Goal: Information Seeking & Learning: Find specific page/section

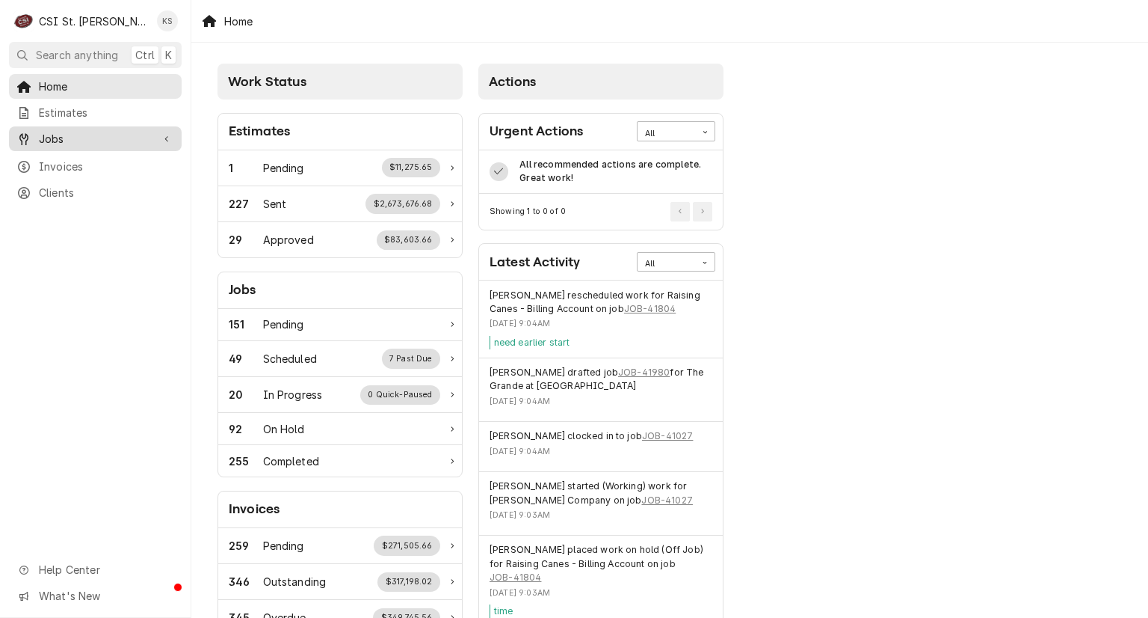
click at [100, 138] on span "Jobs" at bounding box center [95, 139] width 113 height 16
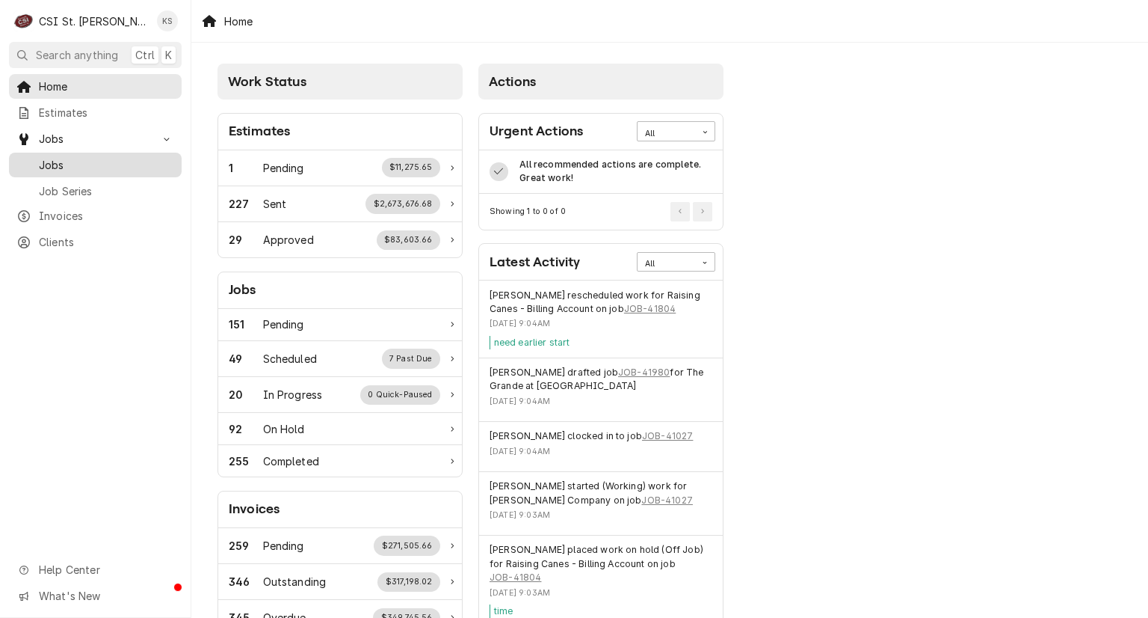
click at [78, 159] on span "Jobs" at bounding box center [106, 165] width 135 height 16
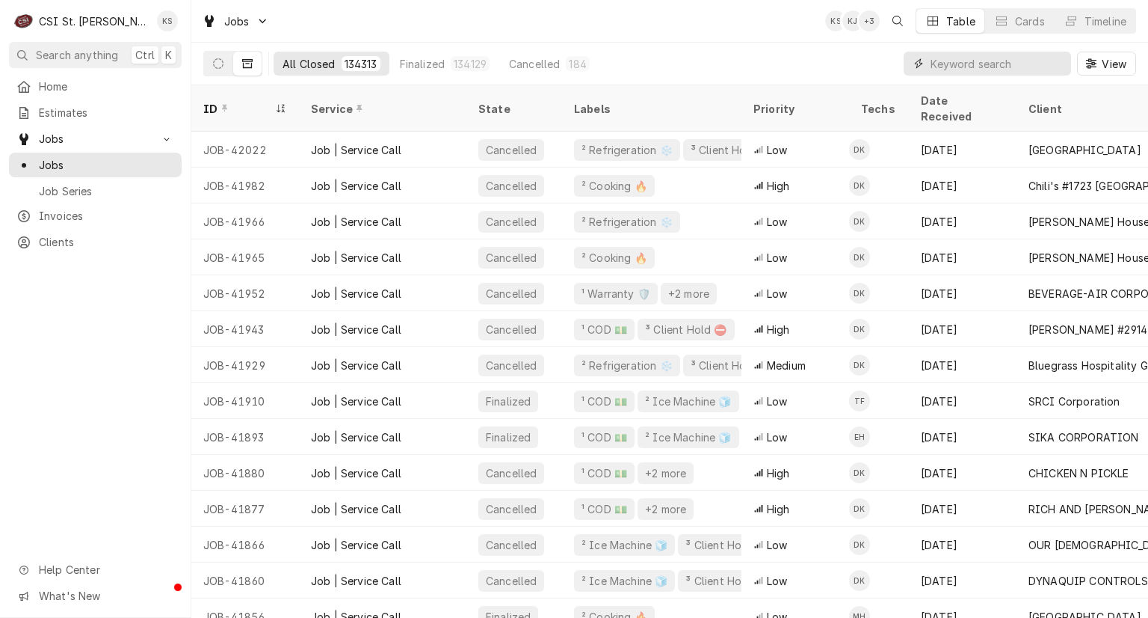
click at [939, 61] on input "Dynamic Content Wrapper" at bounding box center [997, 64] width 133 height 24
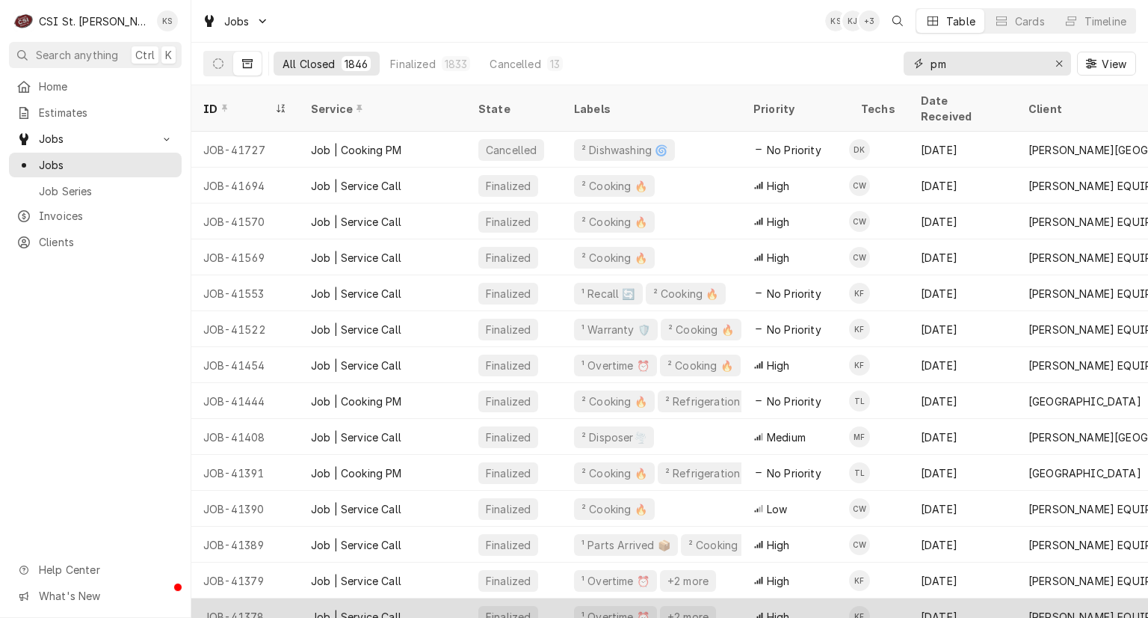
type input "pm"
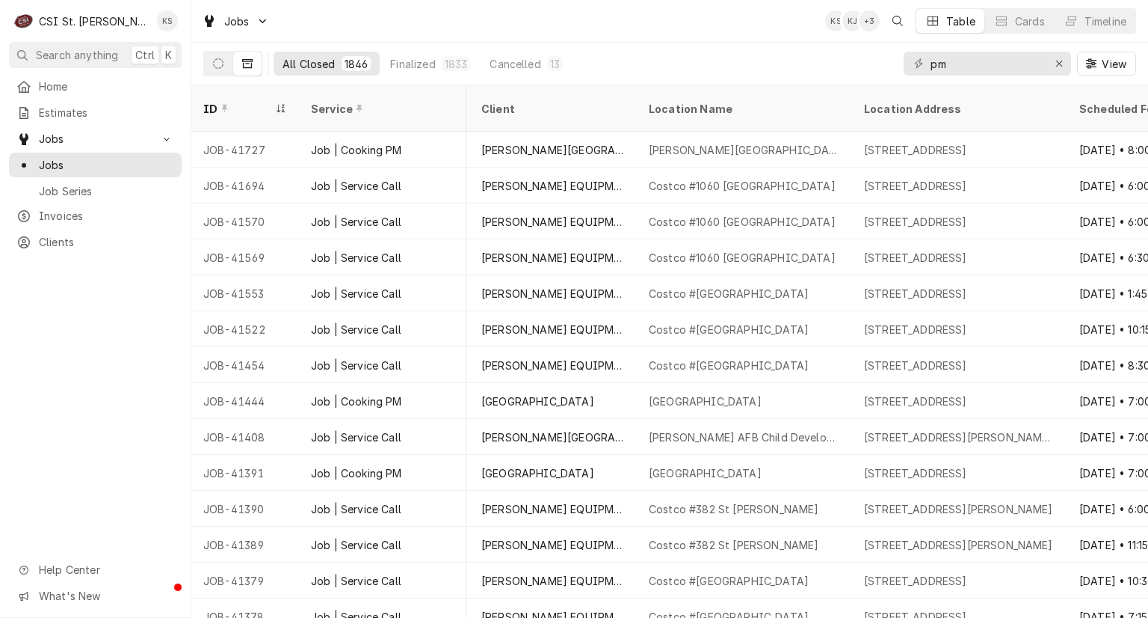
scroll to position [0, 541]
click at [251, 62] on icon "Dynamic Content Wrapper" at bounding box center [247, 63] width 10 height 10
click at [108, 335] on div "Home Estimates Jobs Jobs Job Series Invoices Clients Help Center What's New" at bounding box center [95, 346] width 191 height 544
click at [1122, 64] on span "View" at bounding box center [1114, 64] width 31 height 16
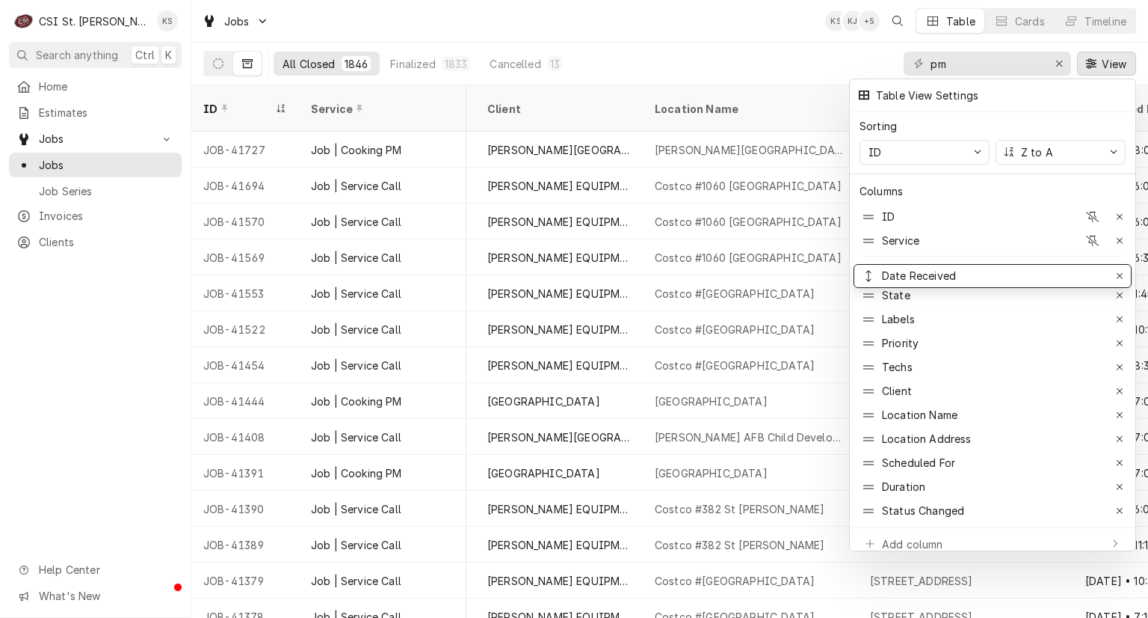
drag, startPoint x: 868, startPoint y: 358, endPoint x: 878, endPoint y: 267, distance: 91.7
click at [1088, 58] on div at bounding box center [574, 309] width 1148 height 618
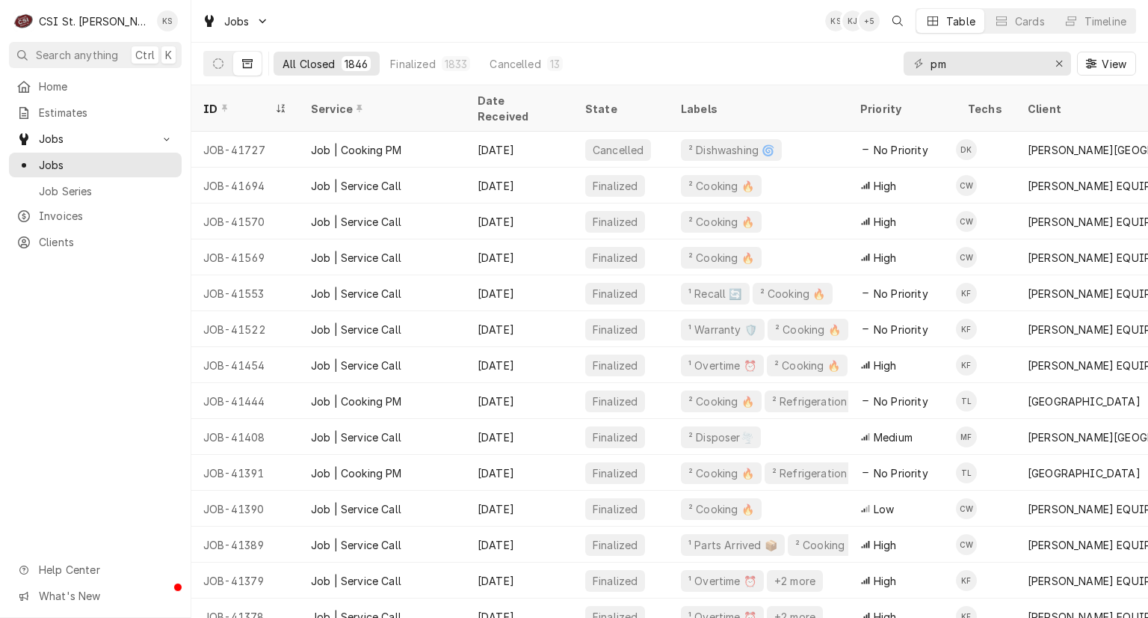
scroll to position [0, 0]
click at [497, 99] on div "Date Received" at bounding box center [518, 108] width 81 height 31
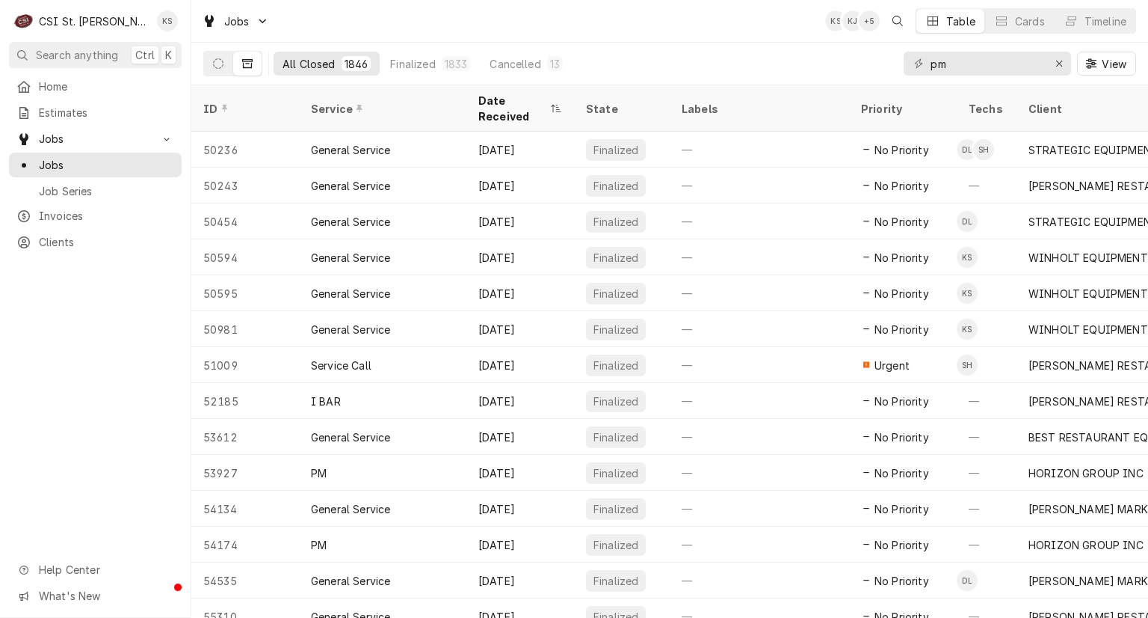
click at [499, 99] on div "Date Received" at bounding box center [512, 108] width 69 height 31
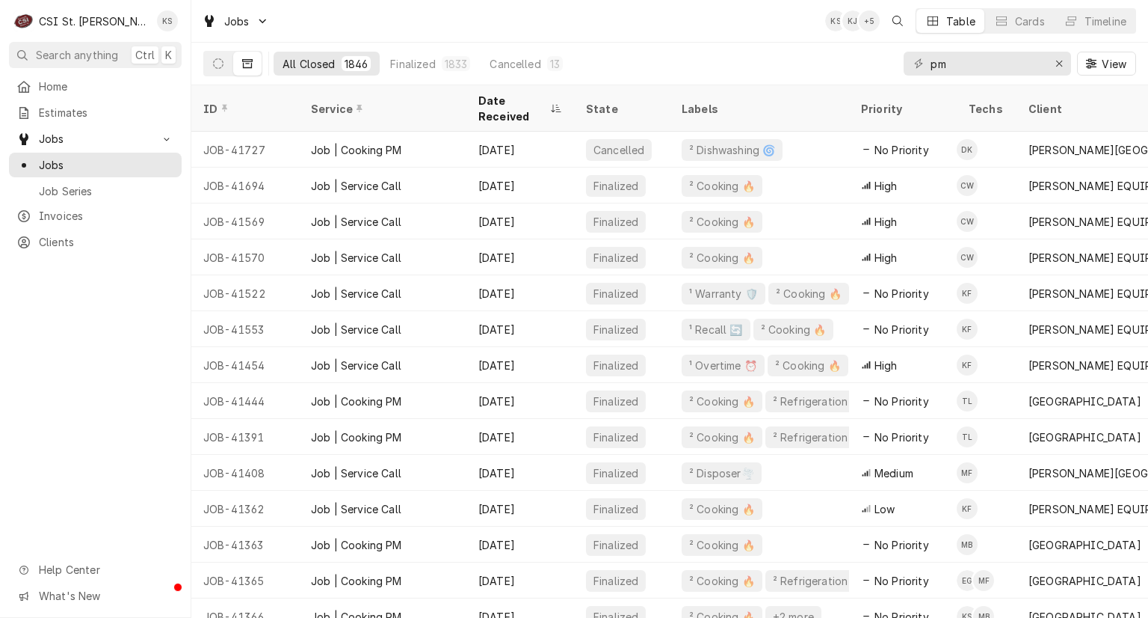
click at [1104, 67] on span "View" at bounding box center [1114, 64] width 31 height 16
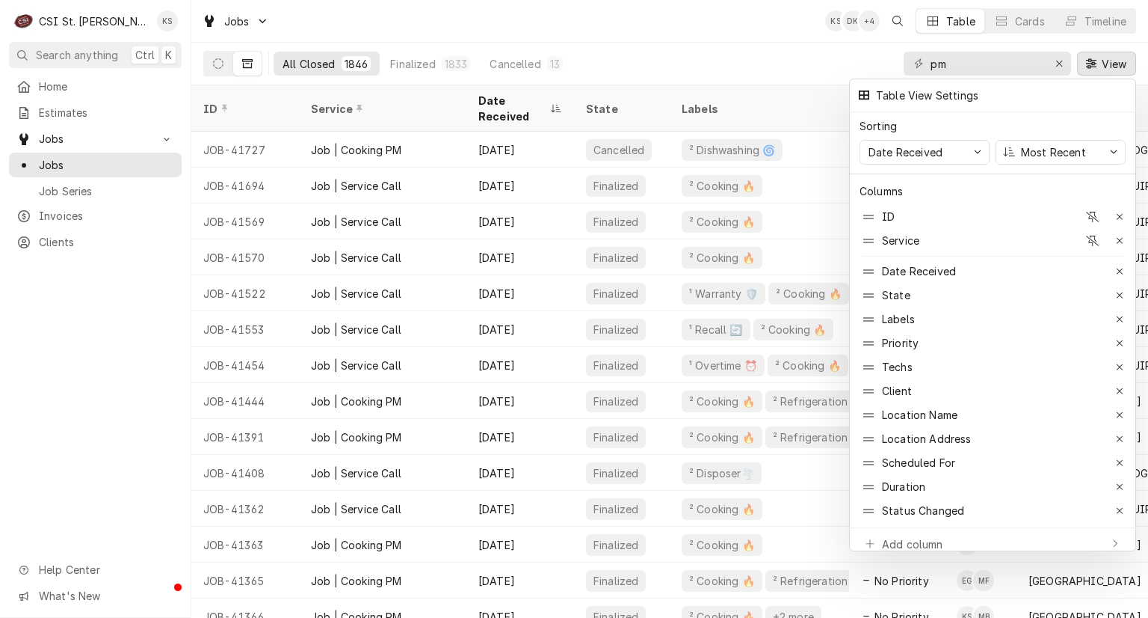
click at [697, 33] on div at bounding box center [574, 309] width 1148 height 618
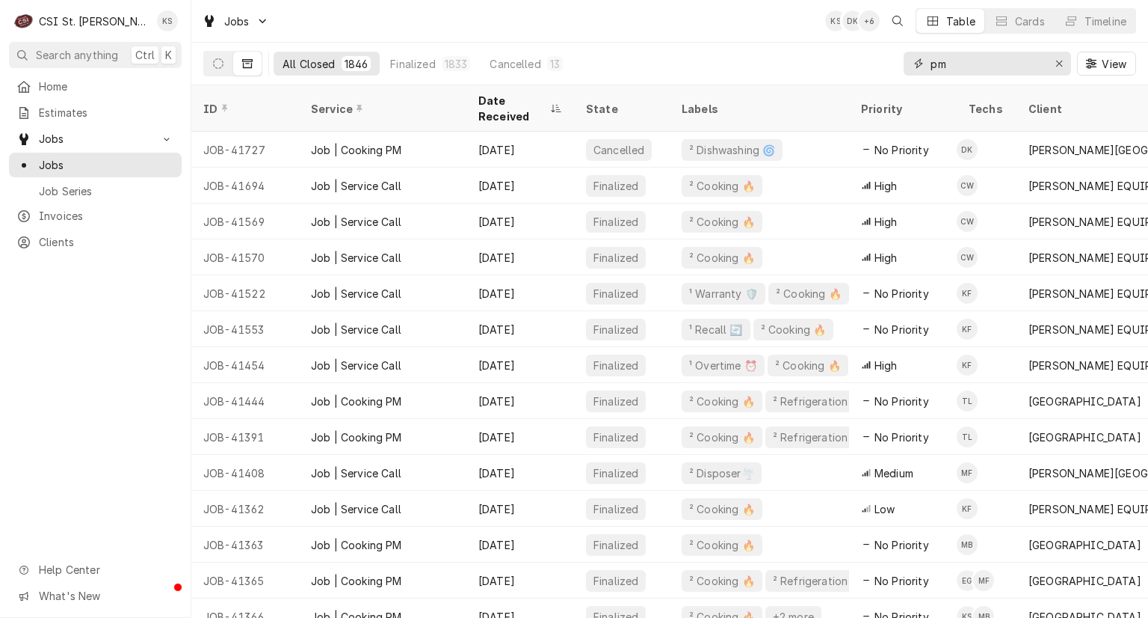
click at [950, 61] on input "pm" at bounding box center [987, 64] width 112 height 24
click at [1054, 62] on div "Erase input" at bounding box center [1059, 63] width 15 height 15
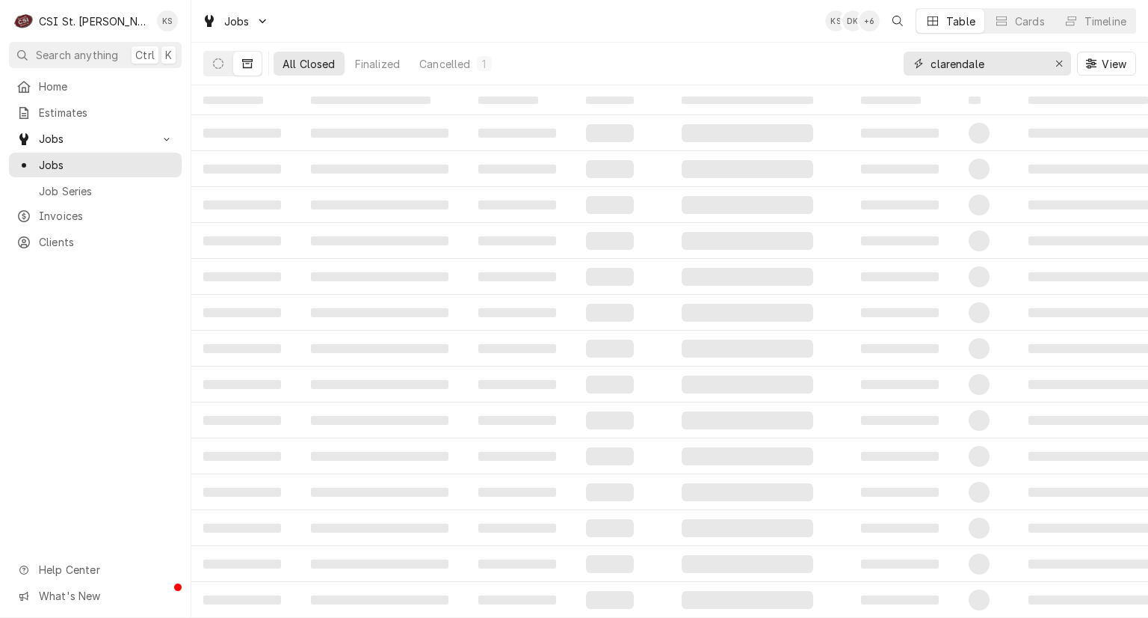
click at [958, 67] on input "clarendale" at bounding box center [987, 64] width 112 height 24
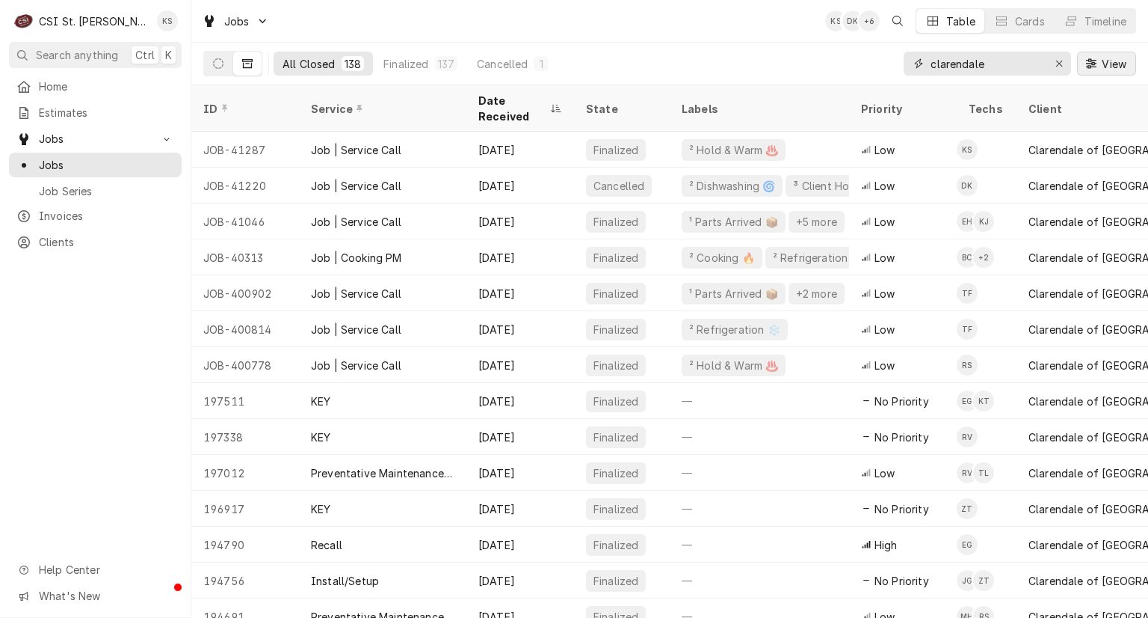
type input "clarendale"
click at [1118, 61] on span "View" at bounding box center [1114, 64] width 31 height 16
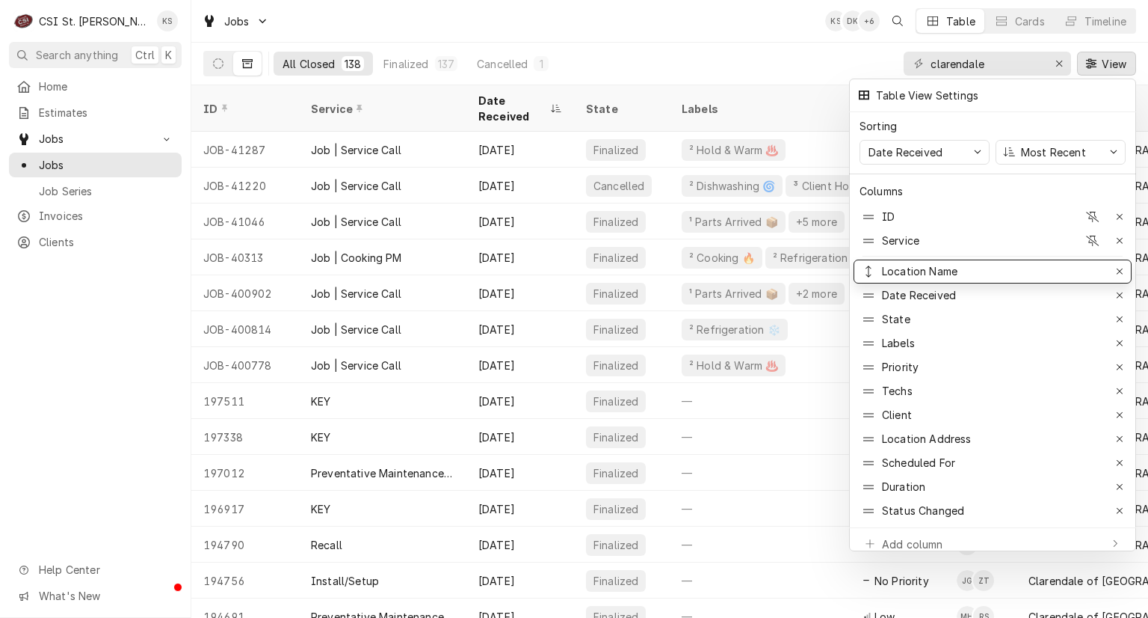
drag, startPoint x: 867, startPoint y: 410, endPoint x: 873, endPoint y: 265, distance: 145.1
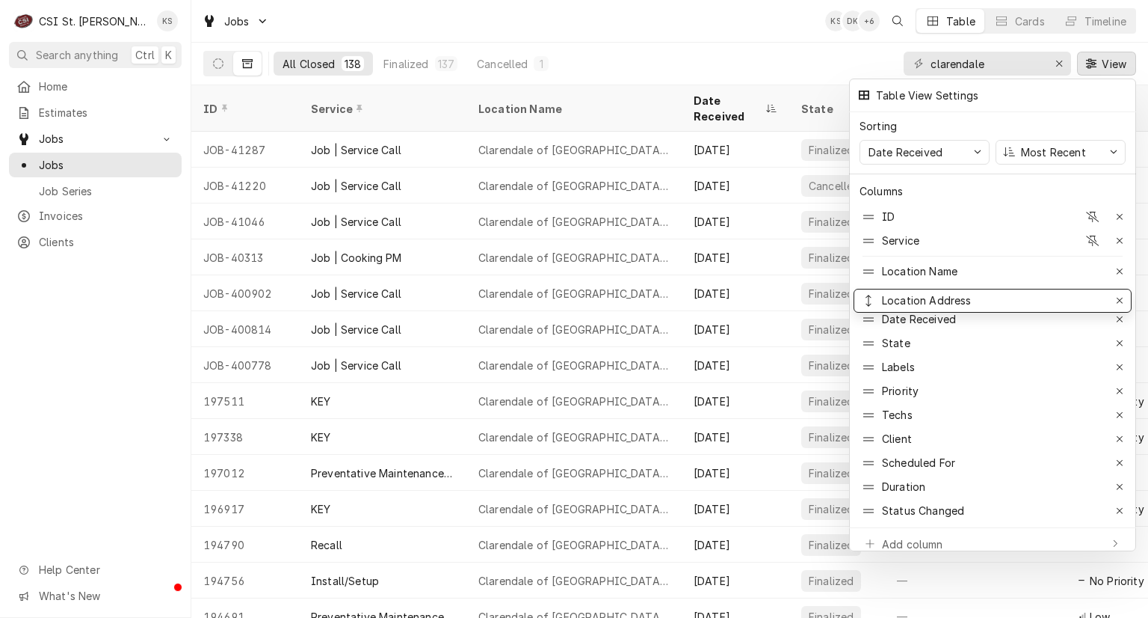
drag, startPoint x: 863, startPoint y: 431, endPoint x: 866, endPoint y: 293, distance: 138.3
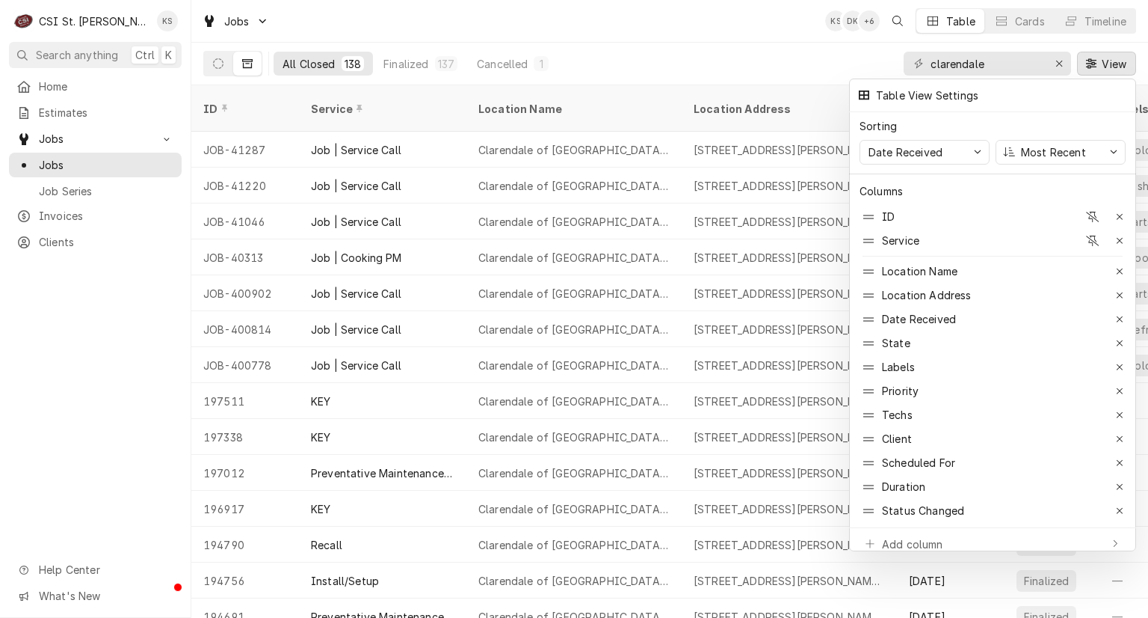
drag, startPoint x: 599, startPoint y: 611, endPoint x: 522, endPoint y: 606, distance: 77.2
click at [522, 606] on div at bounding box center [574, 309] width 1148 height 618
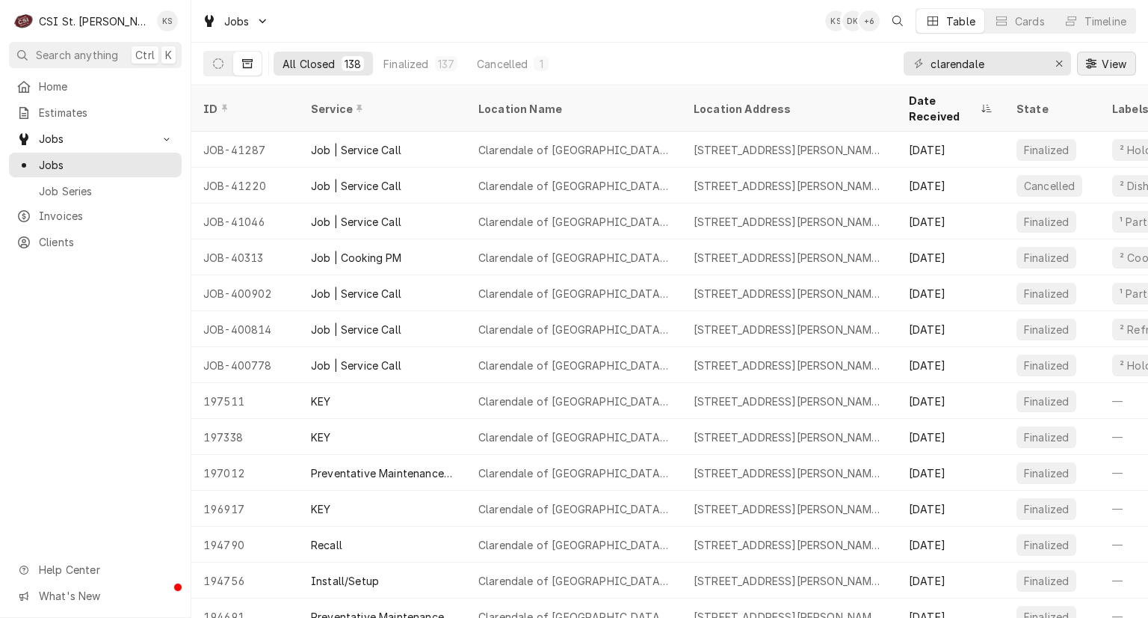
click at [1118, 64] on span "View" at bounding box center [1114, 64] width 31 height 16
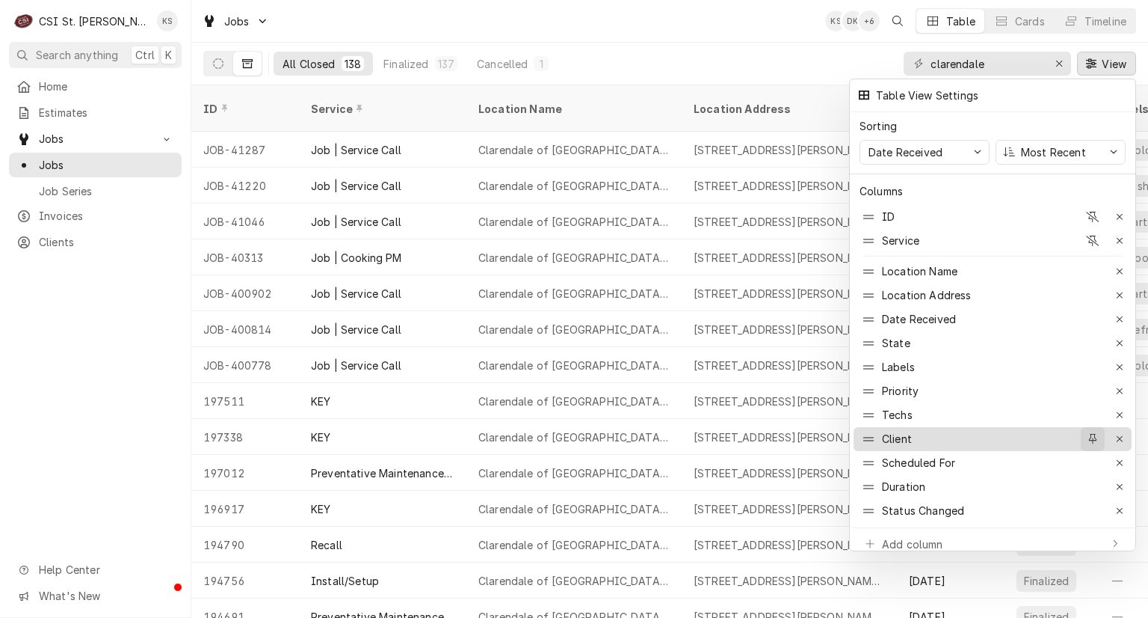
click at [1094, 434] on icon "button" at bounding box center [1093, 439] width 8 height 10
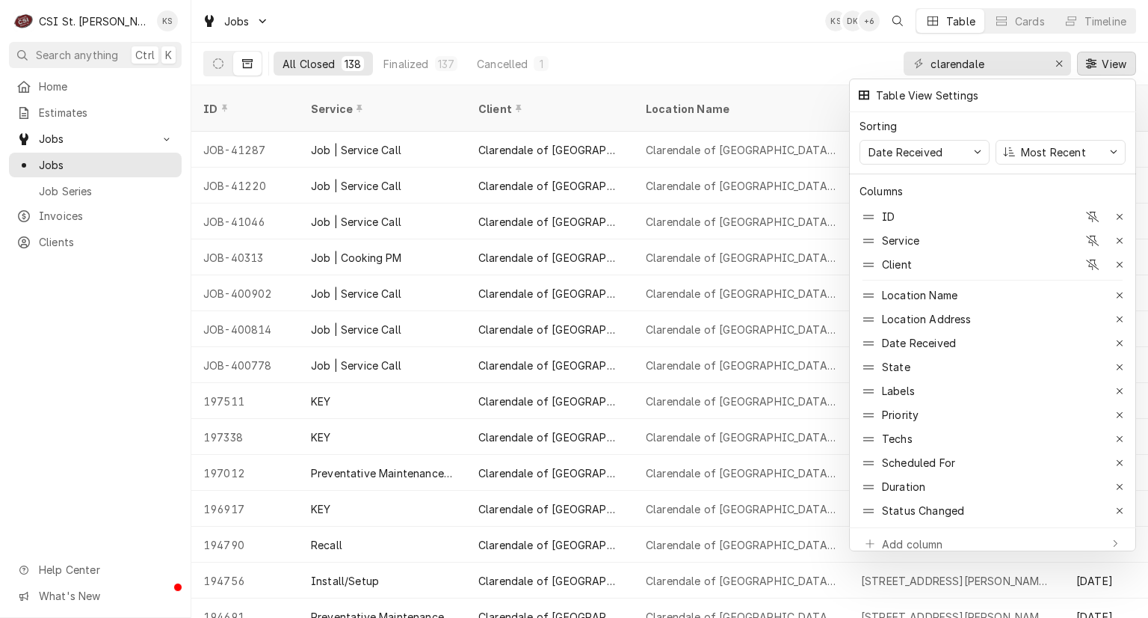
drag, startPoint x: 745, startPoint y: 51, endPoint x: 727, endPoint y: 64, distance: 22.0
click at [745, 52] on div at bounding box center [574, 309] width 1148 height 618
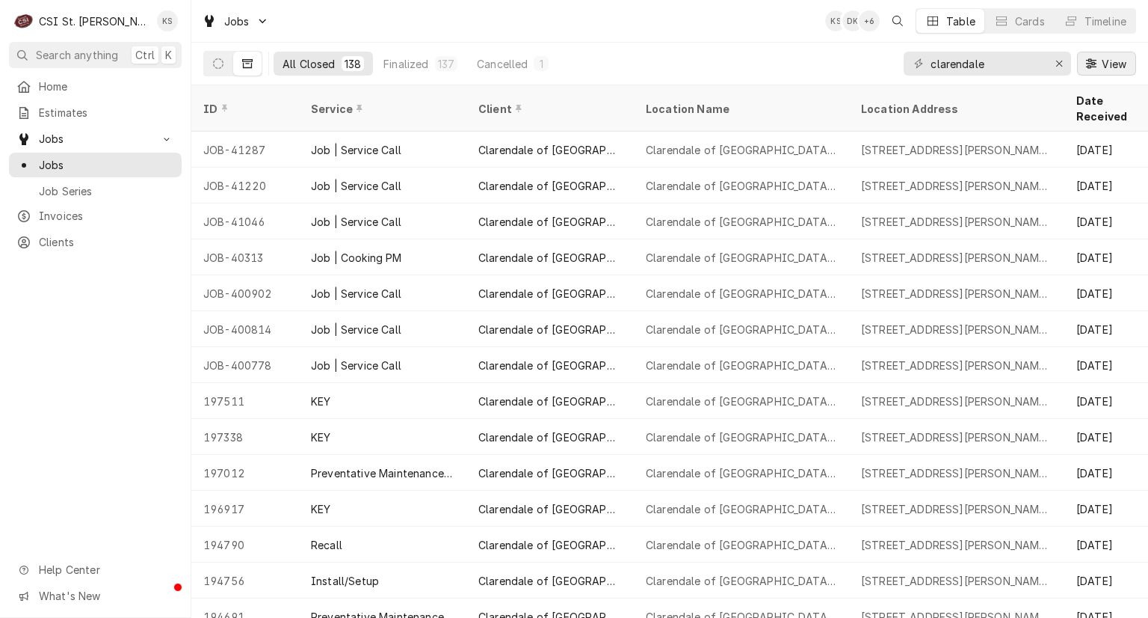
click at [1109, 64] on span "View" at bounding box center [1114, 64] width 31 height 16
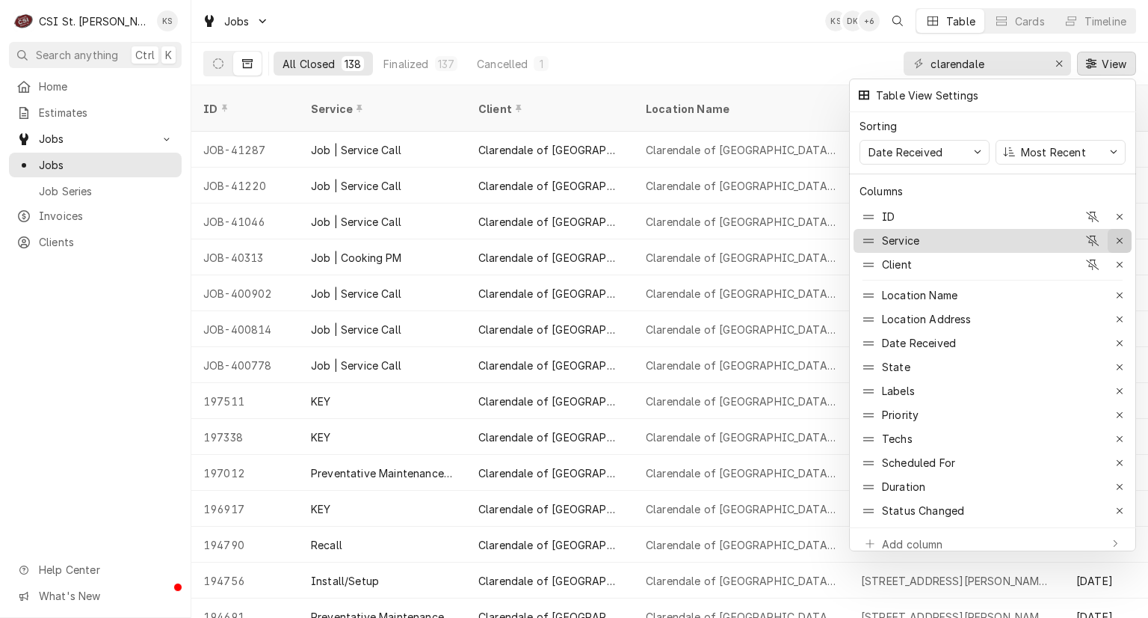
click at [1120, 236] on icon "button" at bounding box center [1120, 241] width 8 height 10
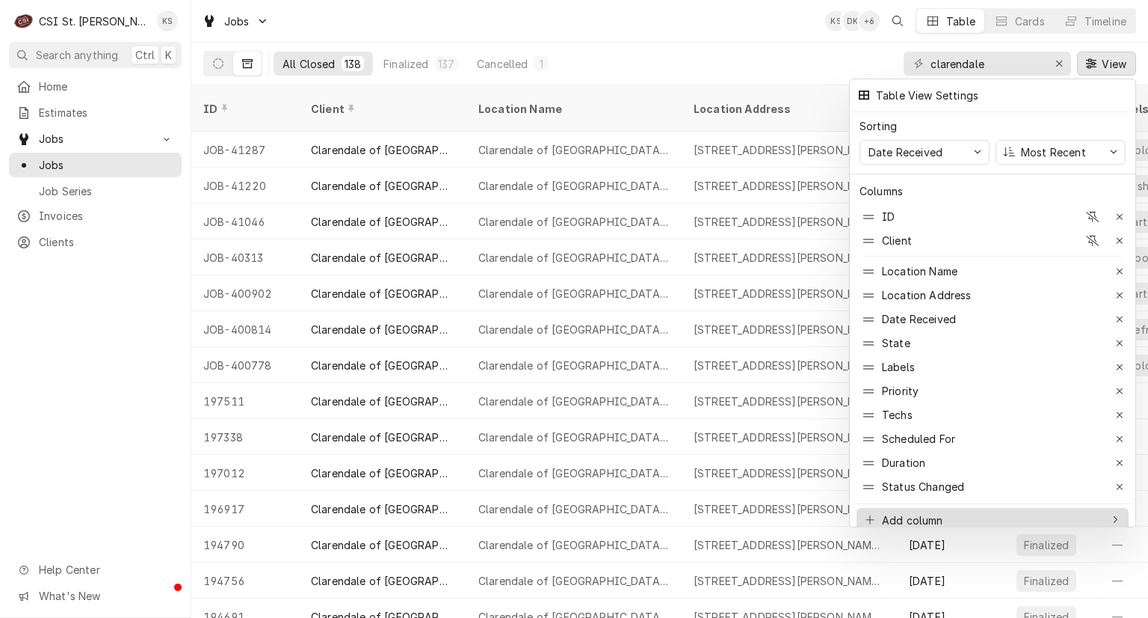
click at [894, 513] on div "Add column" at bounding box center [912, 520] width 61 height 16
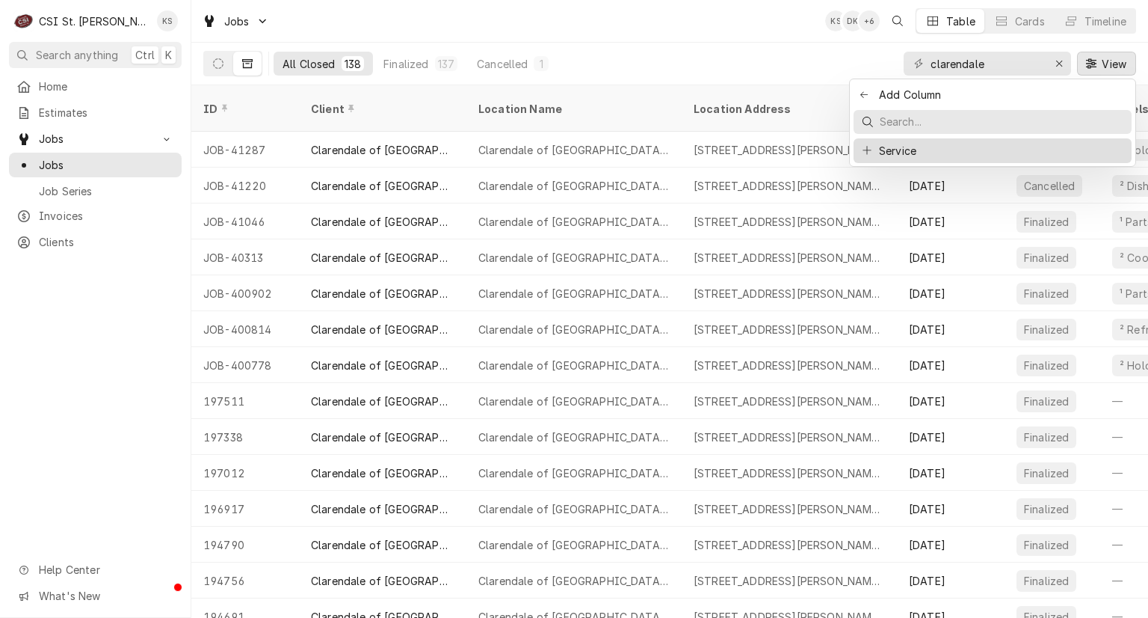
click at [955, 150] on div "Service" at bounding box center [993, 151] width 266 height 16
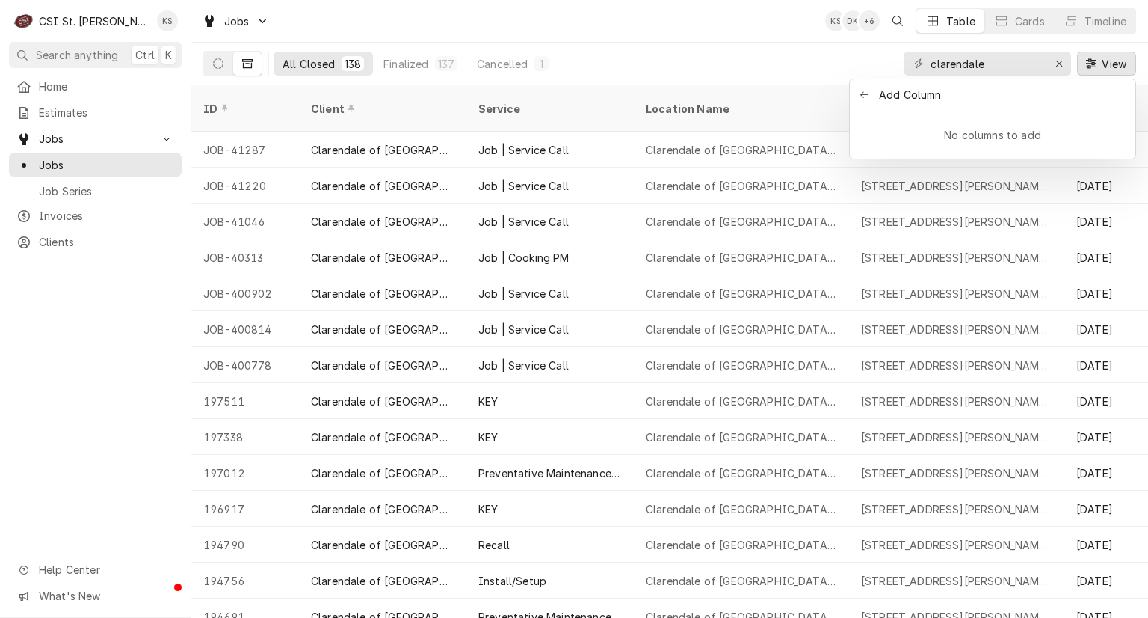
click at [866, 94] on icon "Back to previous items" at bounding box center [864, 94] width 7 height 7
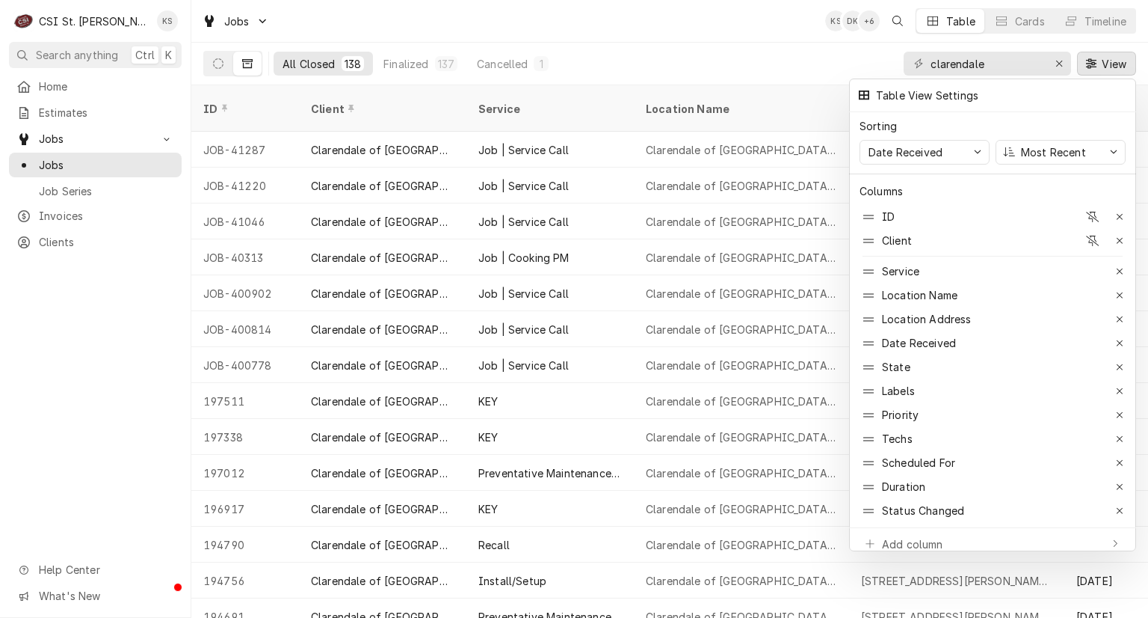
drag, startPoint x: 573, startPoint y: 611, endPoint x: 606, endPoint y: 617, distance: 34.2
click at [606, 617] on div at bounding box center [574, 309] width 1148 height 618
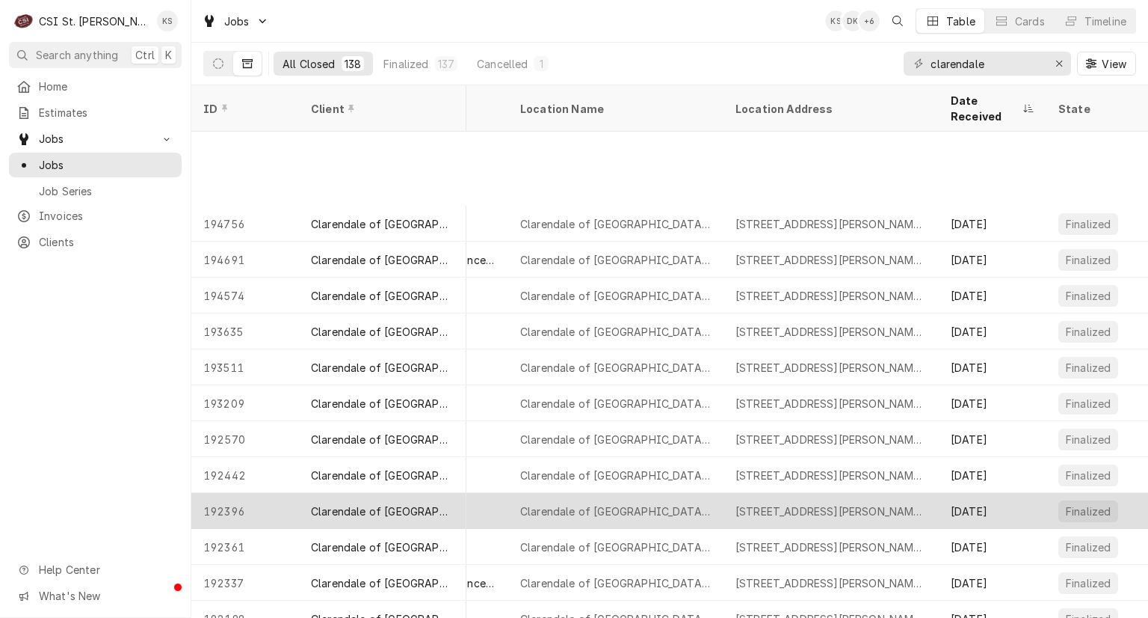
scroll to position [476, 126]
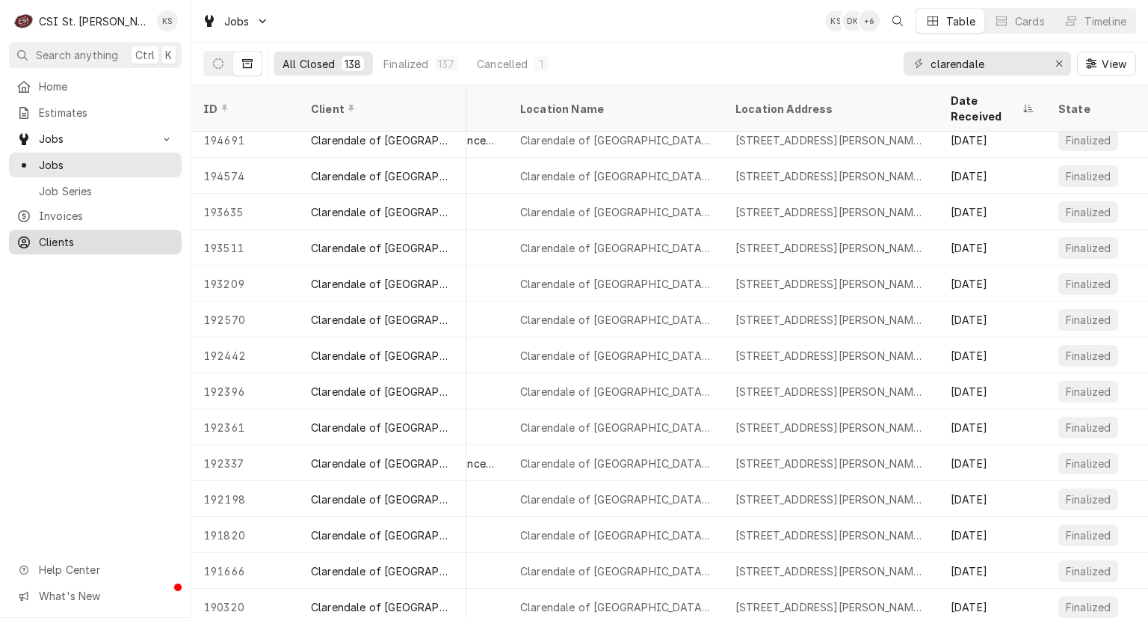
click at [32, 236] on div "Clients" at bounding box center [95, 242] width 158 height 16
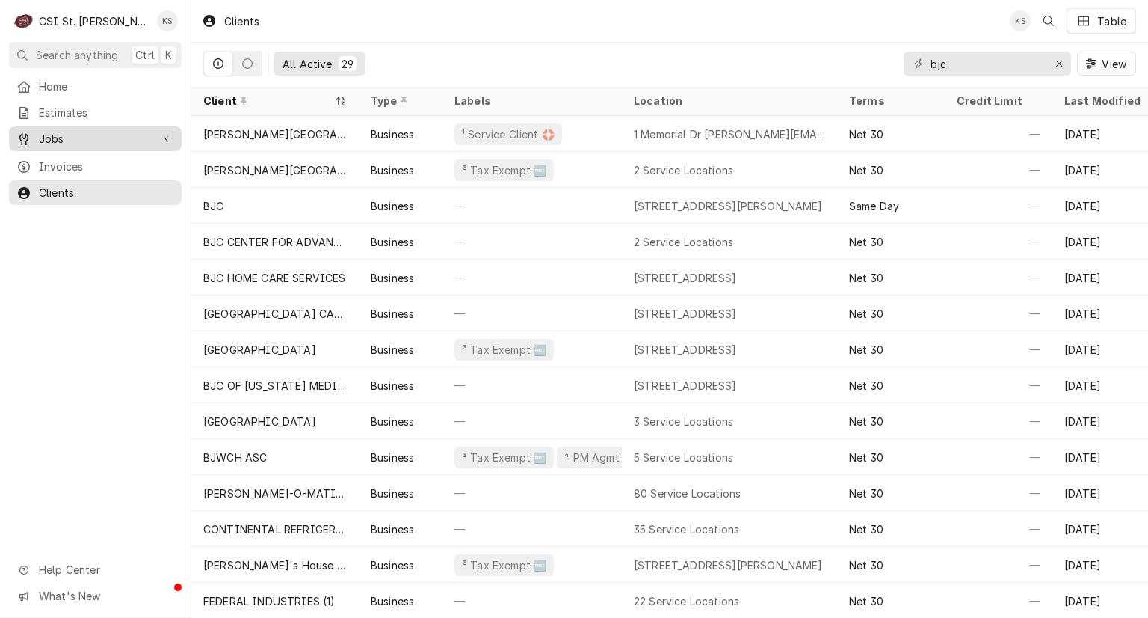
click at [54, 135] on span "Jobs" at bounding box center [95, 139] width 113 height 16
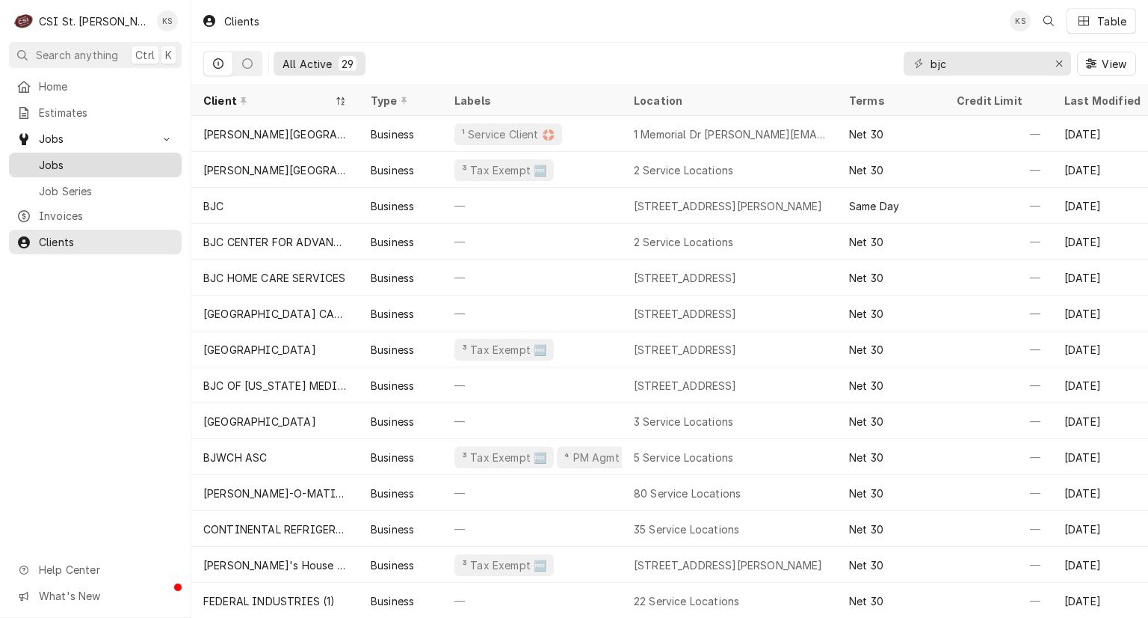
click at [52, 162] on span "Jobs" at bounding box center [106, 165] width 135 height 16
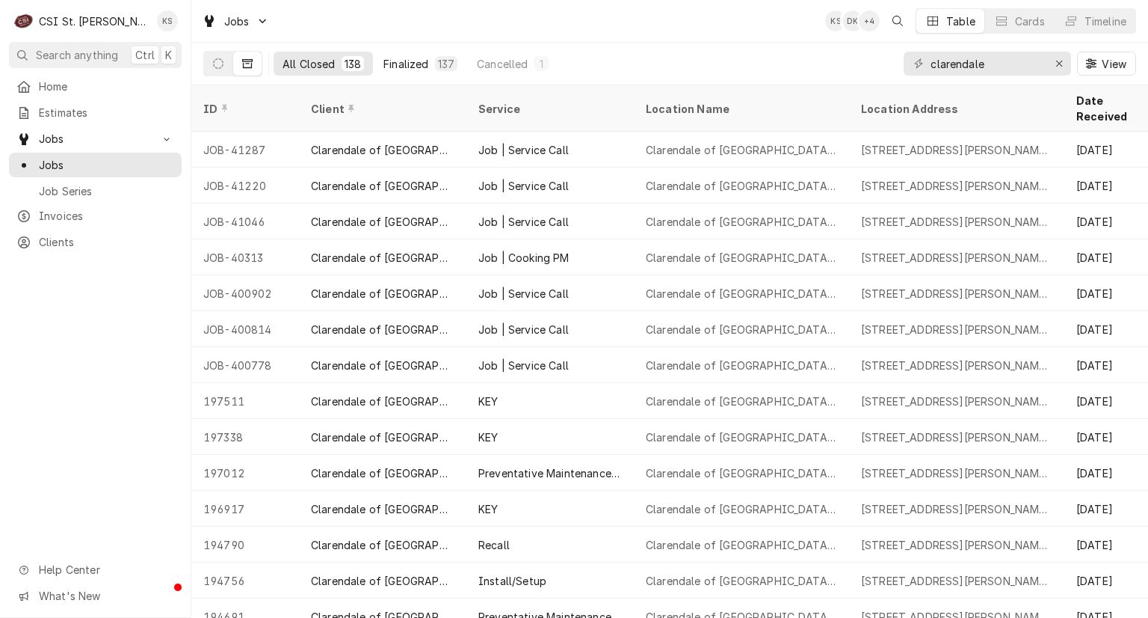
click at [416, 61] on div "Finalized" at bounding box center [406, 64] width 45 height 16
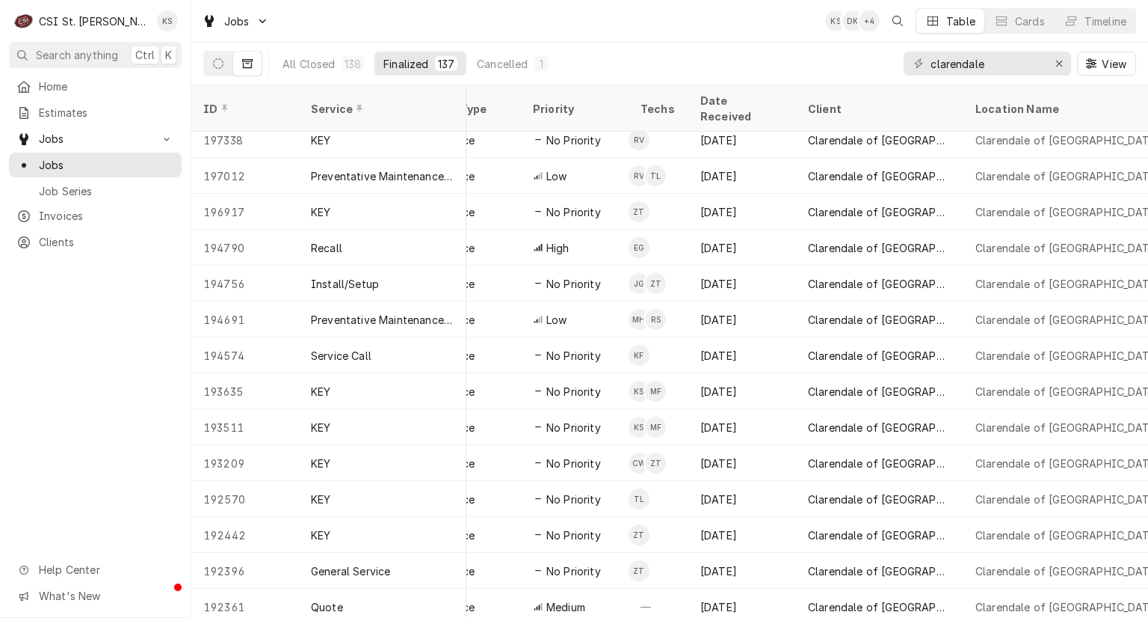
scroll to position [261, 0]
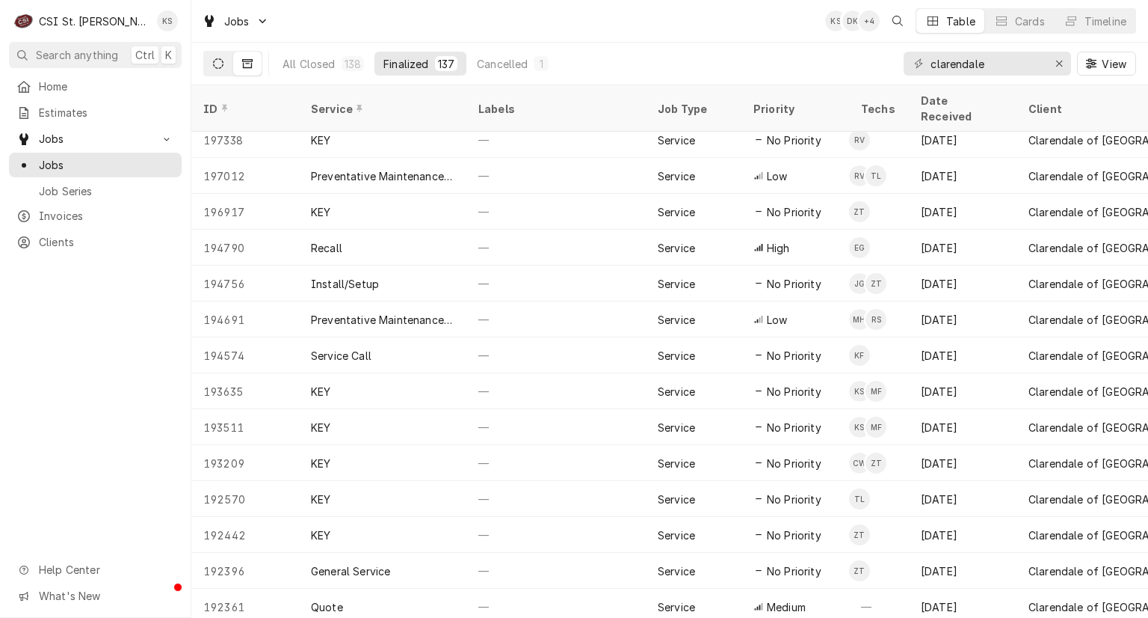
click at [220, 61] on icon "Dynamic Content Wrapper" at bounding box center [218, 63] width 10 height 10
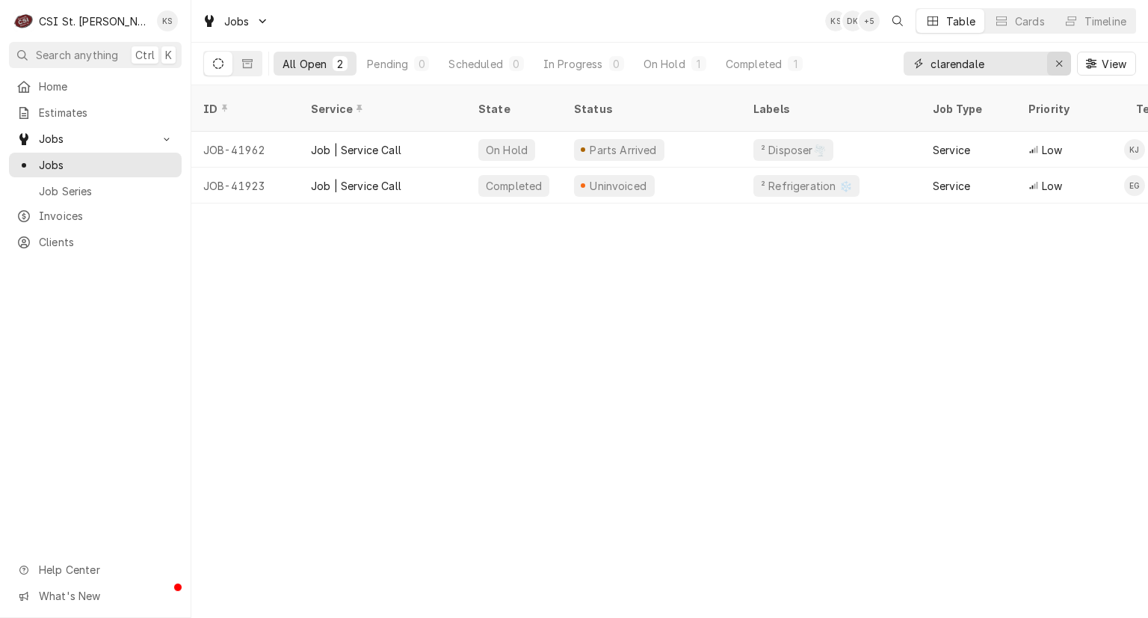
click at [1060, 66] on icon "Erase input" at bounding box center [1060, 63] width 8 height 10
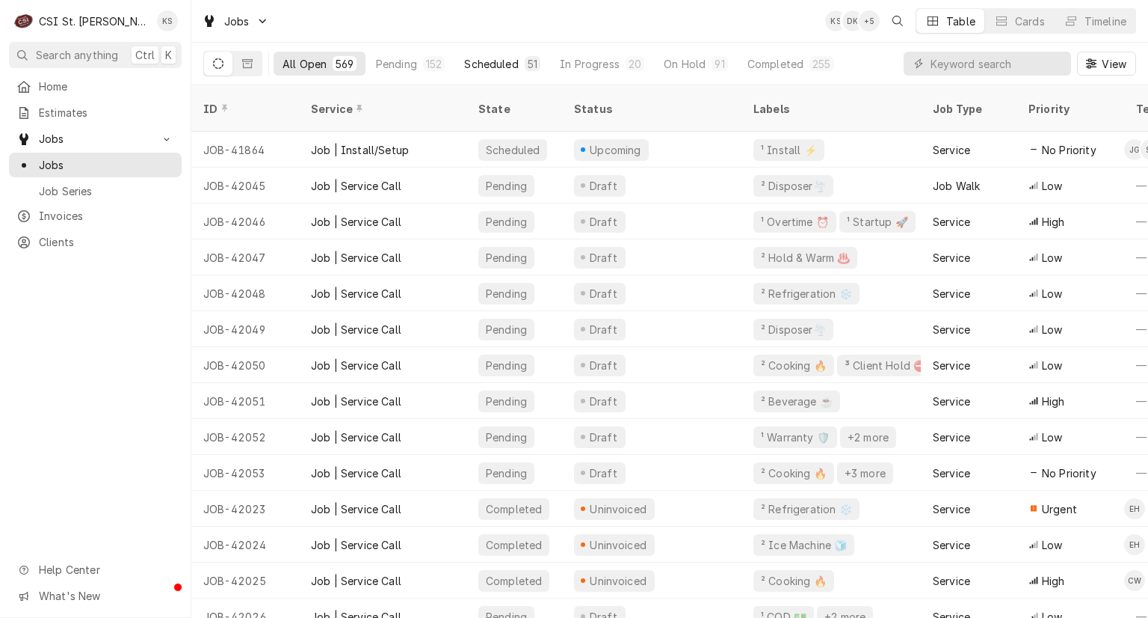
click at [496, 64] on div "Scheduled" at bounding box center [491, 64] width 54 height 16
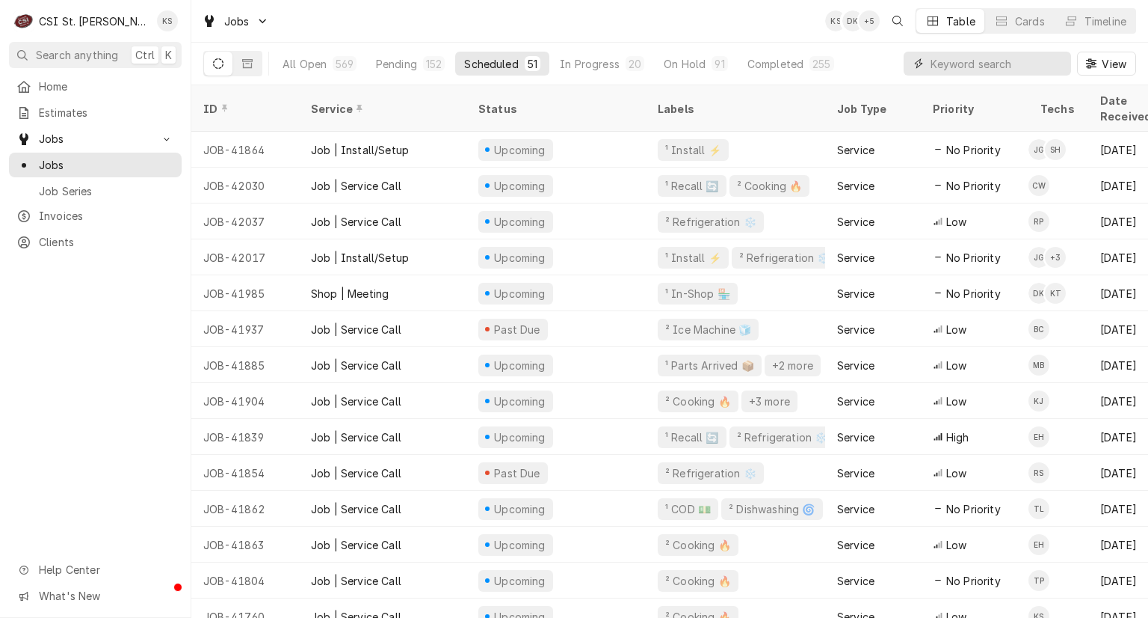
click at [968, 61] on input "Dynamic Content Wrapper" at bounding box center [997, 64] width 133 height 24
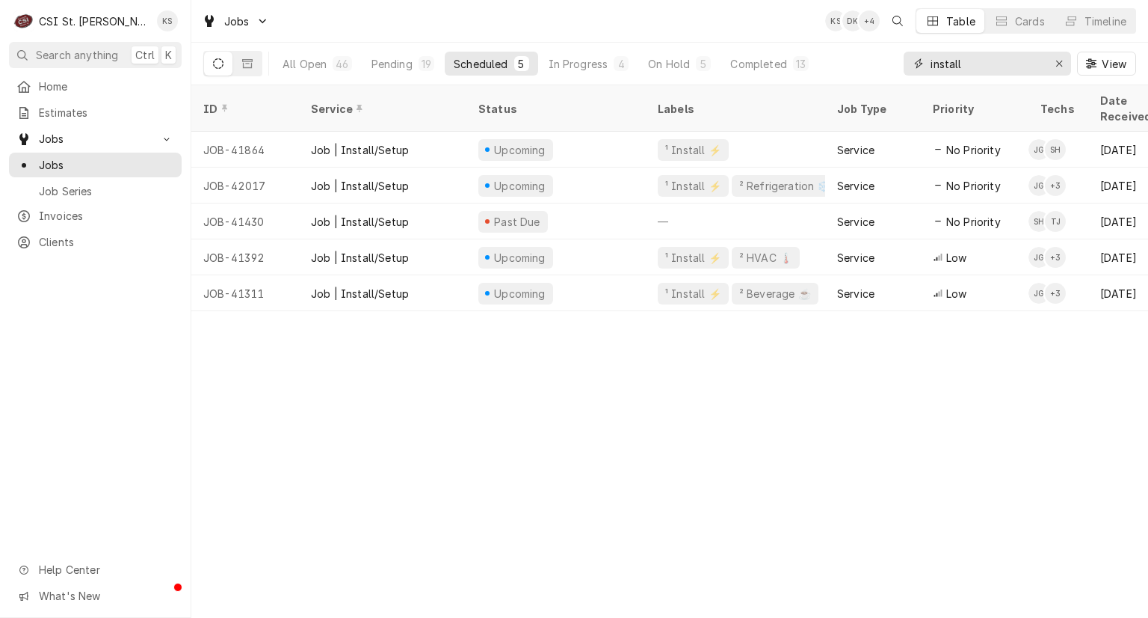
type input "install"
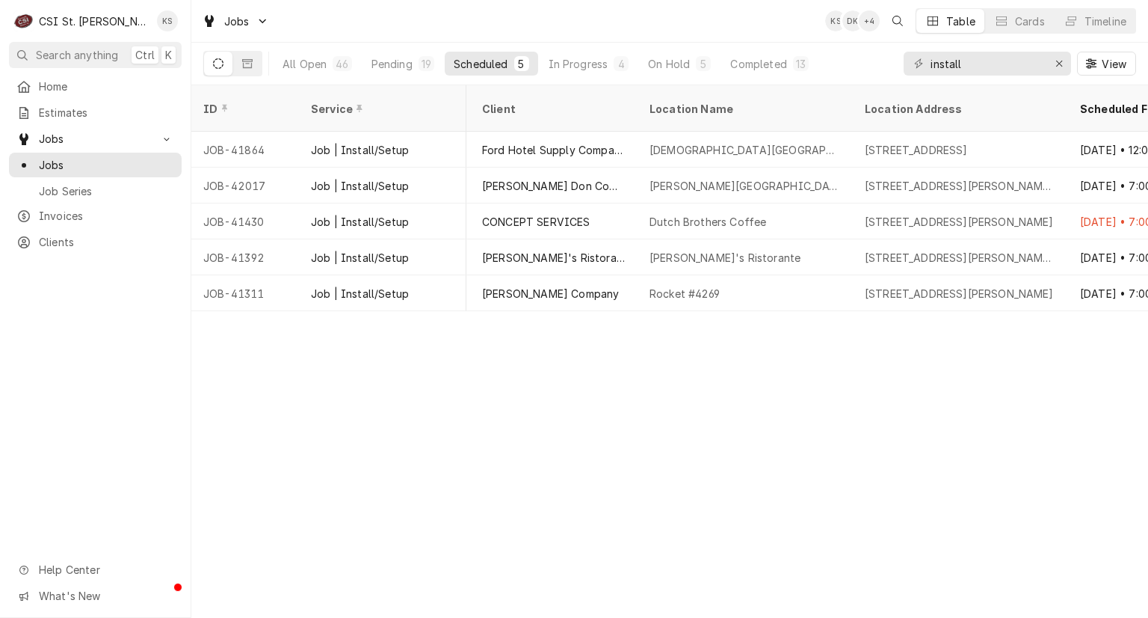
scroll to position [0, 469]
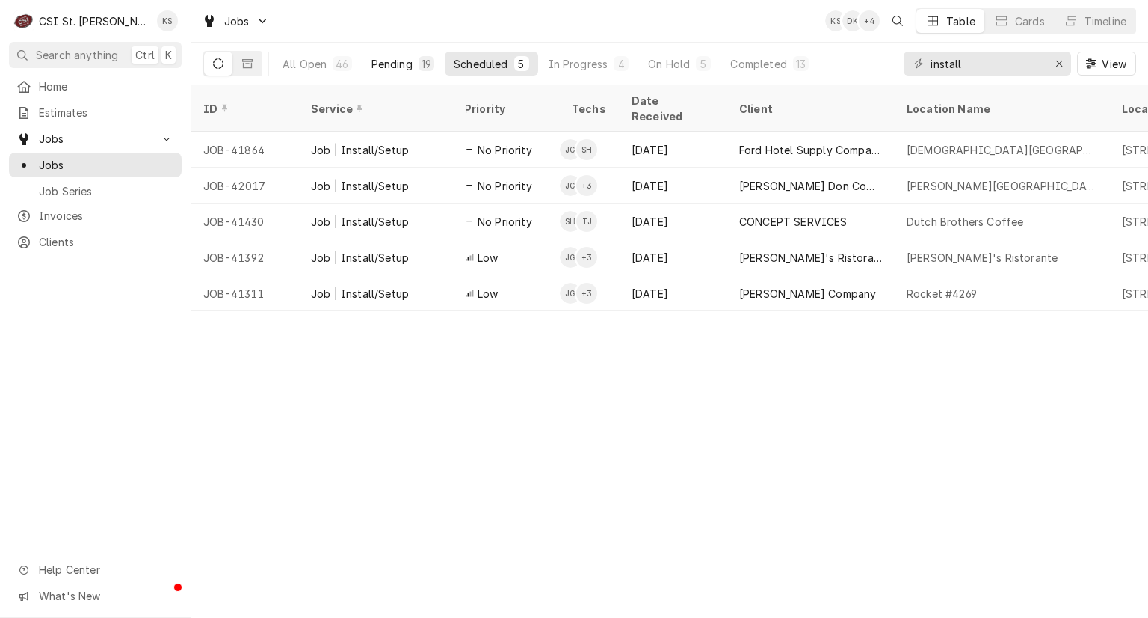
click at [404, 64] on div "Pending" at bounding box center [392, 64] width 41 height 16
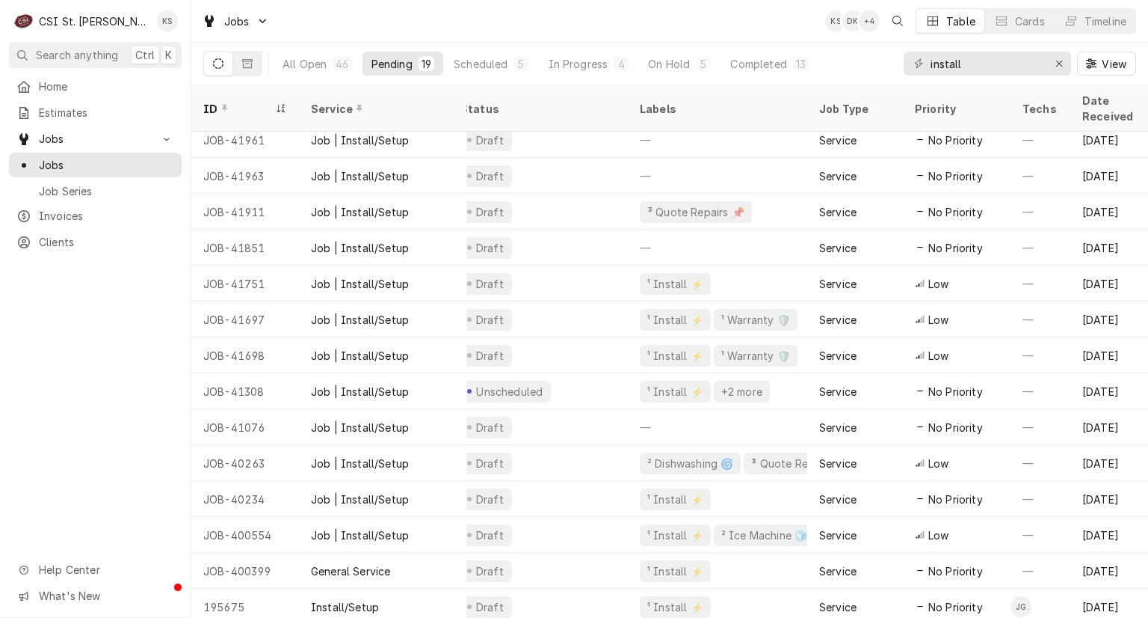
scroll to position [189, 0]
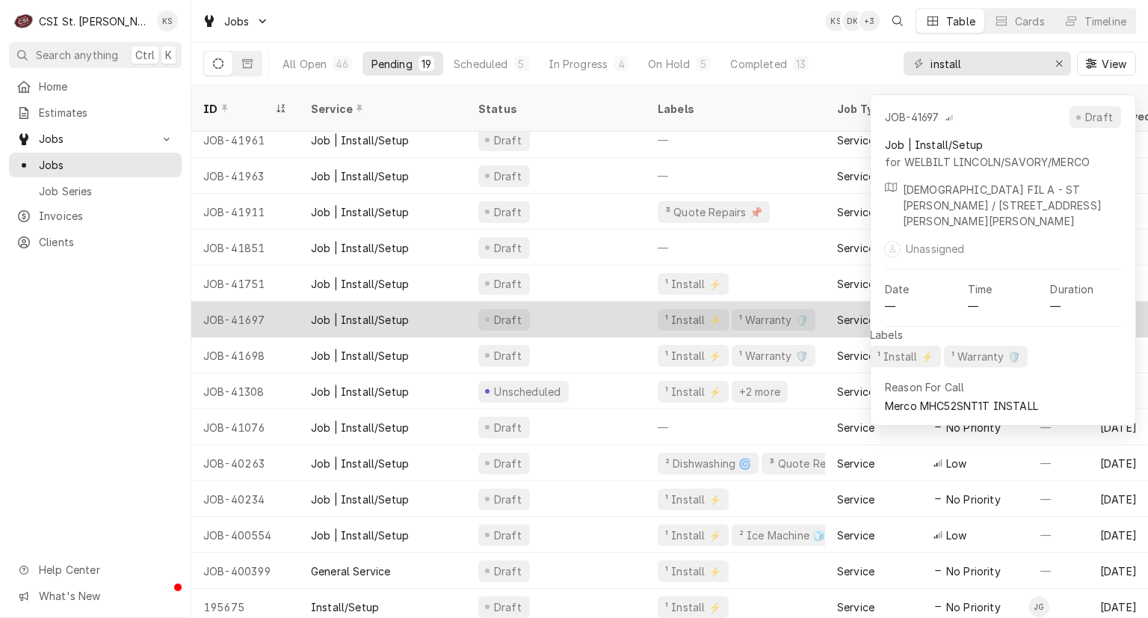
click at [592, 309] on div "Draft" at bounding box center [556, 319] width 179 height 36
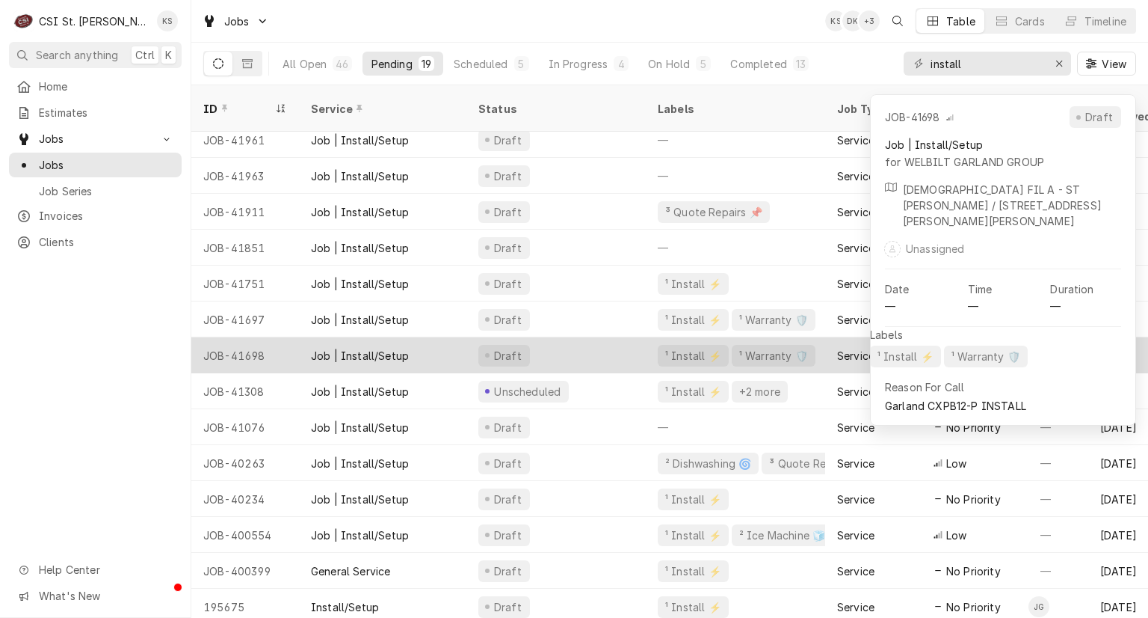
click at [588, 343] on div "Draft" at bounding box center [556, 355] width 179 height 36
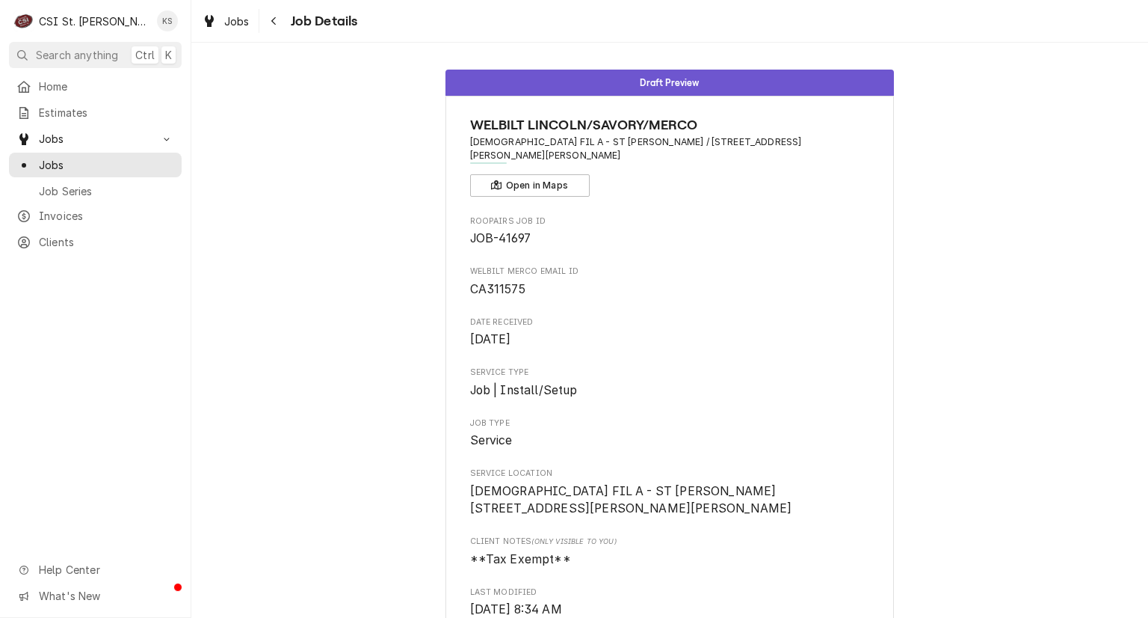
scroll to position [75, 0]
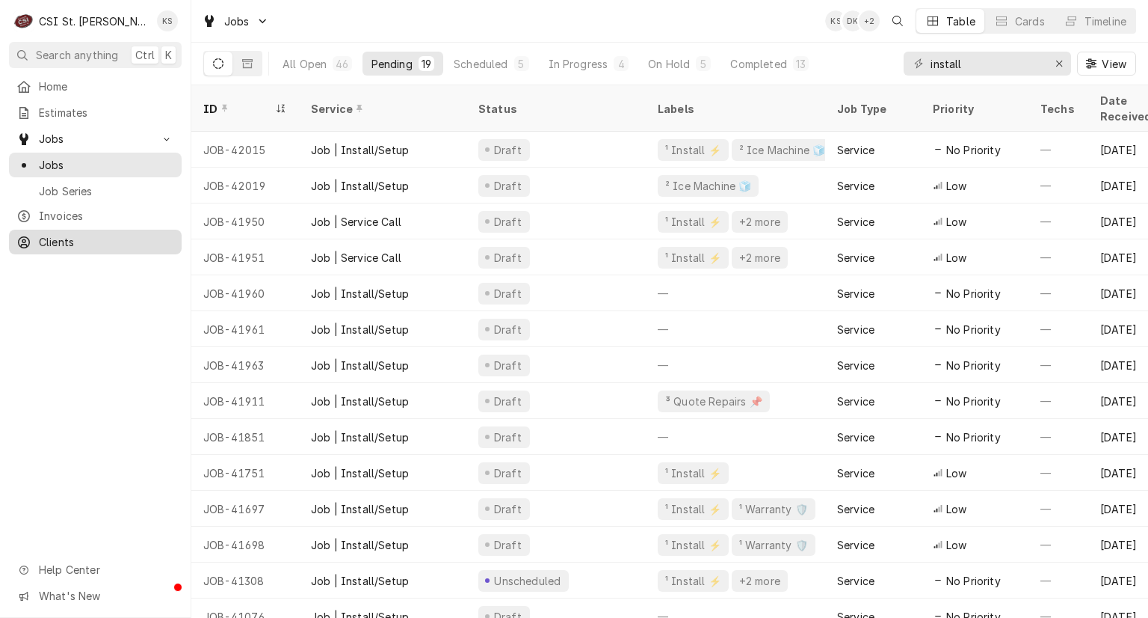
click at [61, 235] on span "Clients" at bounding box center [106, 242] width 135 height 16
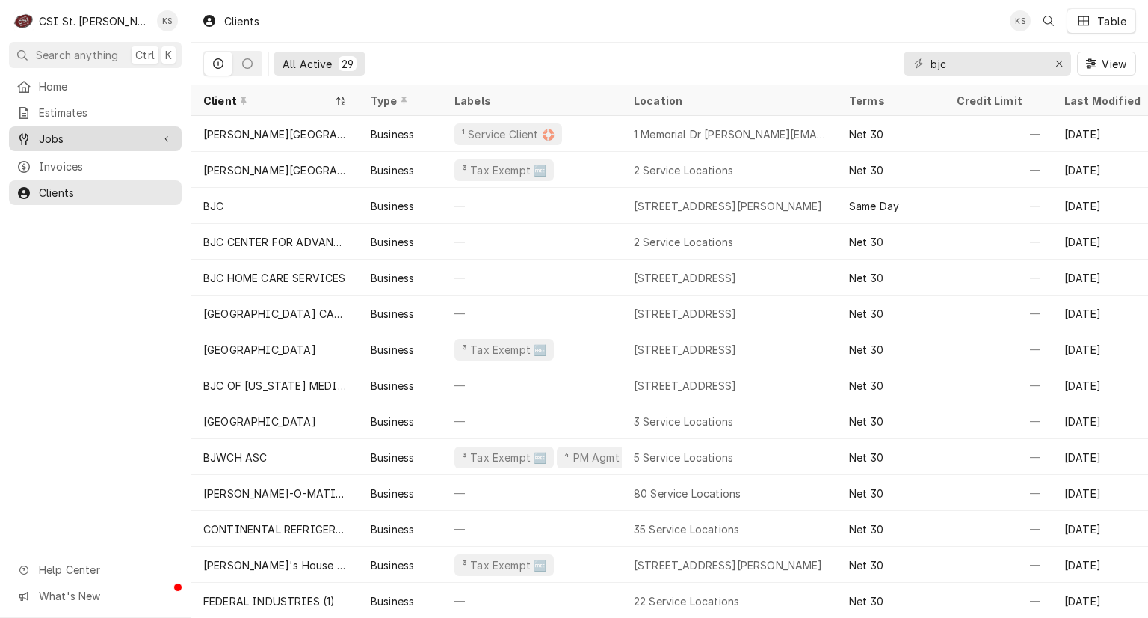
click at [50, 132] on span "Jobs" at bounding box center [95, 139] width 113 height 16
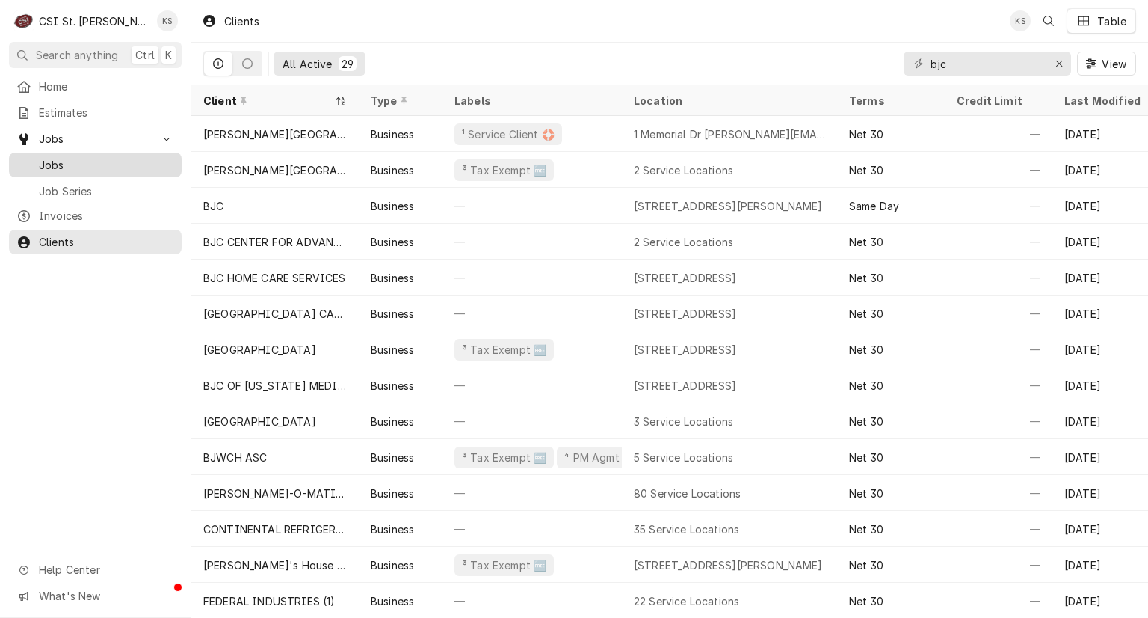
click at [49, 165] on span "Jobs" at bounding box center [106, 165] width 135 height 16
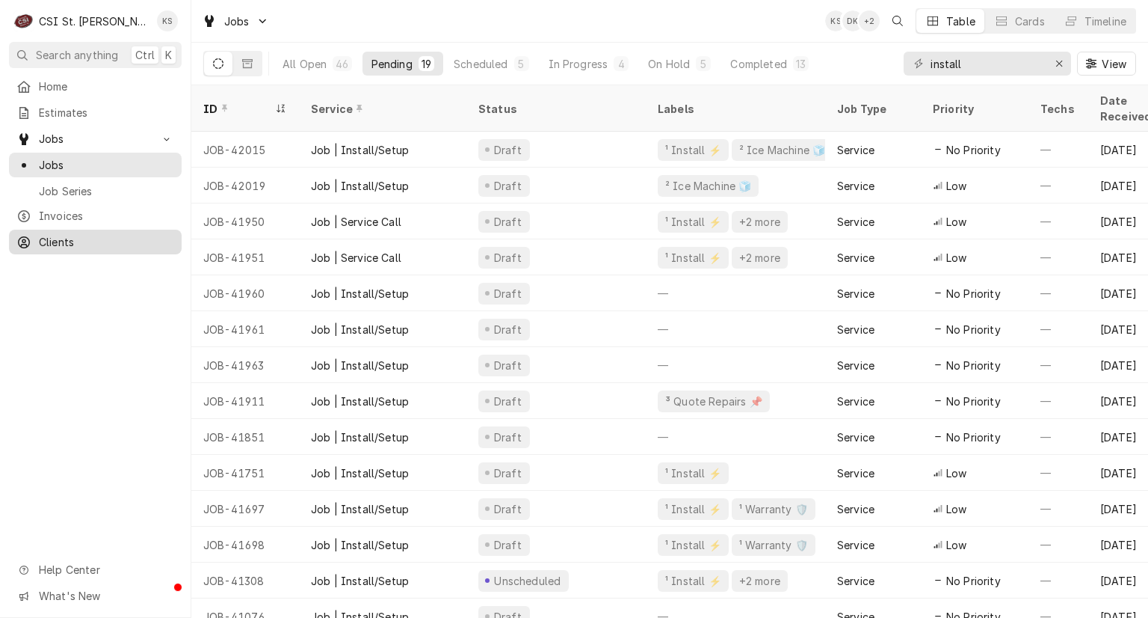
click at [69, 234] on span "Clients" at bounding box center [106, 242] width 135 height 16
click at [247, 64] on icon "Dynamic Content Wrapper" at bounding box center [247, 63] width 10 height 9
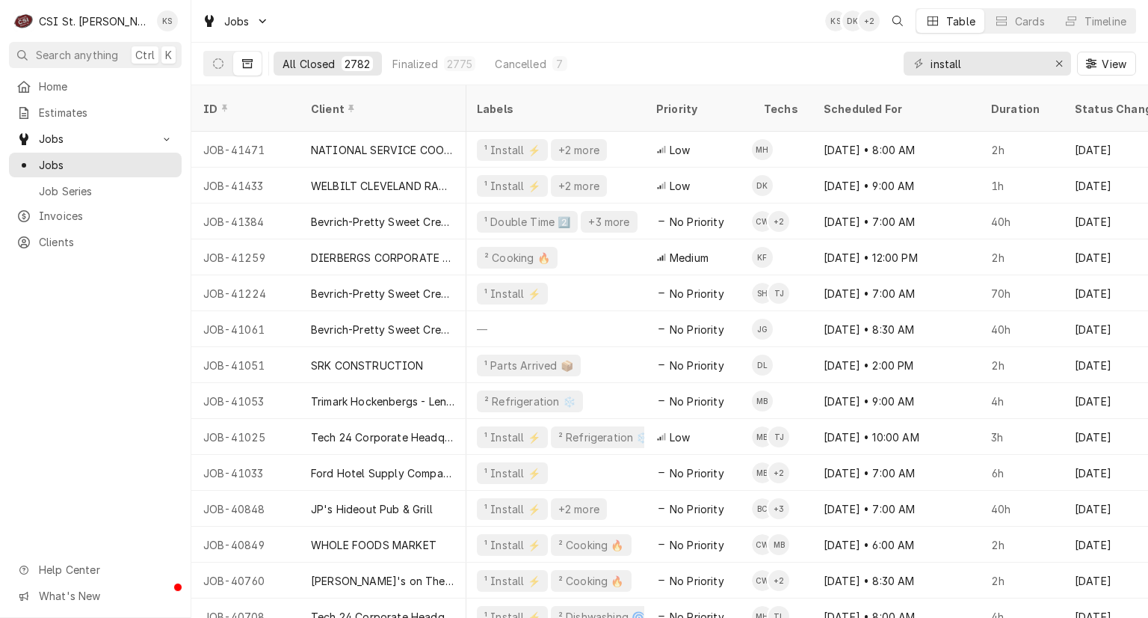
scroll to position [0, 787]
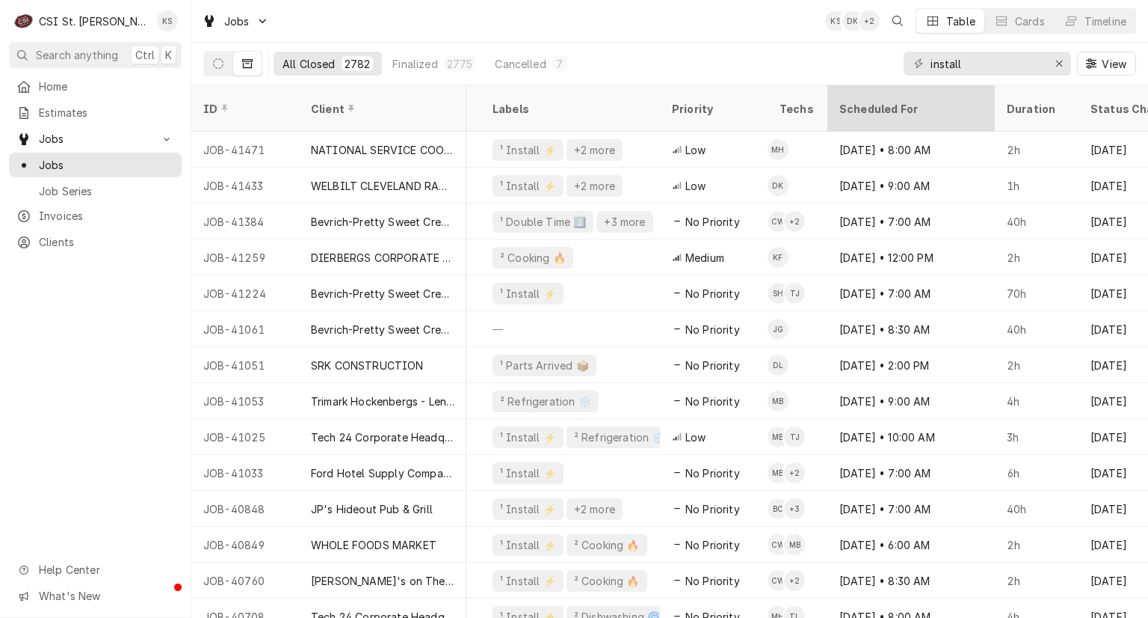
click at [899, 102] on div "Scheduled For" at bounding box center [910, 109] width 141 height 16
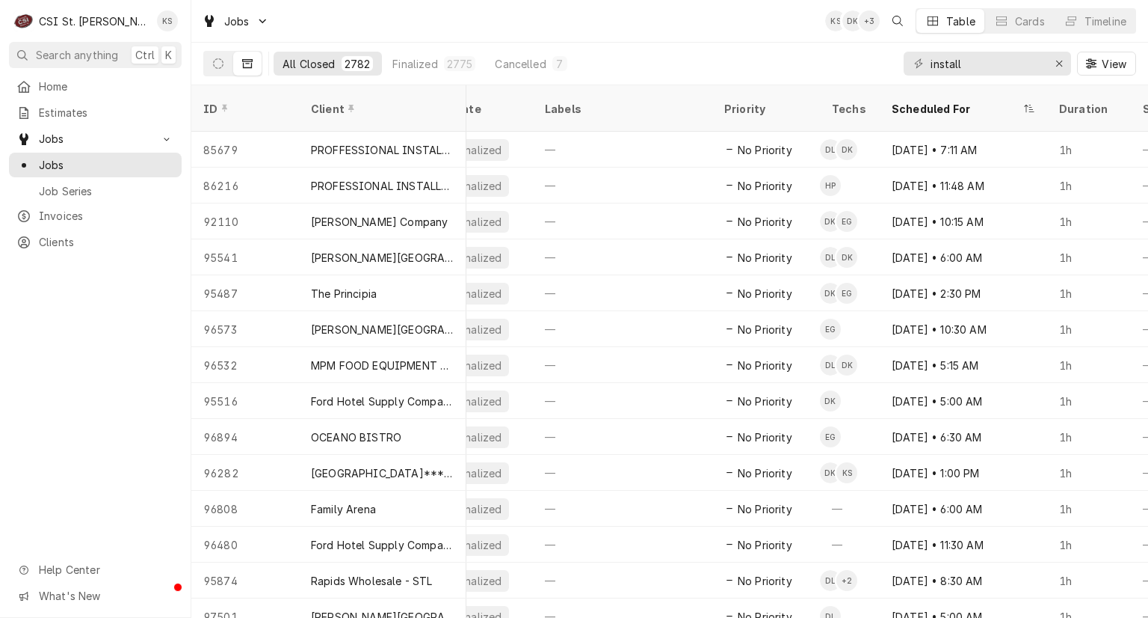
scroll to position [0, 737]
click at [1061, 62] on icon "Erase input" at bounding box center [1060, 63] width 8 height 10
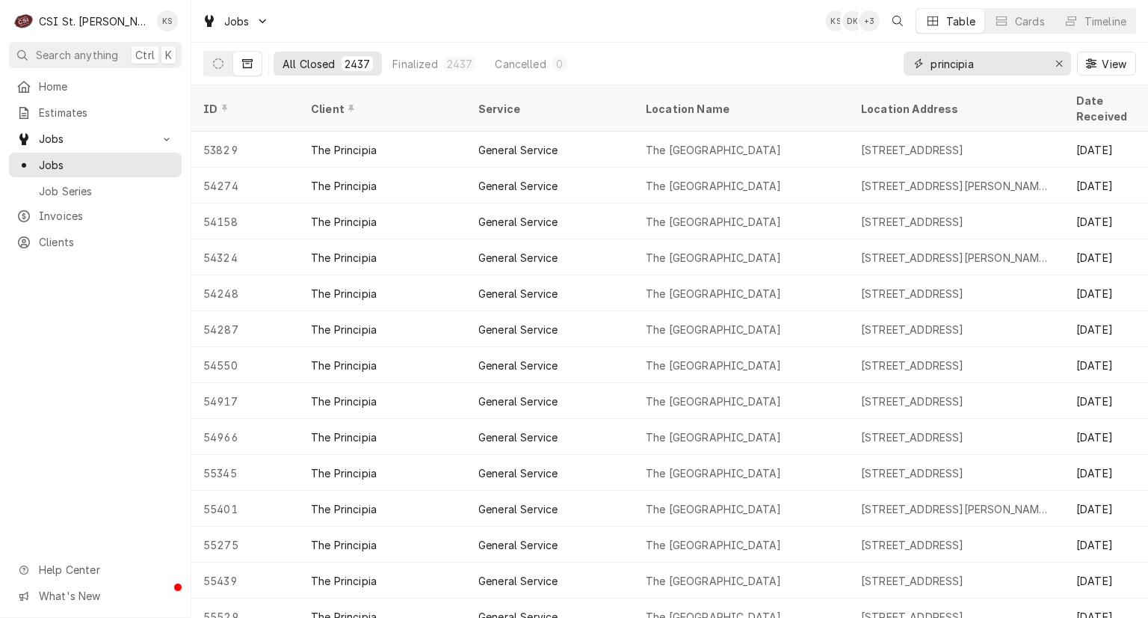
type input "principia"
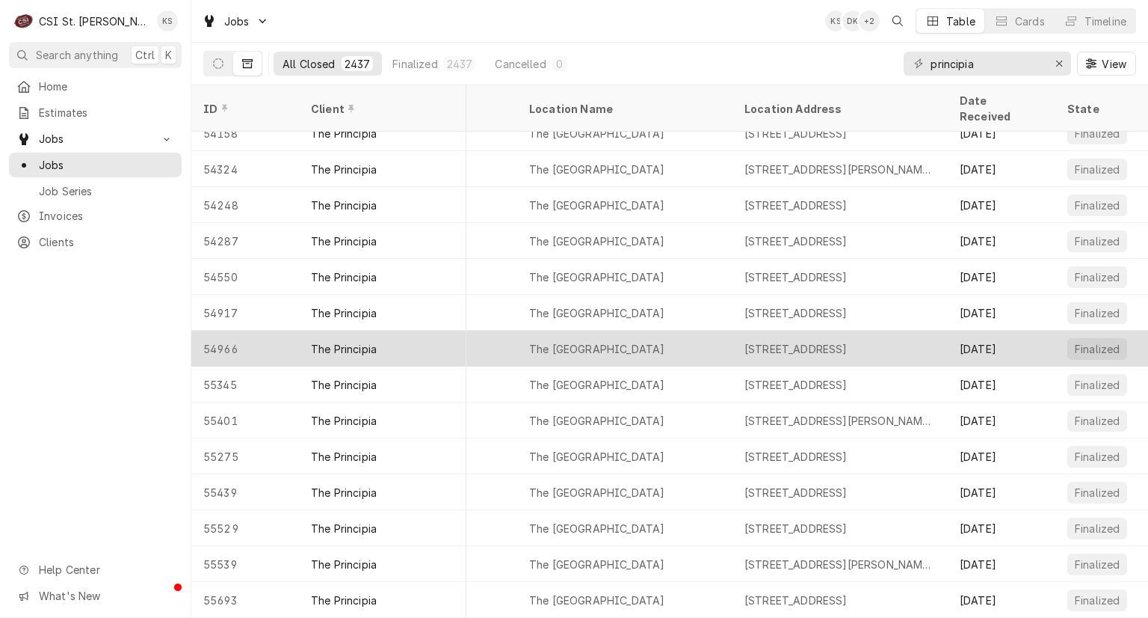
scroll to position [0, 117]
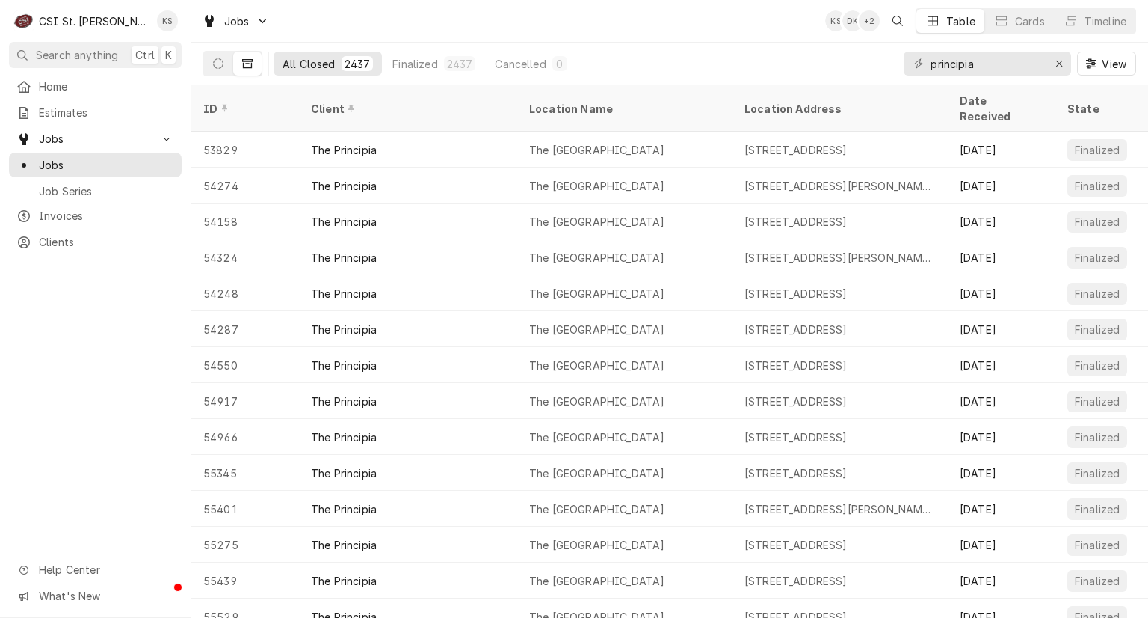
click at [1001, 97] on div "Date Received" at bounding box center [1000, 108] width 81 height 31
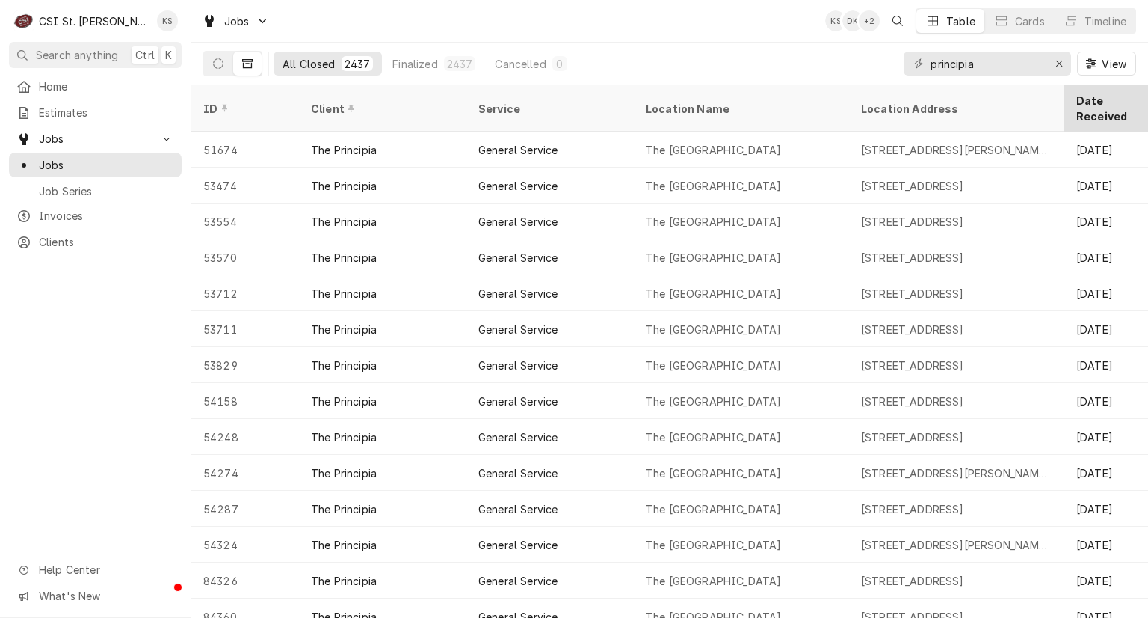
click at [1092, 95] on div "Date Received" at bounding box center [1111, 108] width 69 height 31
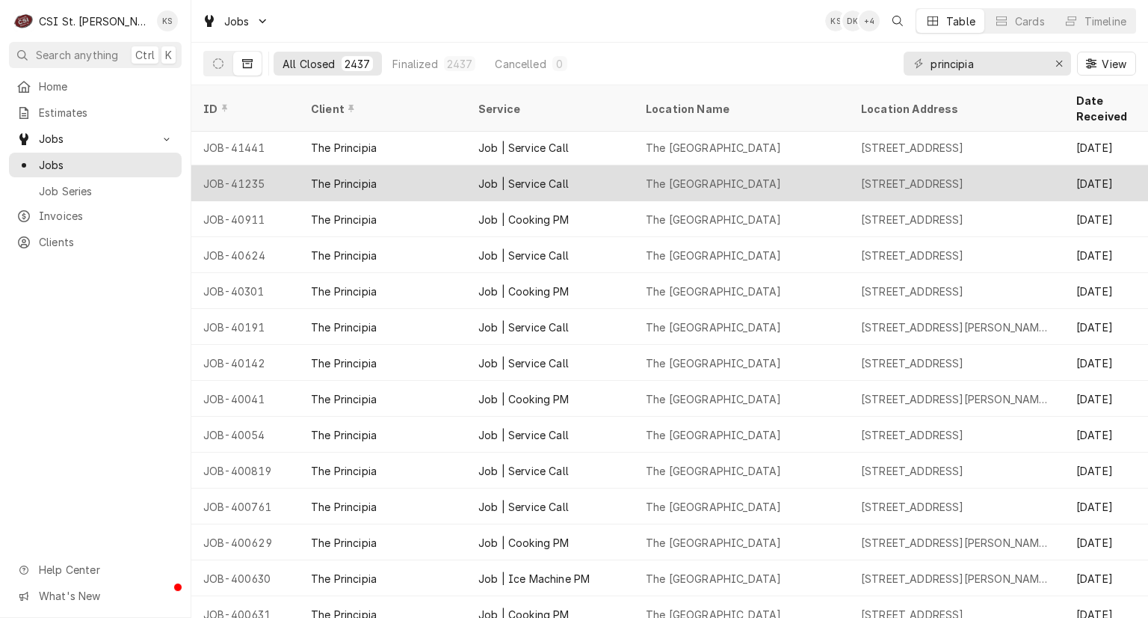
scroll to position [117, 0]
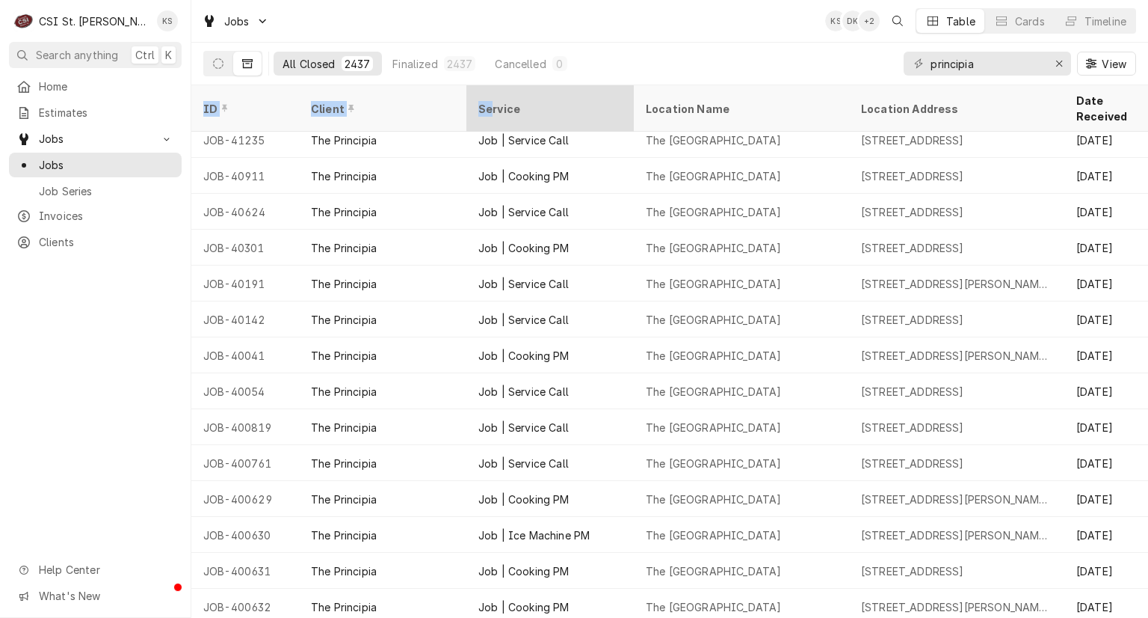
click at [490, 101] on div "Service" at bounding box center [548, 109] width 141 height 16
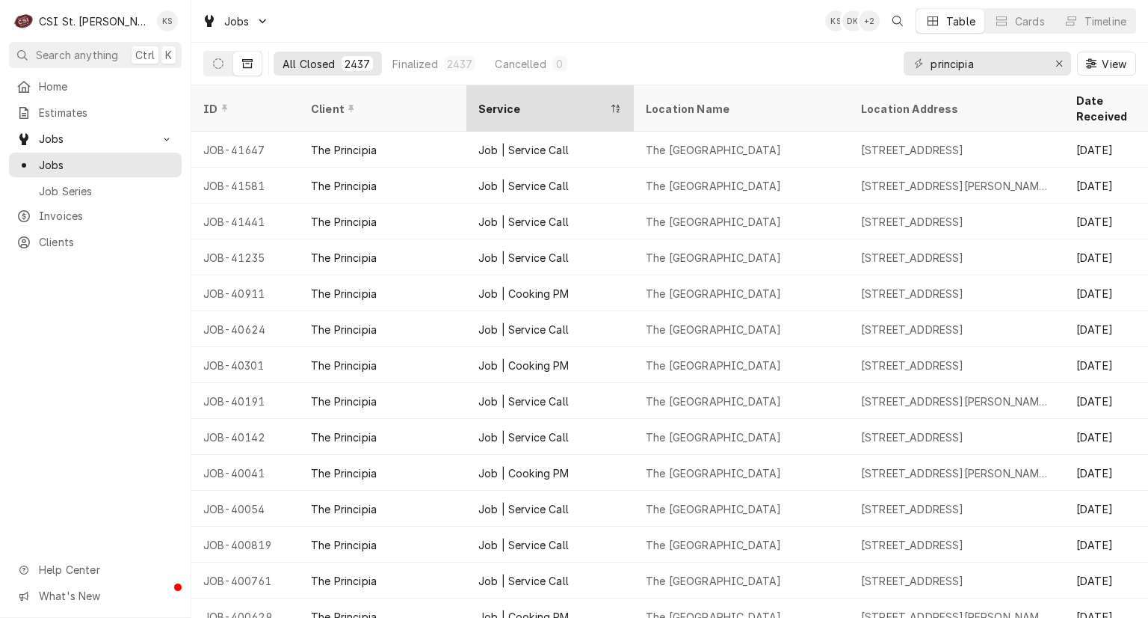
click at [489, 101] on div "Service" at bounding box center [542, 109] width 129 height 16
click at [524, 101] on div "Service" at bounding box center [542, 109] width 129 height 16
click at [652, 24] on div "Jobs KS DK + 4 Table Cards Timeline" at bounding box center [669, 21] width 957 height 42
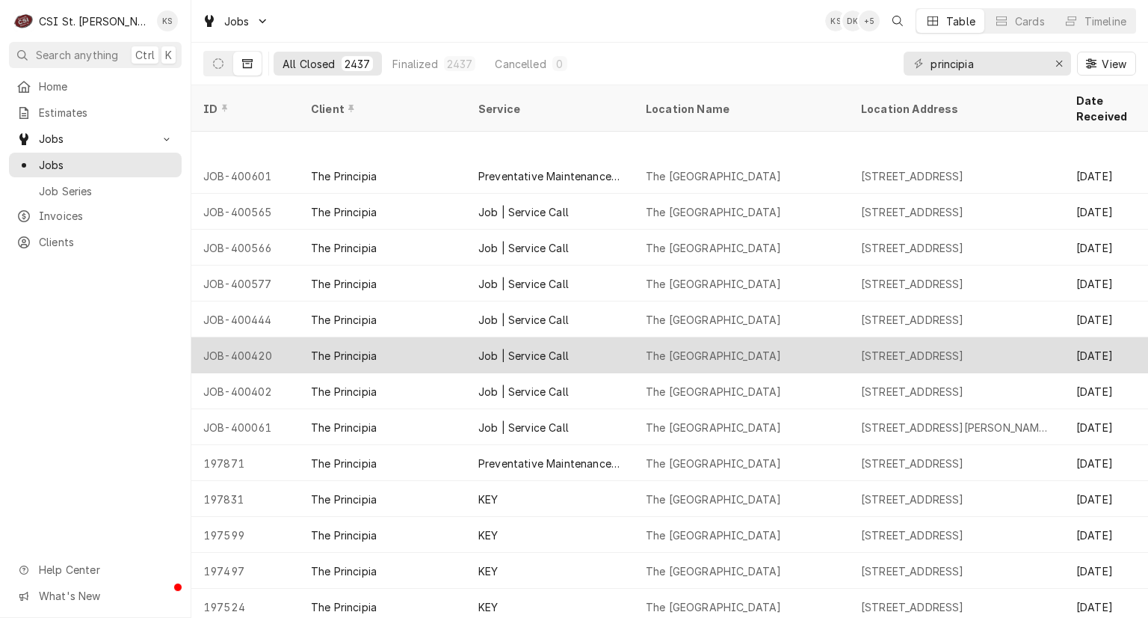
scroll to position [692, 0]
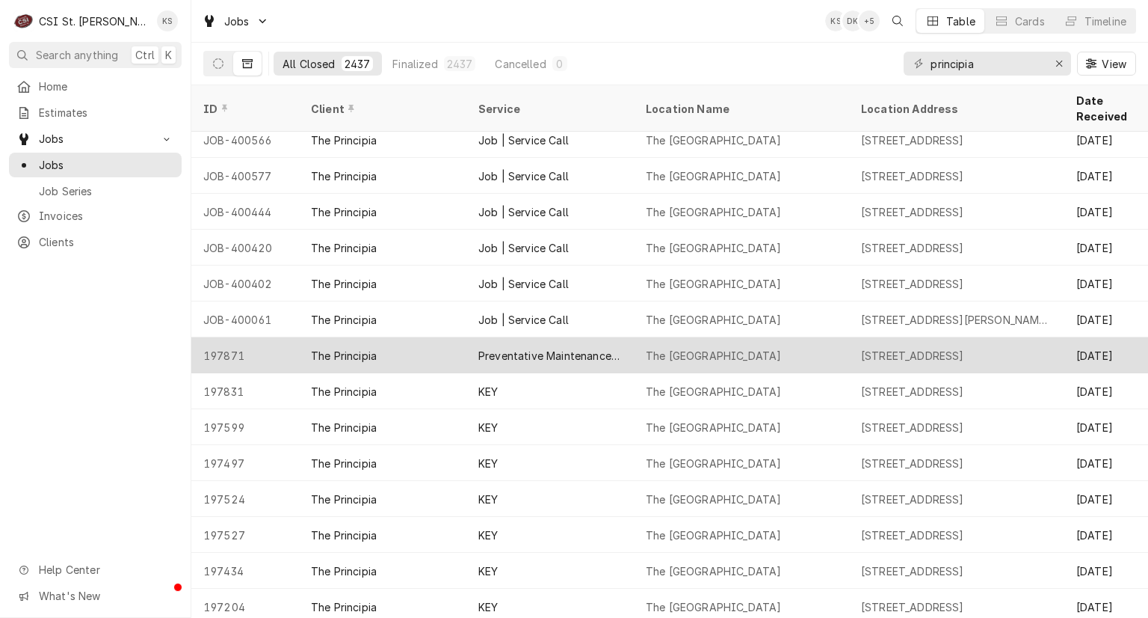
click at [577, 348] on div "Preventative Maintenance ([GEOGRAPHIC_DATA])" at bounding box center [550, 356] width 144 height 16
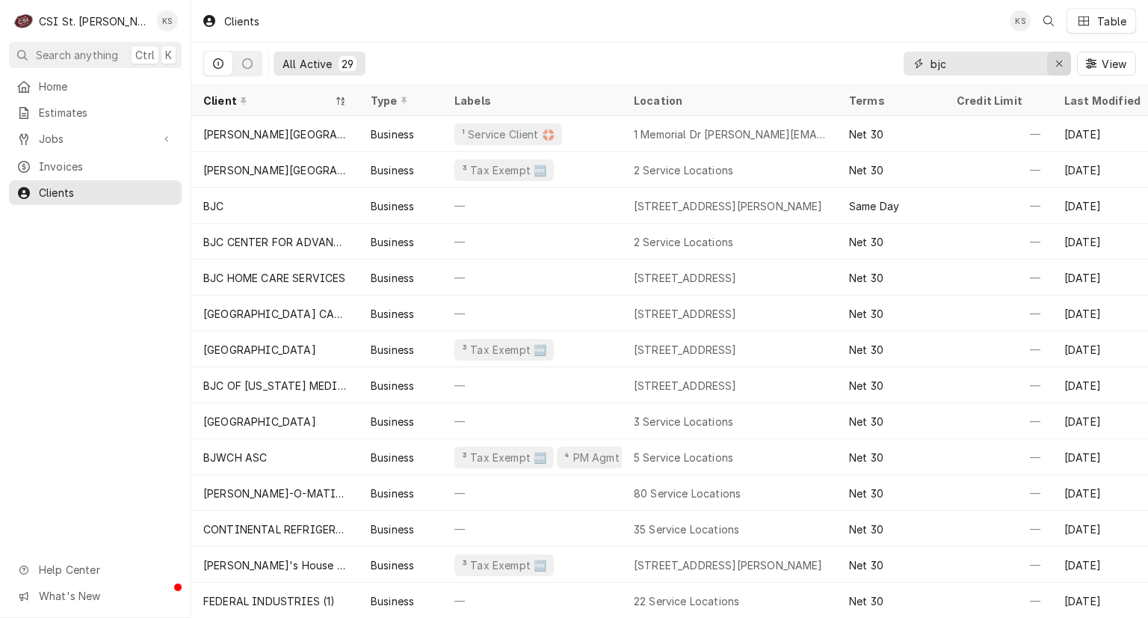
click at [1056, 64] on icon "Erase input" at bounding box center [1060, 63] width 8 height 10
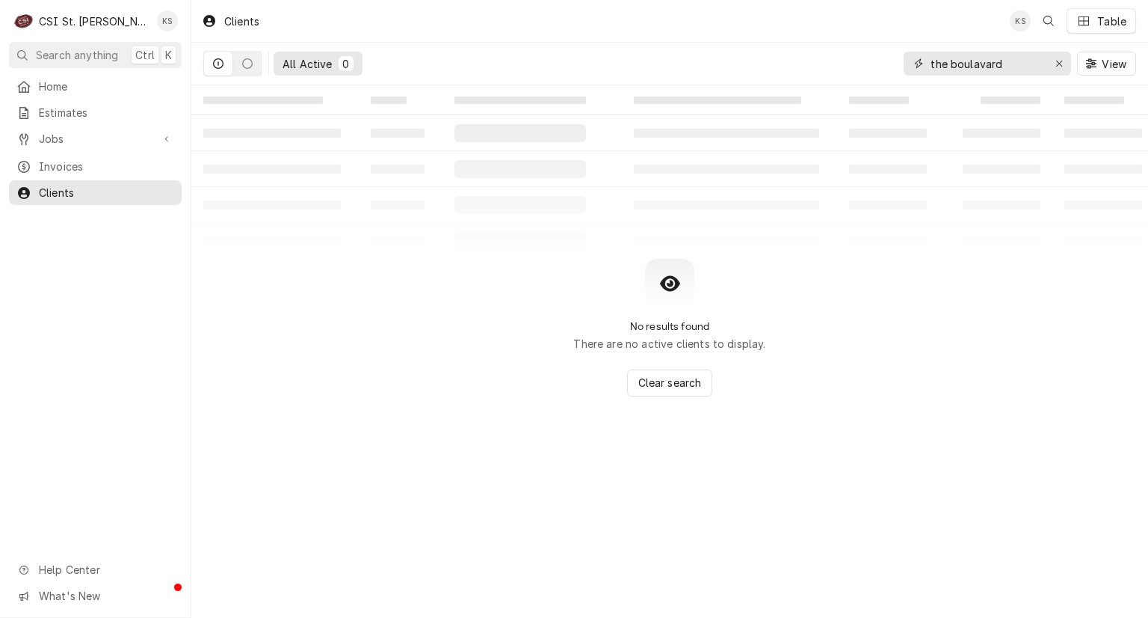
click at [976, 61] on input "the boulavard" at bounding box center [987, 64] width 112 height 24
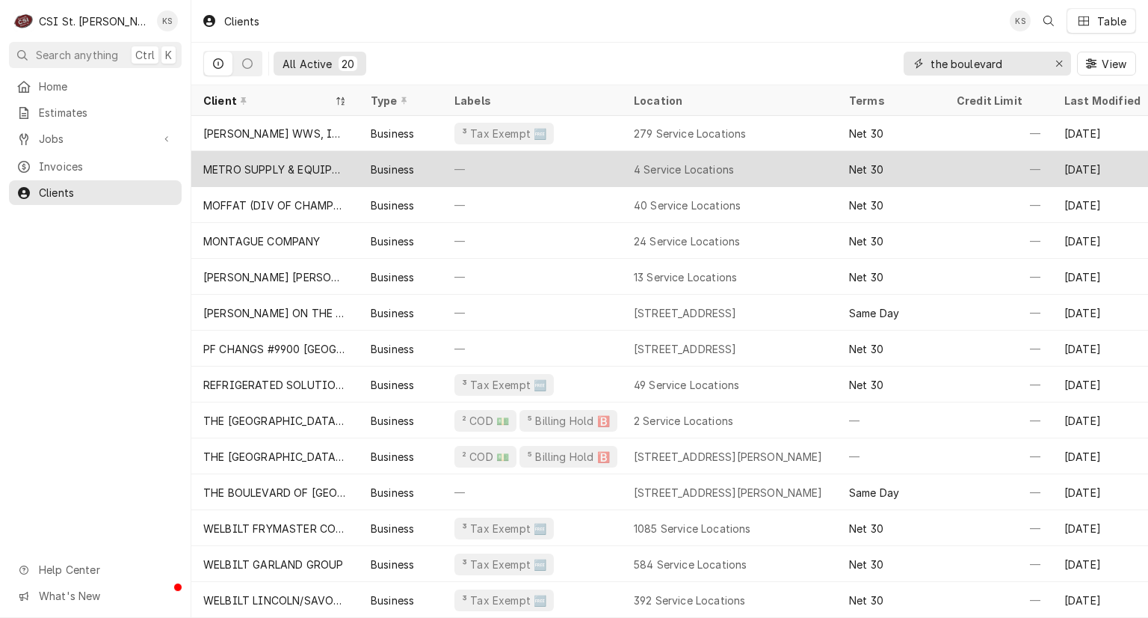
scroll to position [225, 0]
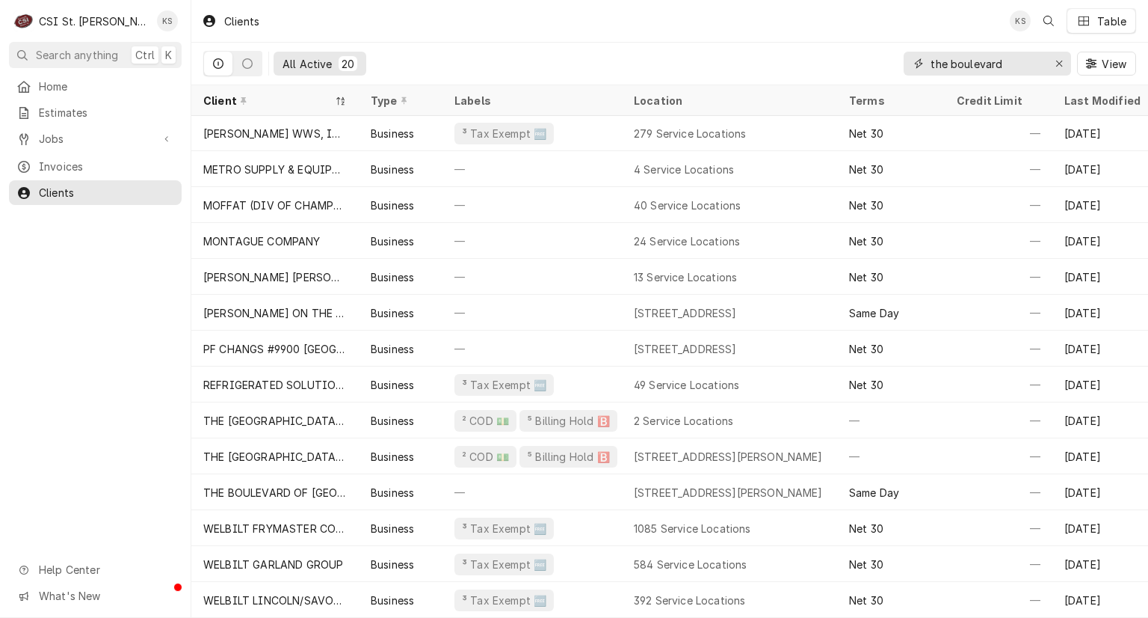
drag, startPoint x: 1003, startPoint y: 64, endPoint x: 892, endPoint y: 78, distance: 112.2
click at [892, 78] on div "All Active [GEOGRAPHIC_DATA]" at bounding box center [669, 64] width 933 height 42
type input "the boulevard"
click at [1053, 18] on icon "Open search" at bounding box center [1049, 21] width 10 height 10
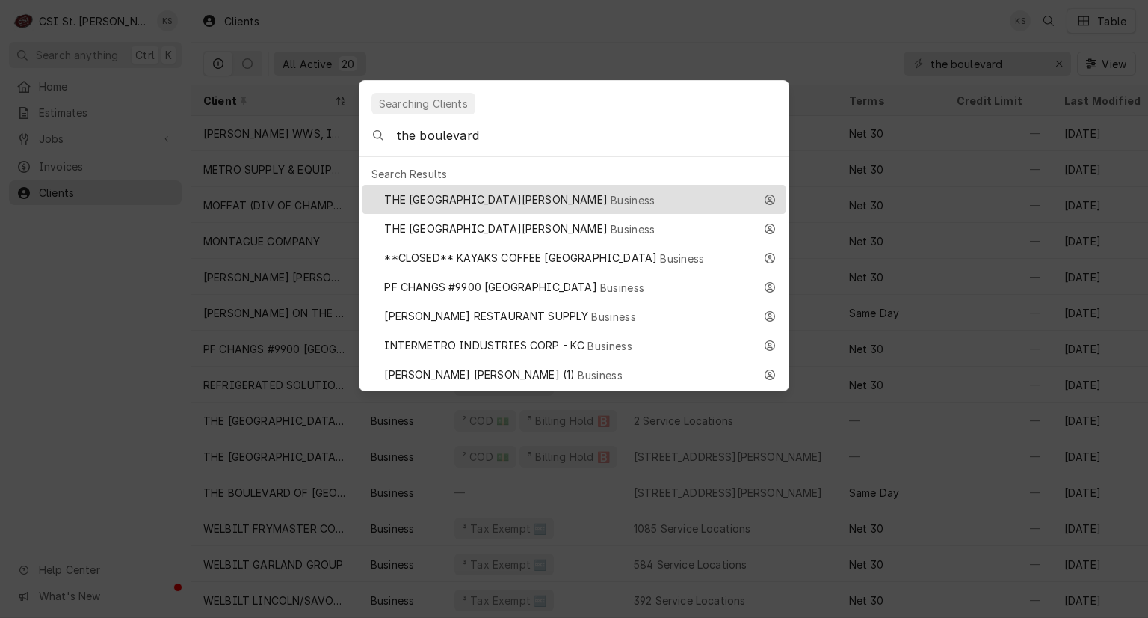
type input "the boulevard"
click at [493, 191] on span "THE [GEOGRAPHIC_DATA][PERSON_NAME]" at bounding box center [495, 199] width 223 height 16
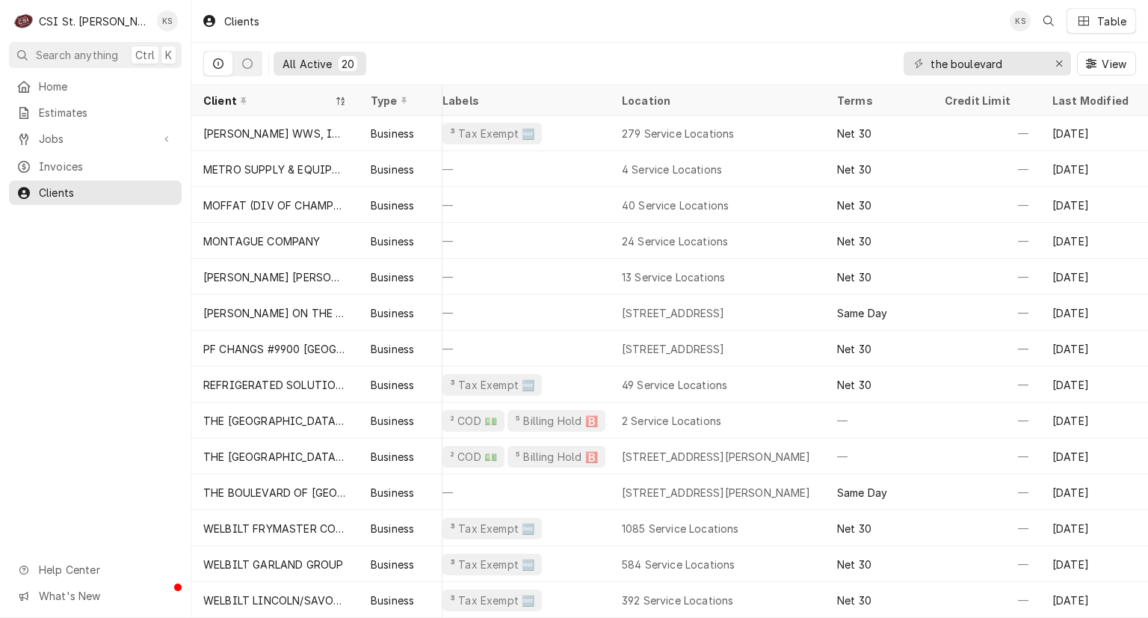
scroll to position [225, 0]
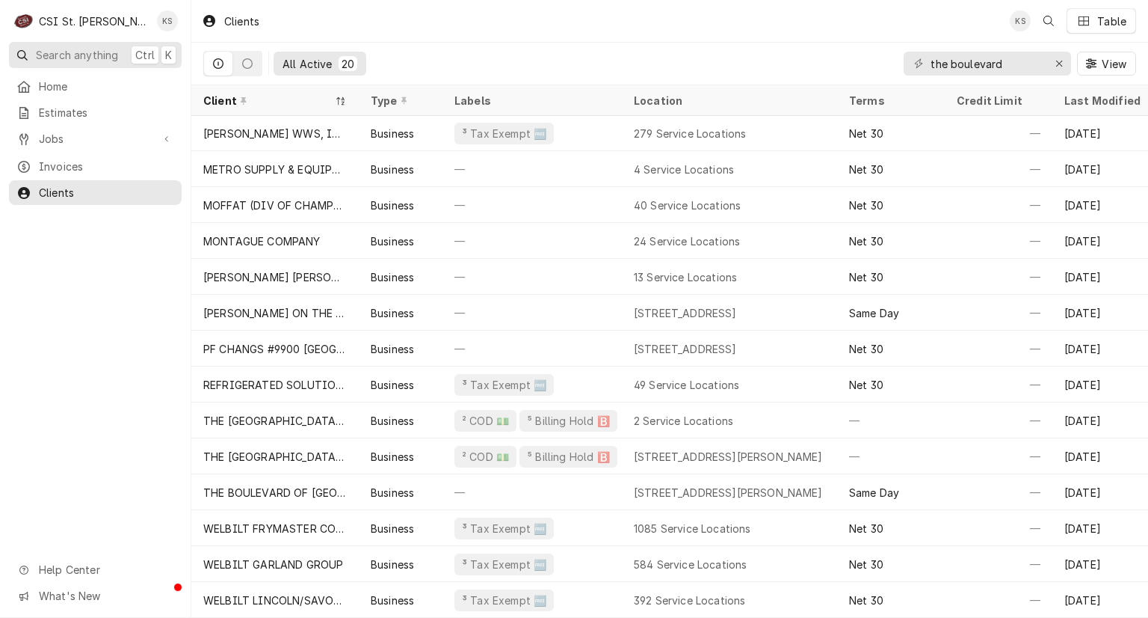
click at [85, 51] on span "Search anything" at bounding box center [77, 55] width 82 height 16
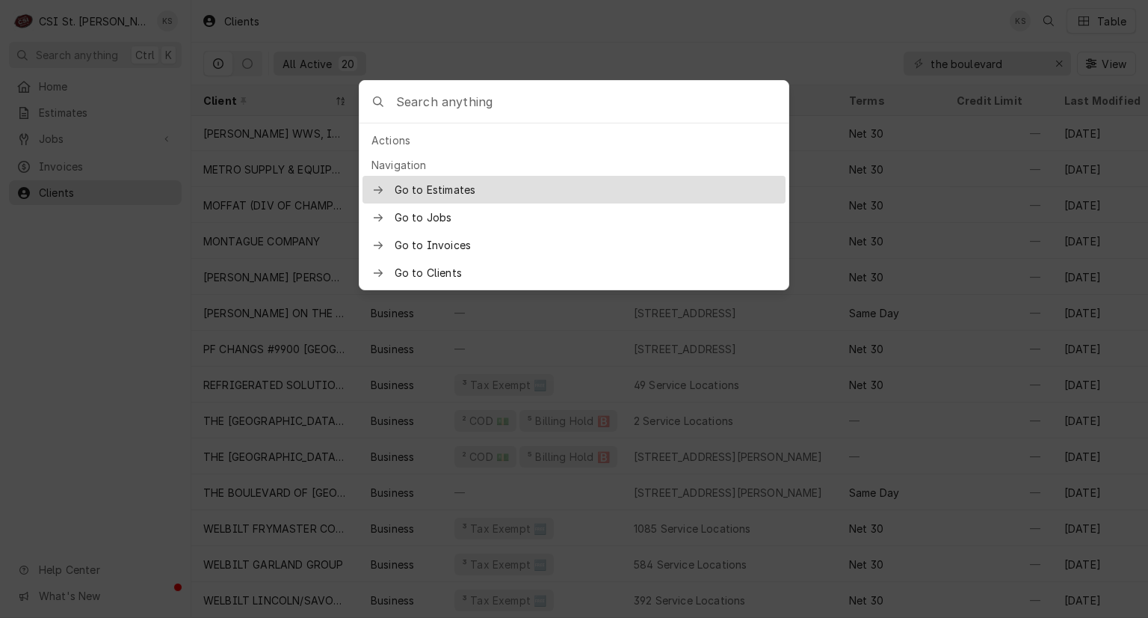
type input "the boulevard"
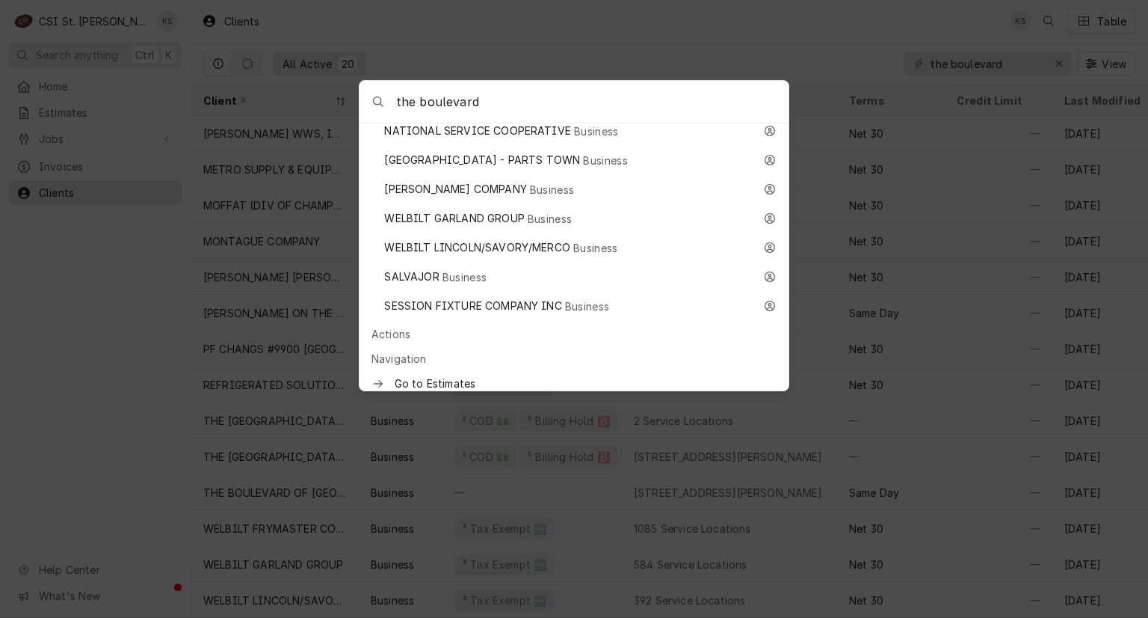
scroll to position [598, 0]
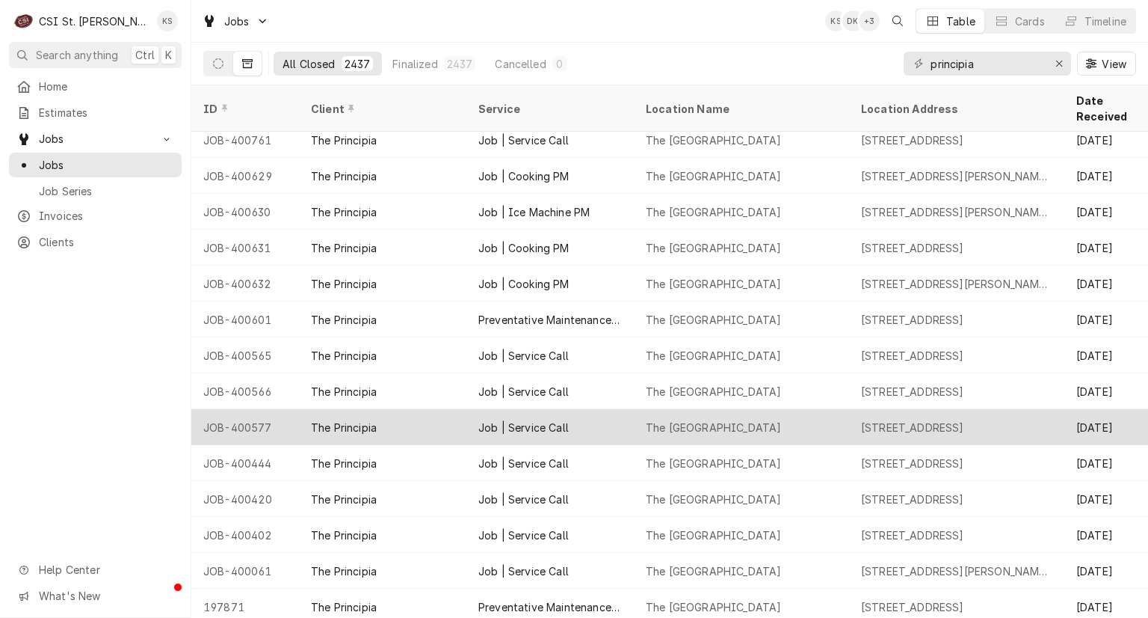
scroll to position [548, 0]
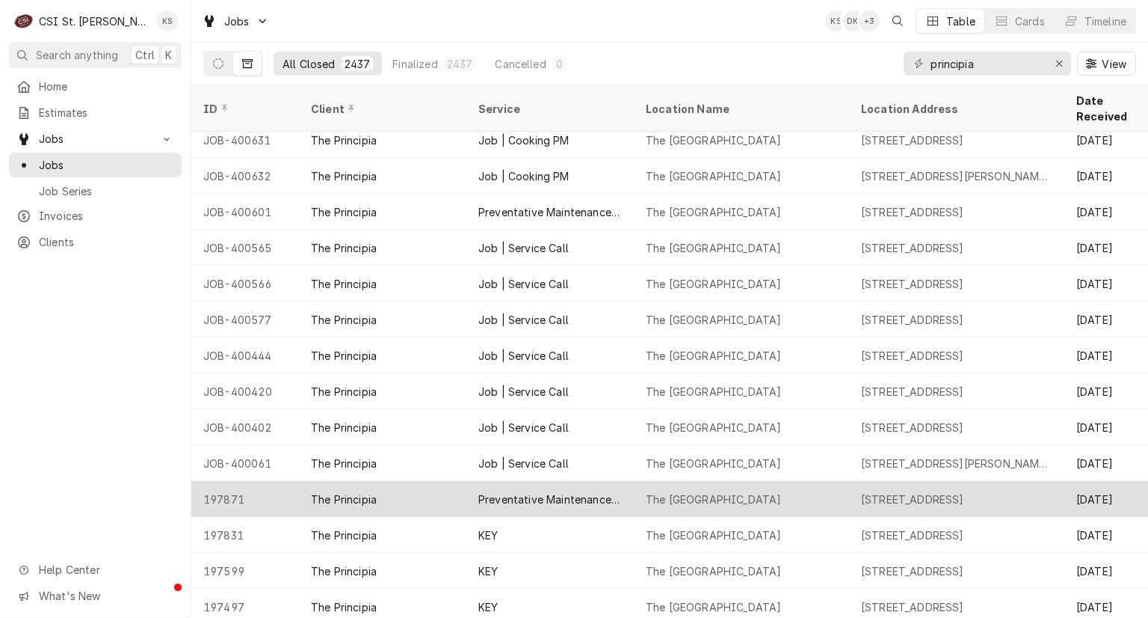
click at [549, 491] on div "Preventative Maintenance ([GEOGRAPHIC_DATA])" at bounding box center [550, 499] width 144 height 16
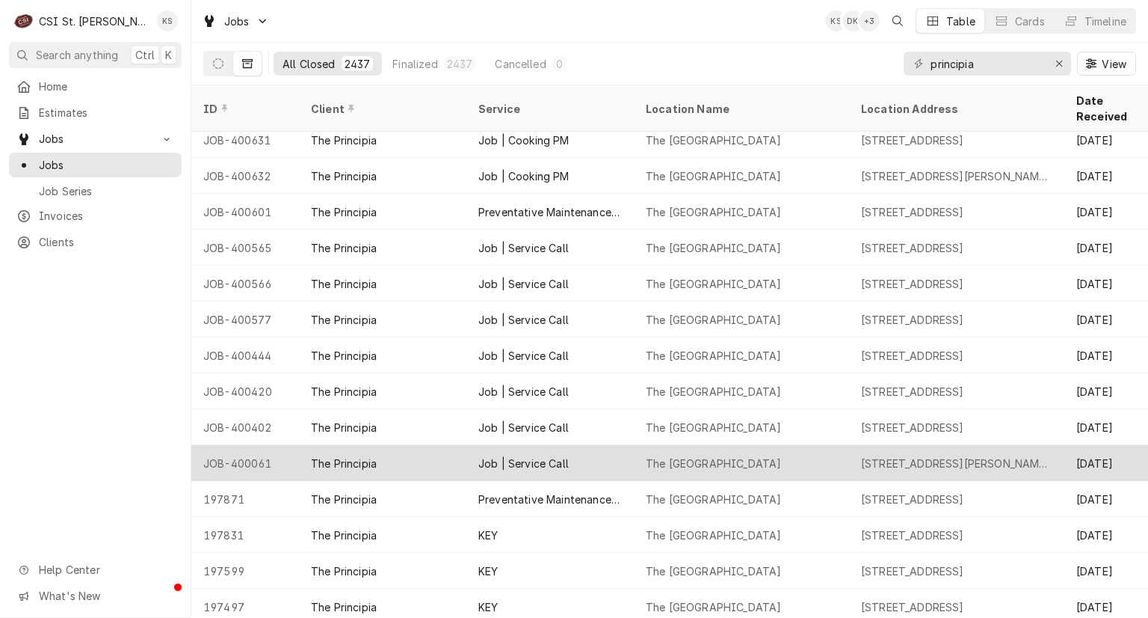
click at [535, 455] on div "Job | Service Call" at bounding box center [523, 463] width 90 height 16
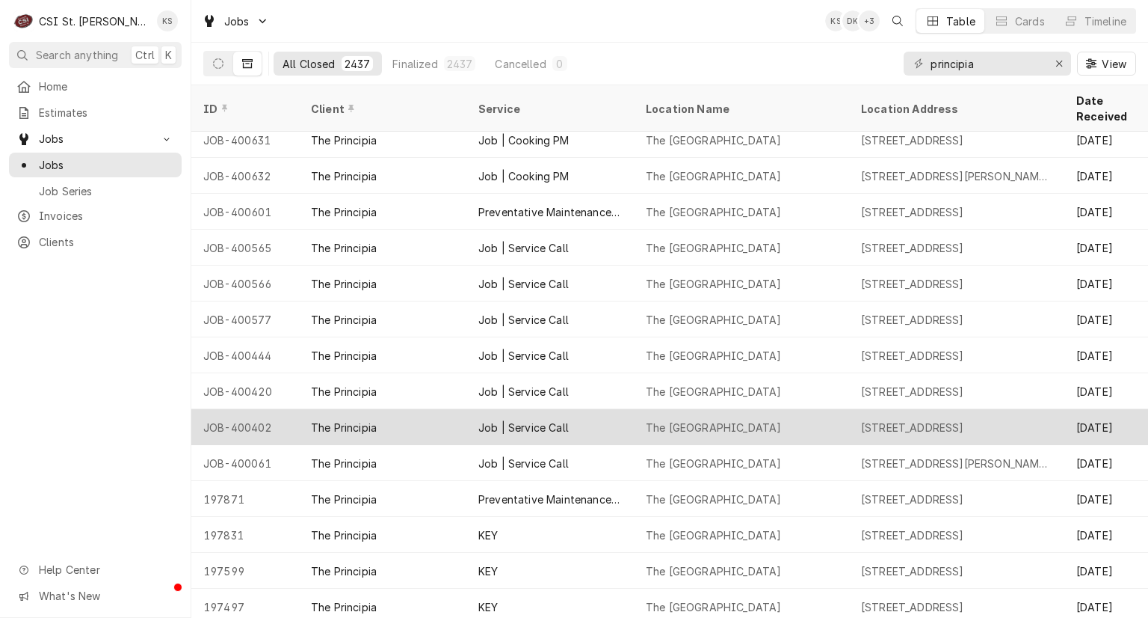
click at [538, 419] on div "Job | Service Call" at bounding box center [523, 427] width 90 height 16
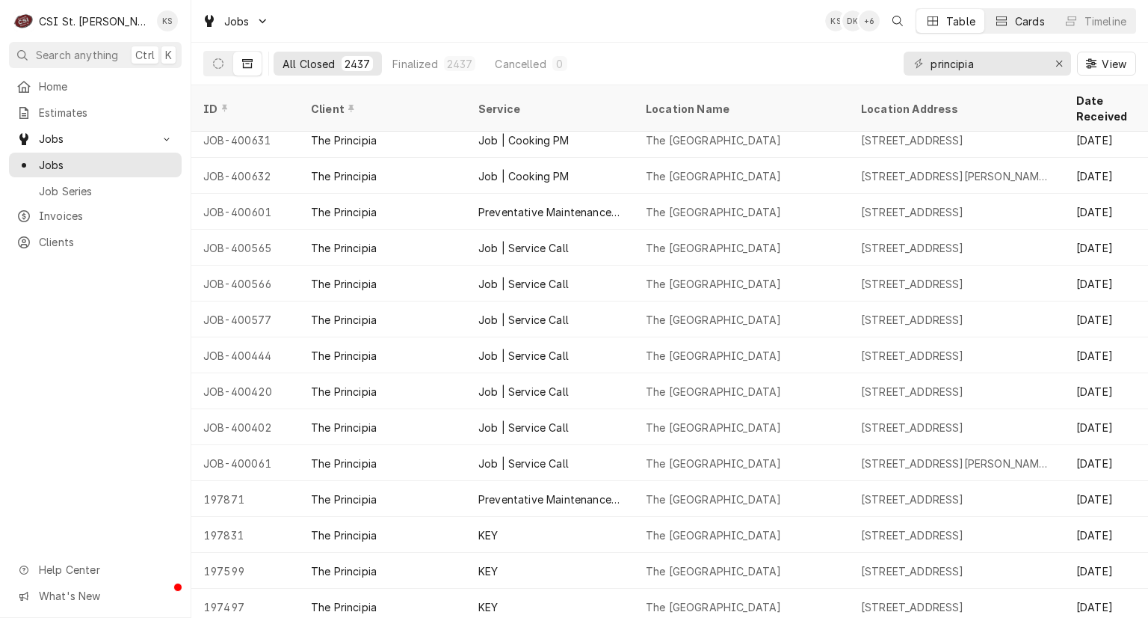
click at [1022, 16] on div "Cards" at bounding box center [1030, 21] width 30 height 16
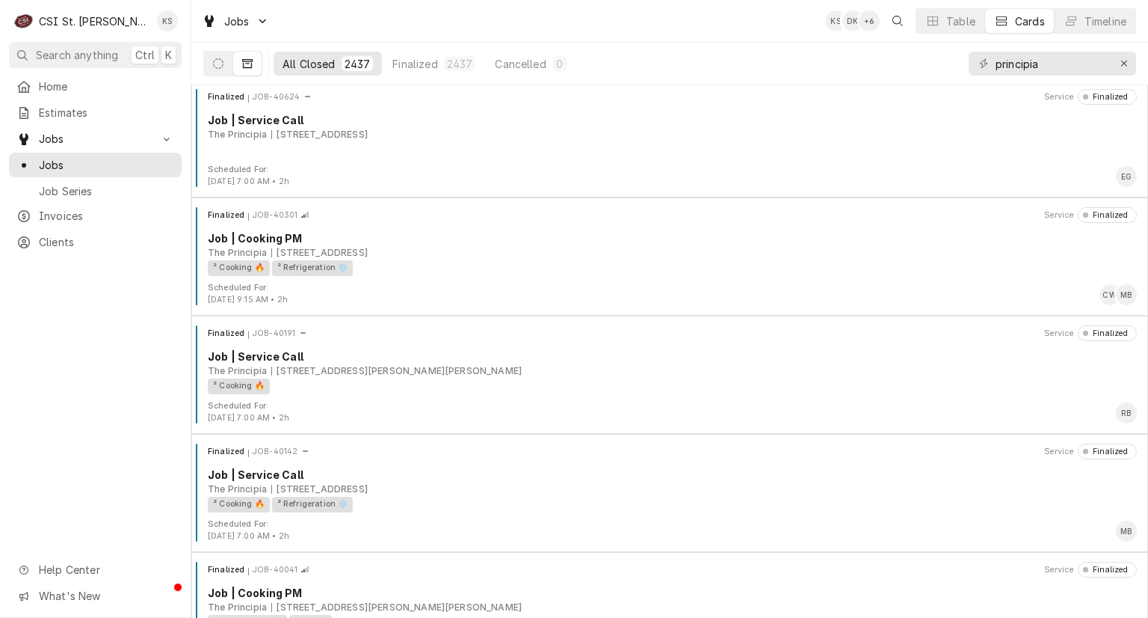
scroll to position [0, 0]
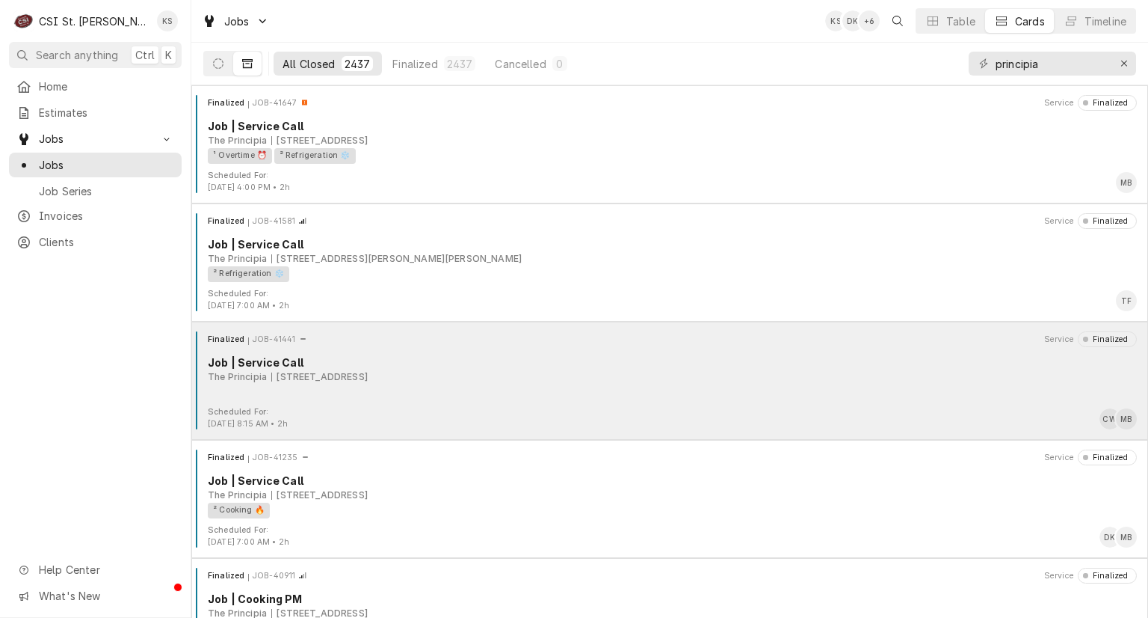
click at [624, 390] on div "Finalized JOB-41441 Service Finalized Job | Service Call The Principia 1 Maybec…" at bounding box center [669, 368] width 945 height 75
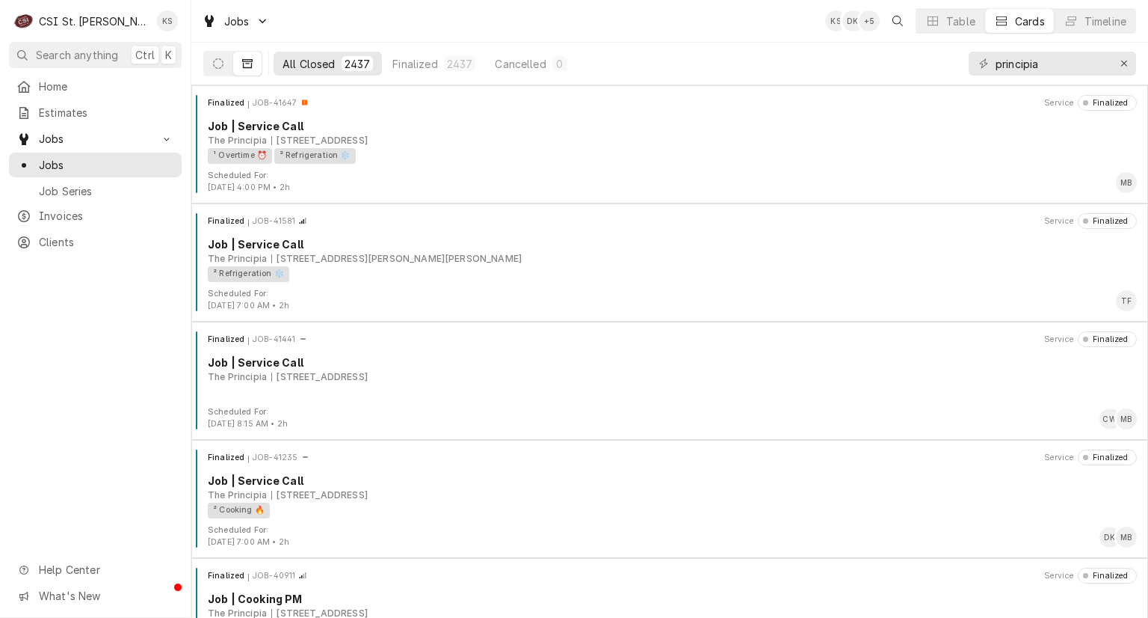
click at [114, 387] on div "Home Estimates Jobs Jobs Job Series Invoices Clients Help Center What's New" at bounding box center [95, 346] width 191 height 544
click at [113, 158] on span "Jobs" at bounding box center [106, 165] width 135 height 16
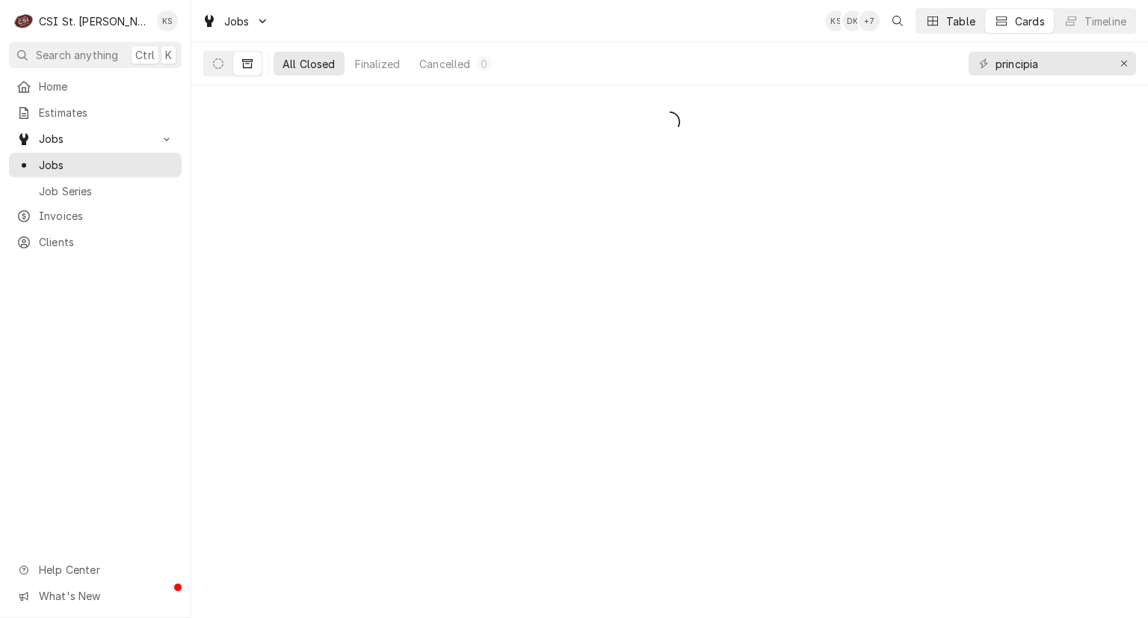
click at [958, 19] on div "Table" at bounding box center [961, 21] width 29 height 16
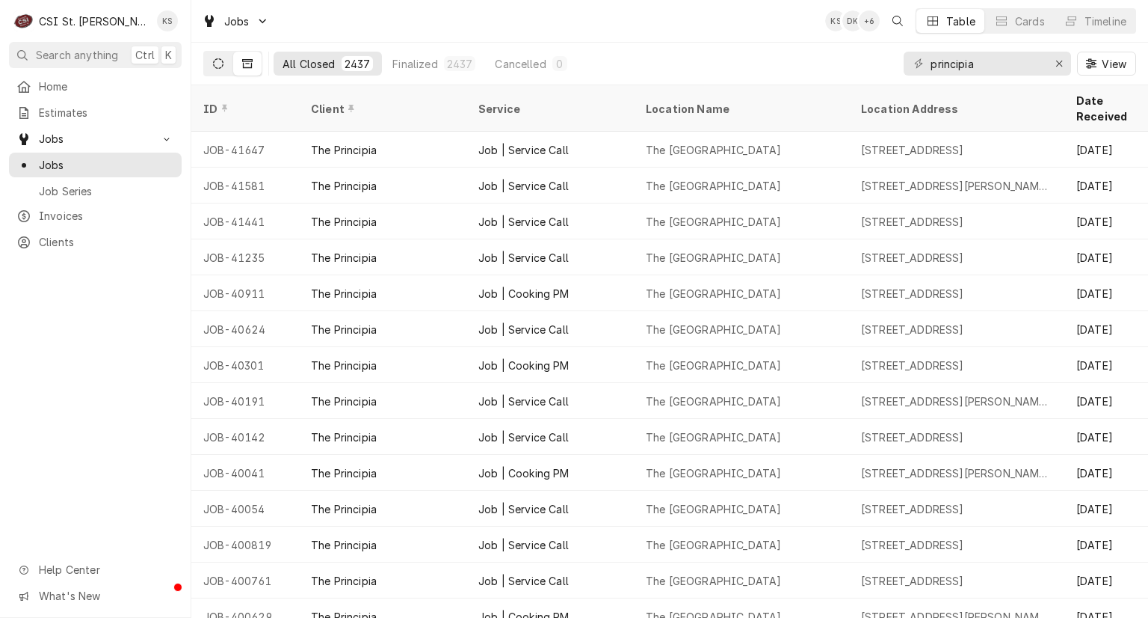
click at [213, 61] on icon "Dynamic Content Wrapper" at bounding box center [218, 63] width 10 height 10
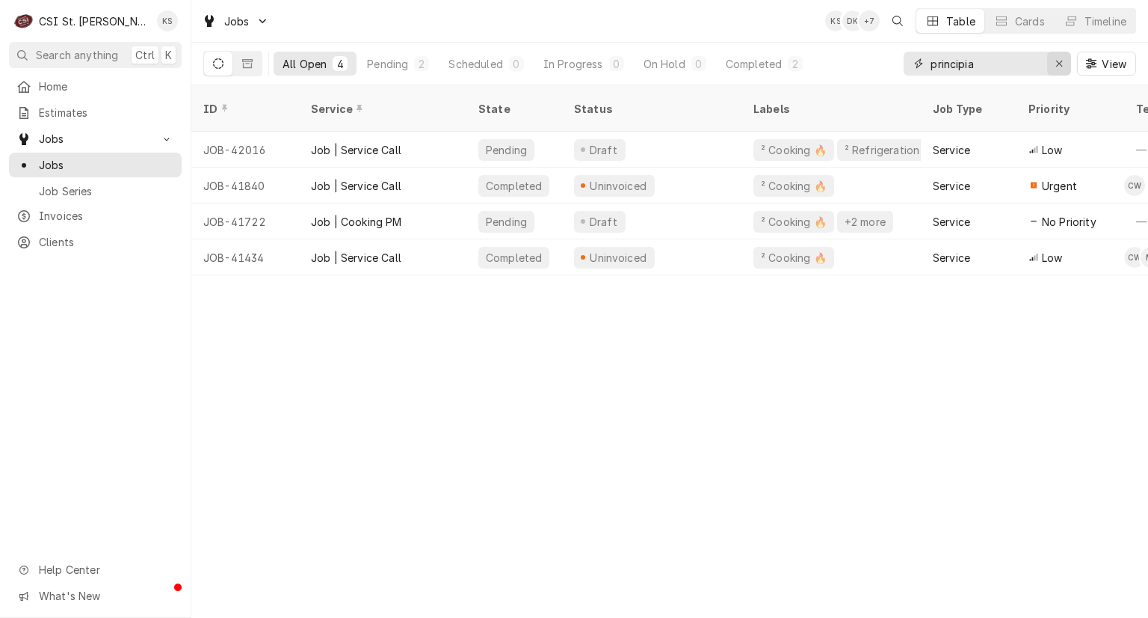
click at [1056, 61] on icon "Erase input" at bounding box center [1060, 63] width 8 height 10
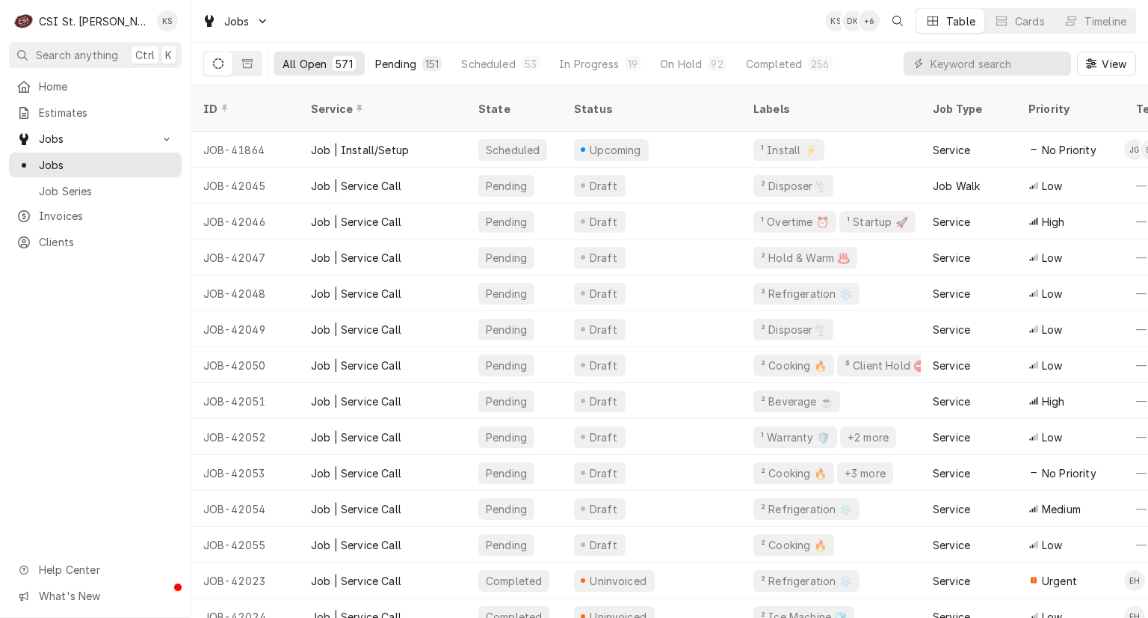
click at [405, 65] on div "Pending" at bounding box center [395, 64] width 41 height 16
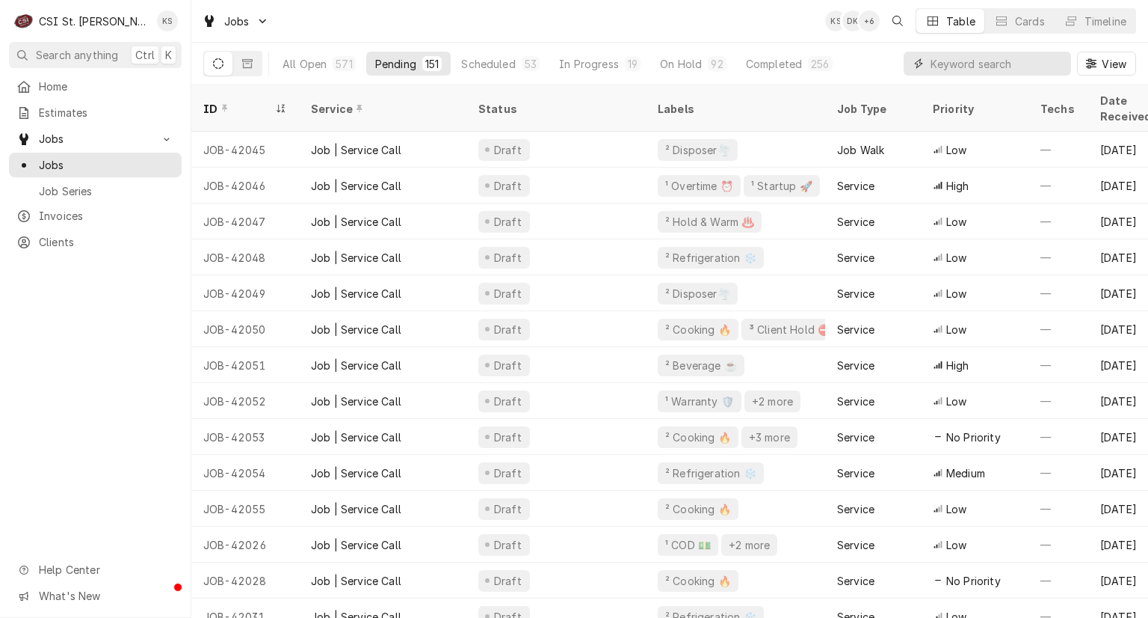
click at [939, 63] on input "Dynamic Content Wrapper" at bounding box center [997, 64] width 133 height 24
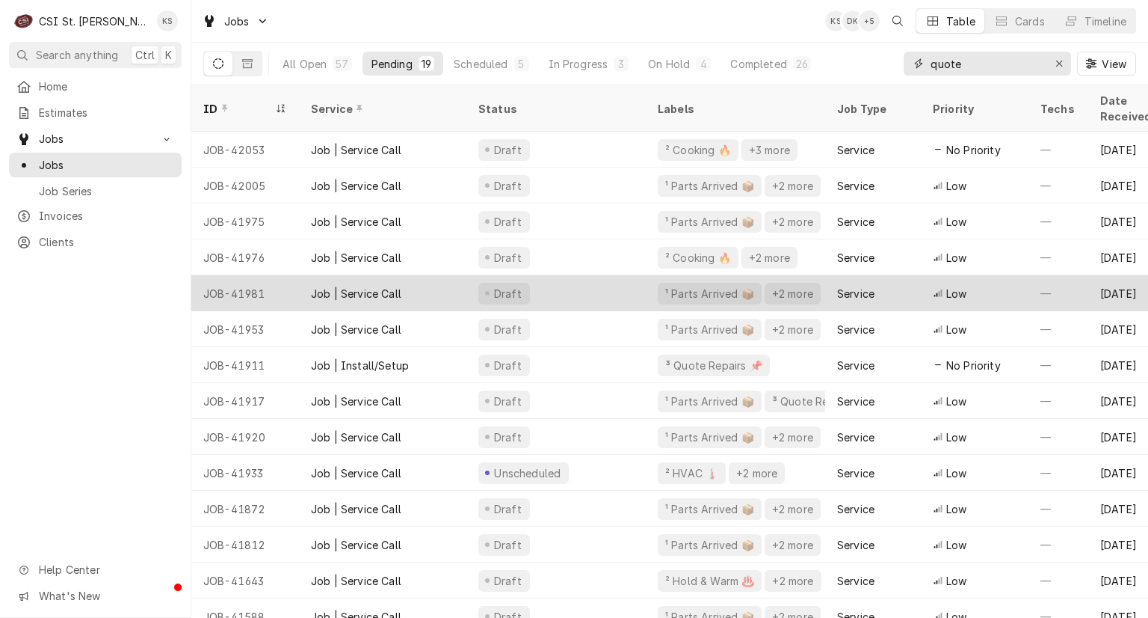
type input "quote"
click at [637, 275] on div "Draft" at bounding box center [556, 293] width 179 height 36
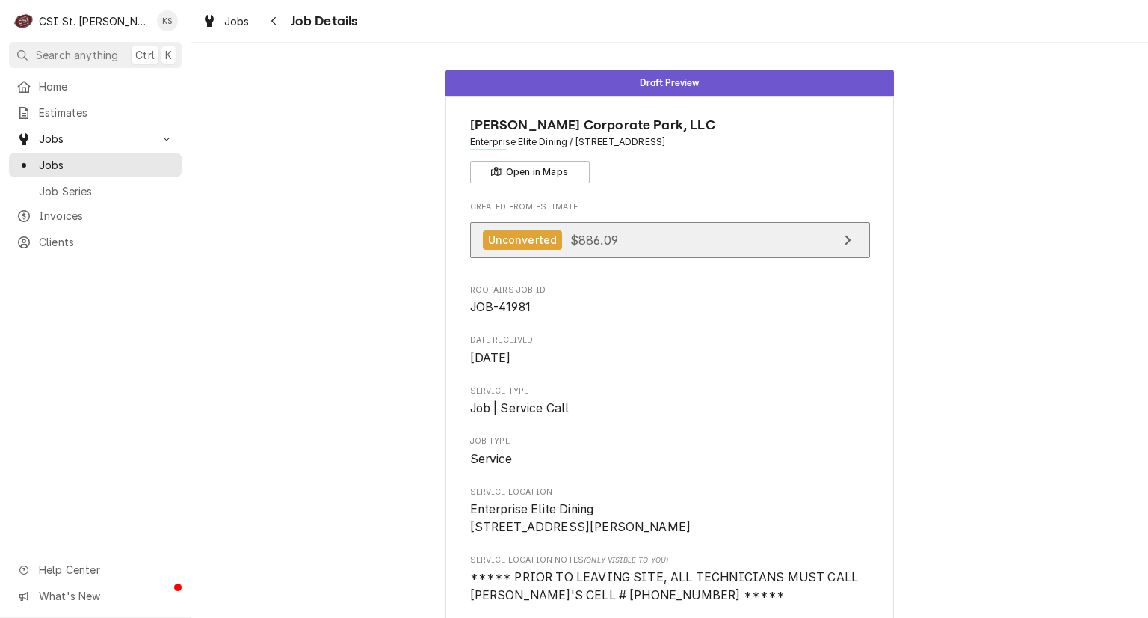
click at [523, 239] on div "Unconverted" at bounding box center [523, 240] width 80 height 20
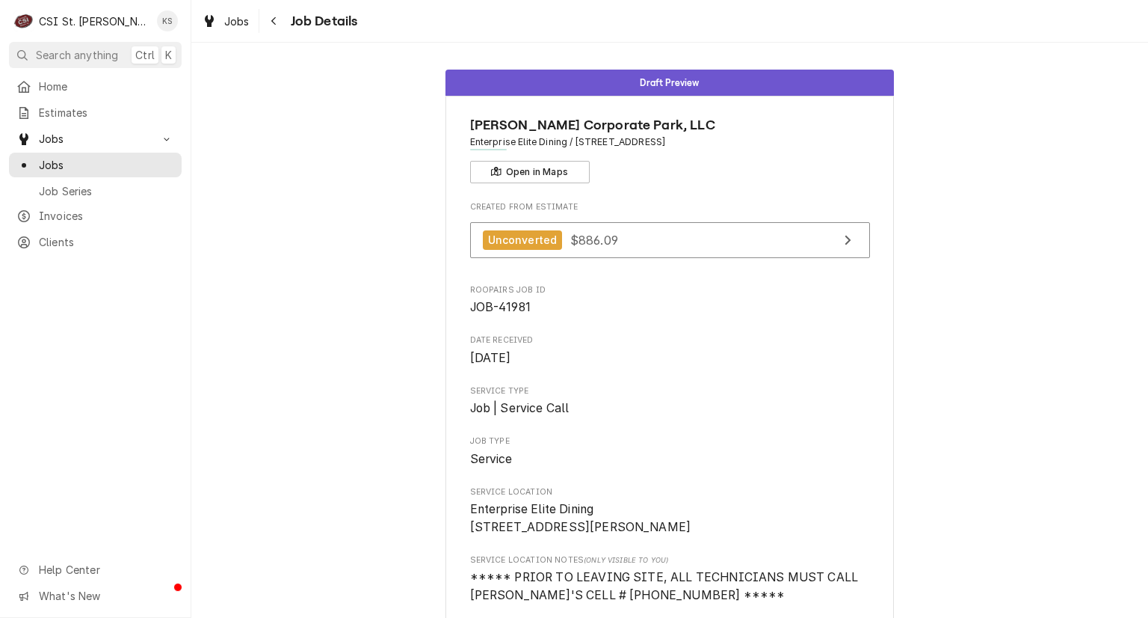
click at [96, 157] on span "Jobs" at bounding box center [106, 165] width 135 height 16
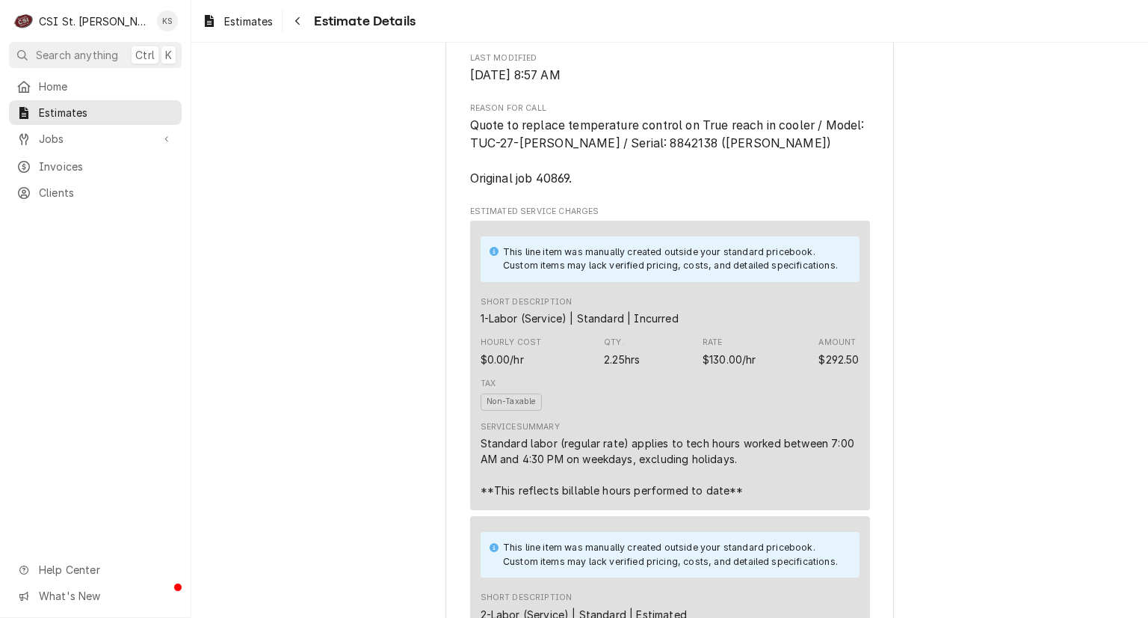
scroll to position [897, 0]
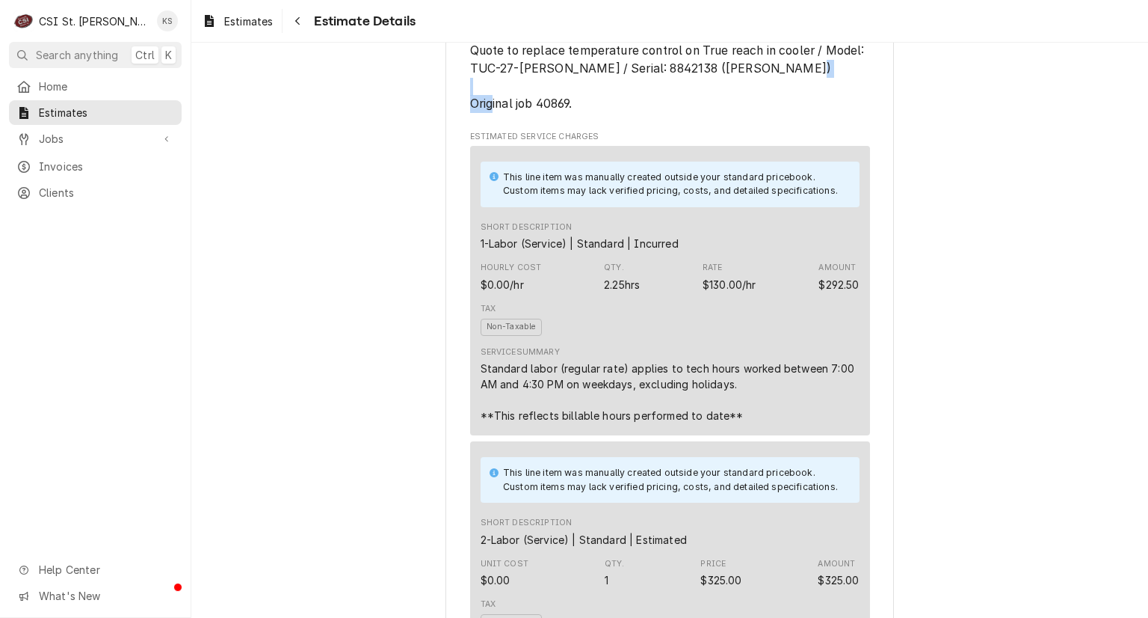
drag, startPoint x: 529, startPoint y: 152, endPoint x: 582, endPoint y: 147, distance: 54.0
click at [582, 113] on span "Quote to replace temperature control on True reach in cooler / Model: TUC-27-LP…" at bounding box center [670, 77] width 400 height 71
copy span "40869."
click at [63, 132] on span "Jobs" at bounding box center [95, 139] width 113 height 16
click at [57, 160] on span "Jobs" at bounding box center [106, 165] width 135 height 16
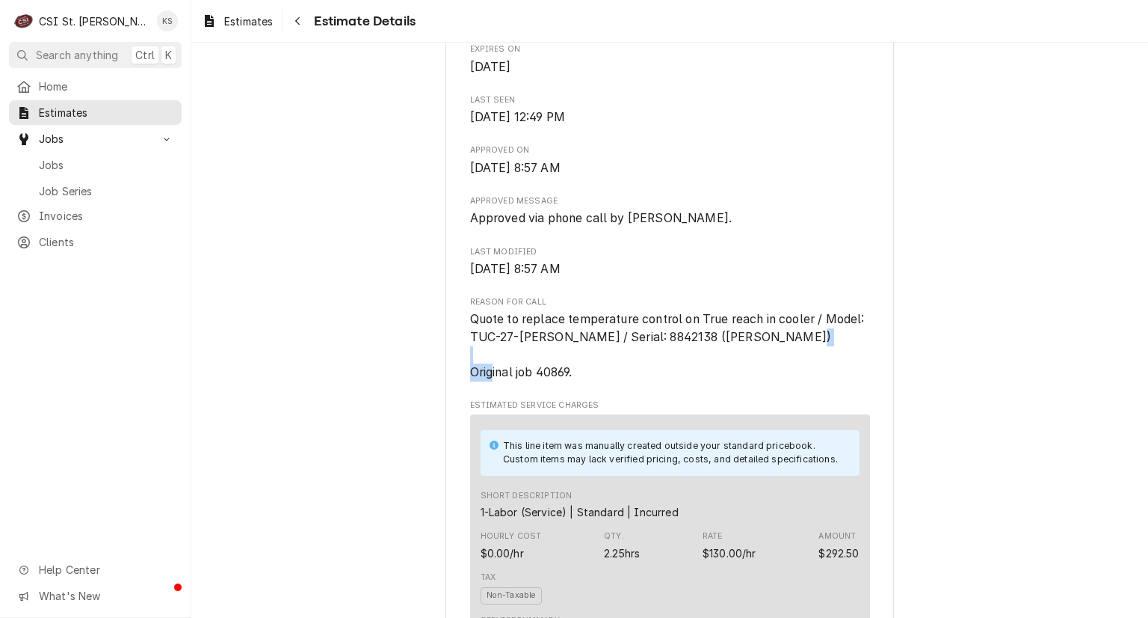
scroll to position [523, 0]
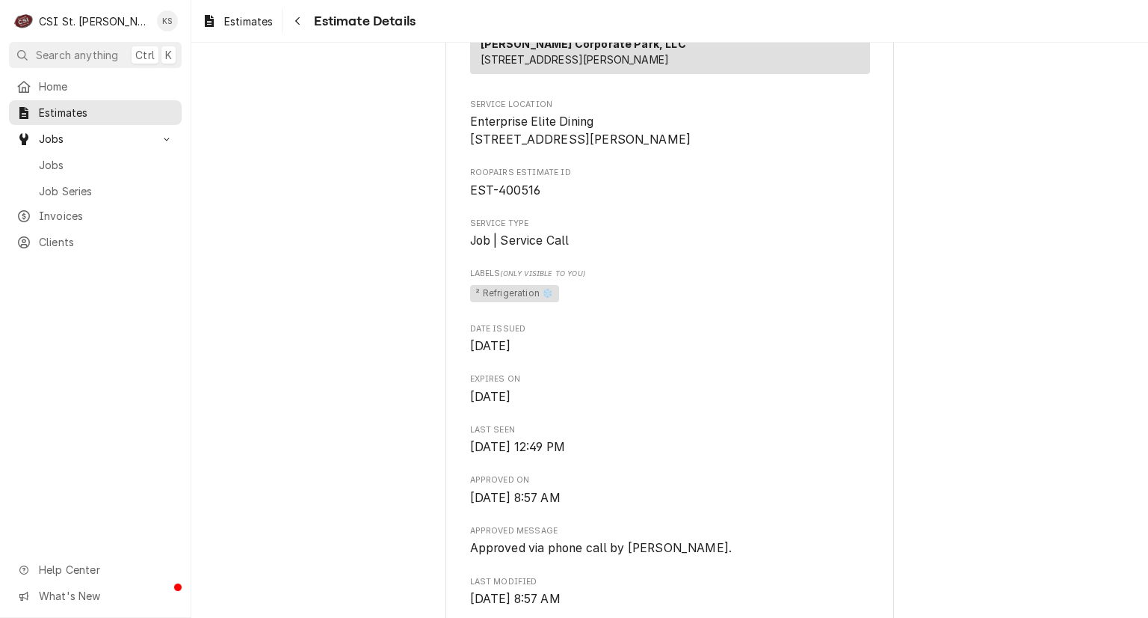
scroll to position [0, 0]
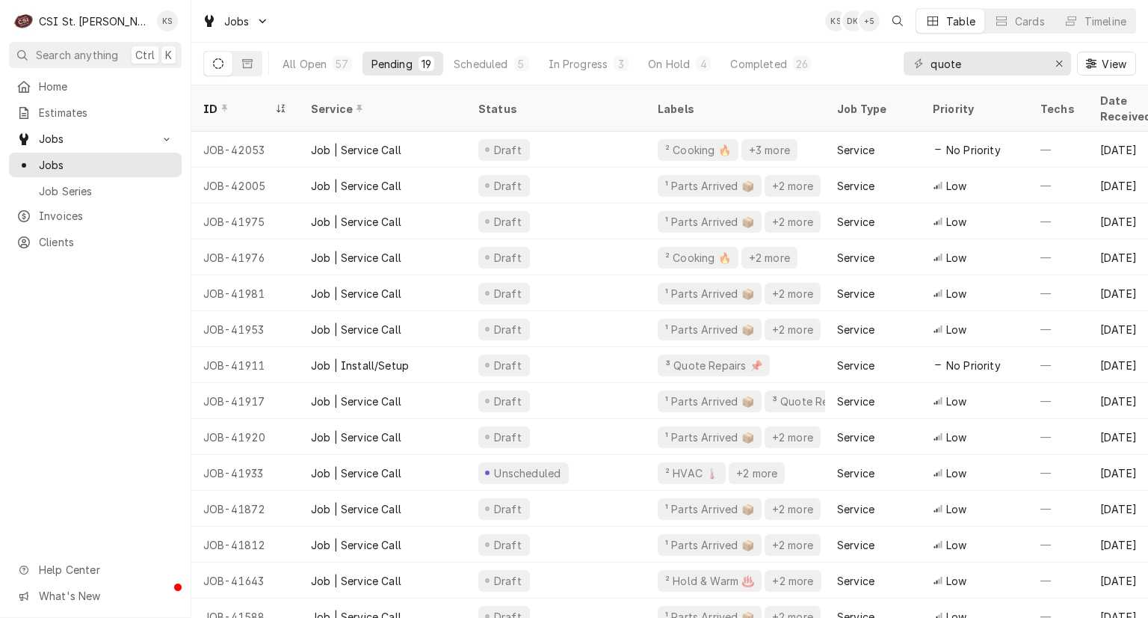
click at [893, 19] on icon "Open search" at bounding box center [898, 21] width 10 height 10
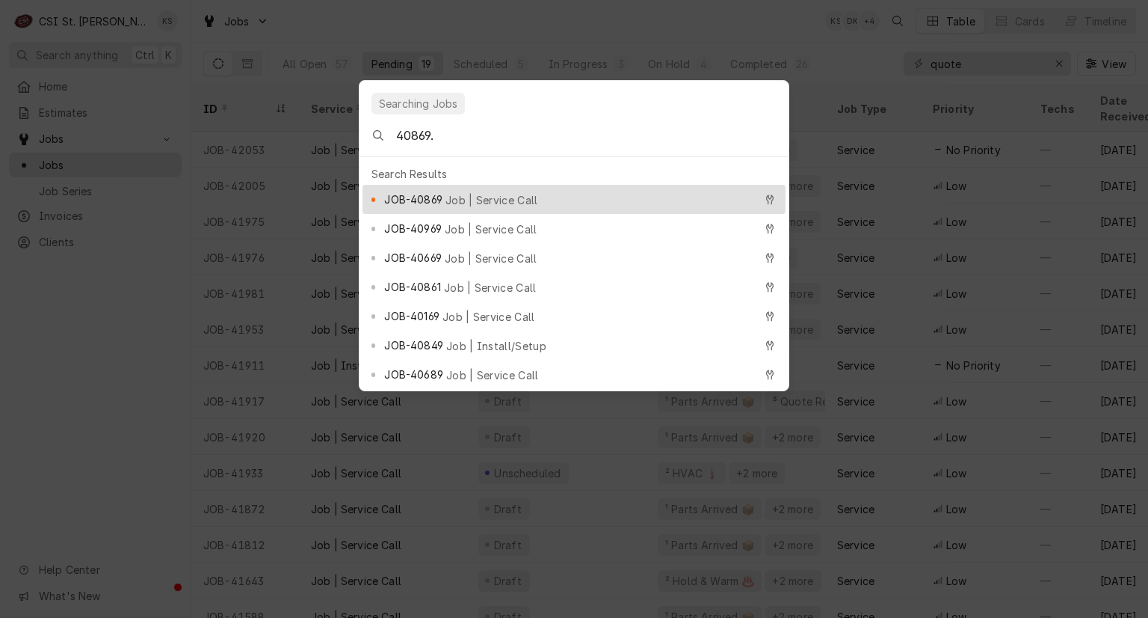
type input "40869."
click at [419, 192] on span "JOB-40869" at bounding box center [413, 199] width 58 height 16
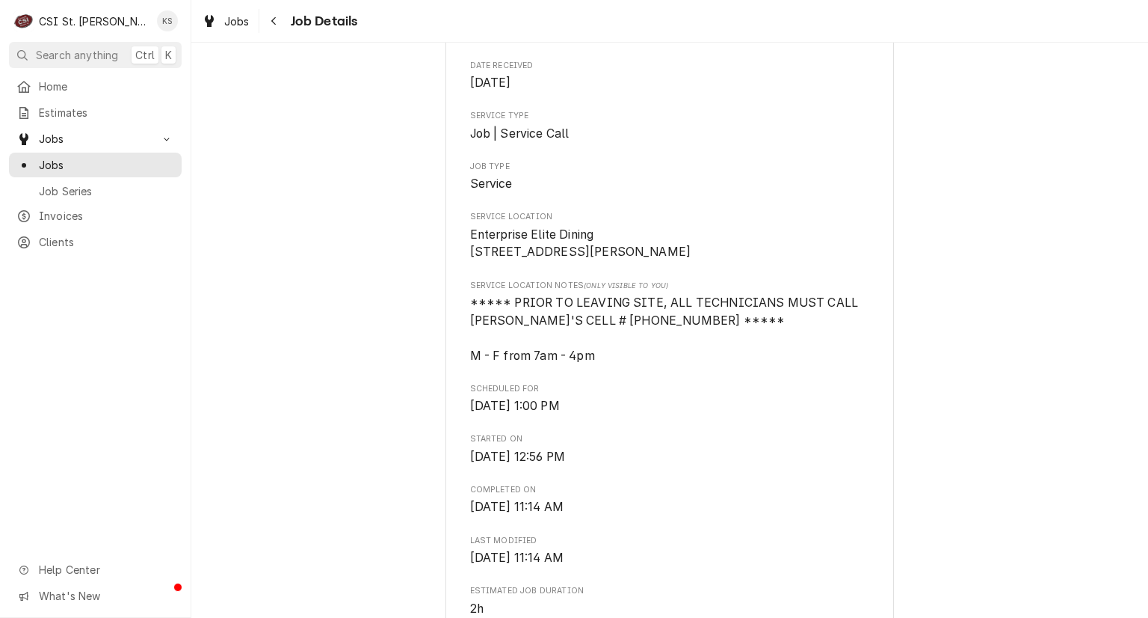
scroll to position [224, 0]
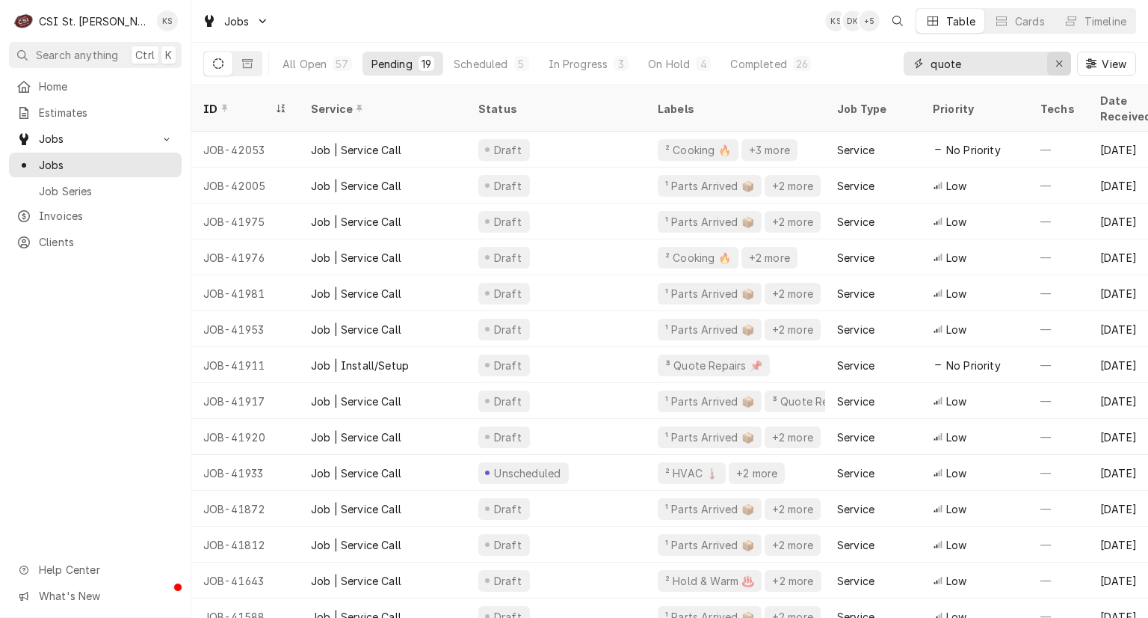
click at [1061, 63] on icon "Erase input" at bounding box center [1060, 63] width 8 height 10
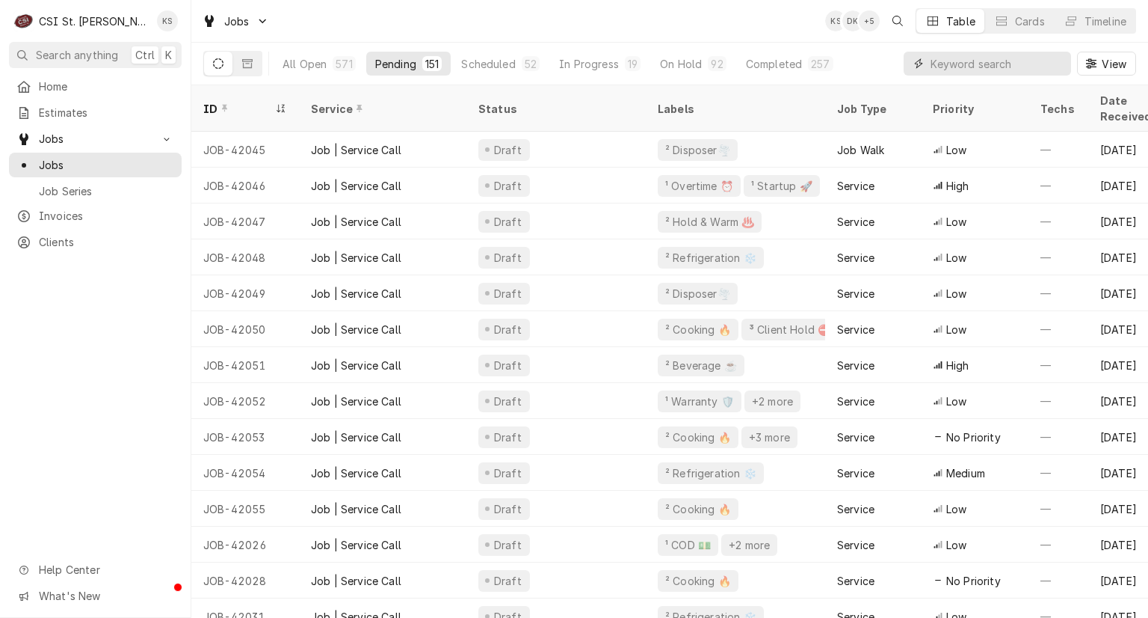
paste input "40869."
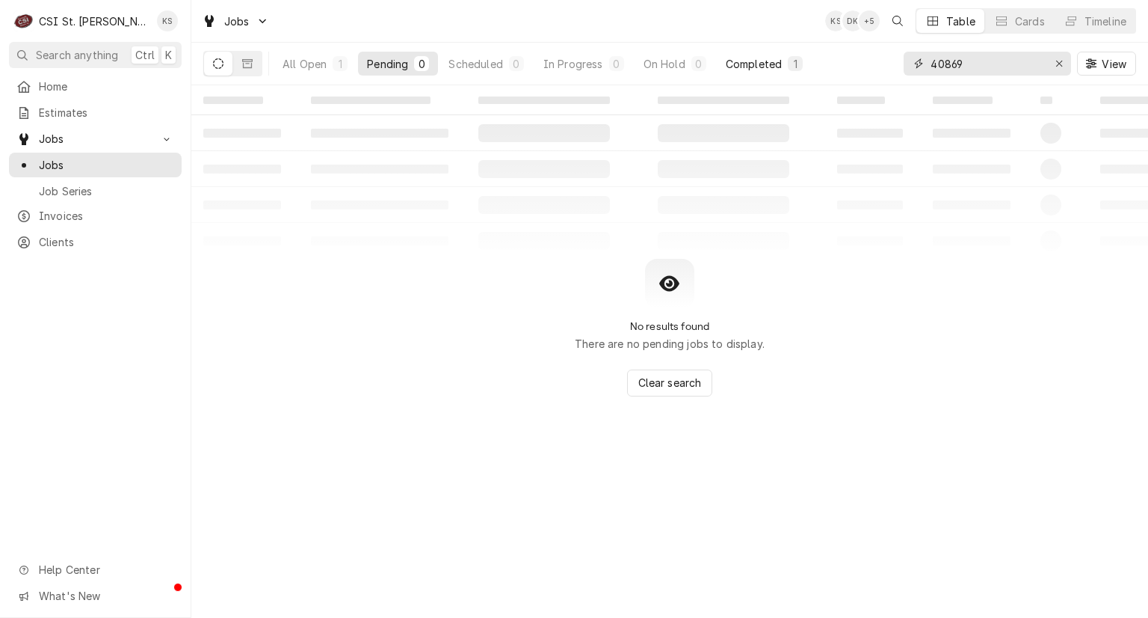
type input "40869"
click at [757, 67] on div "Completed" at bounding box center [754, 64] width 56 height 16
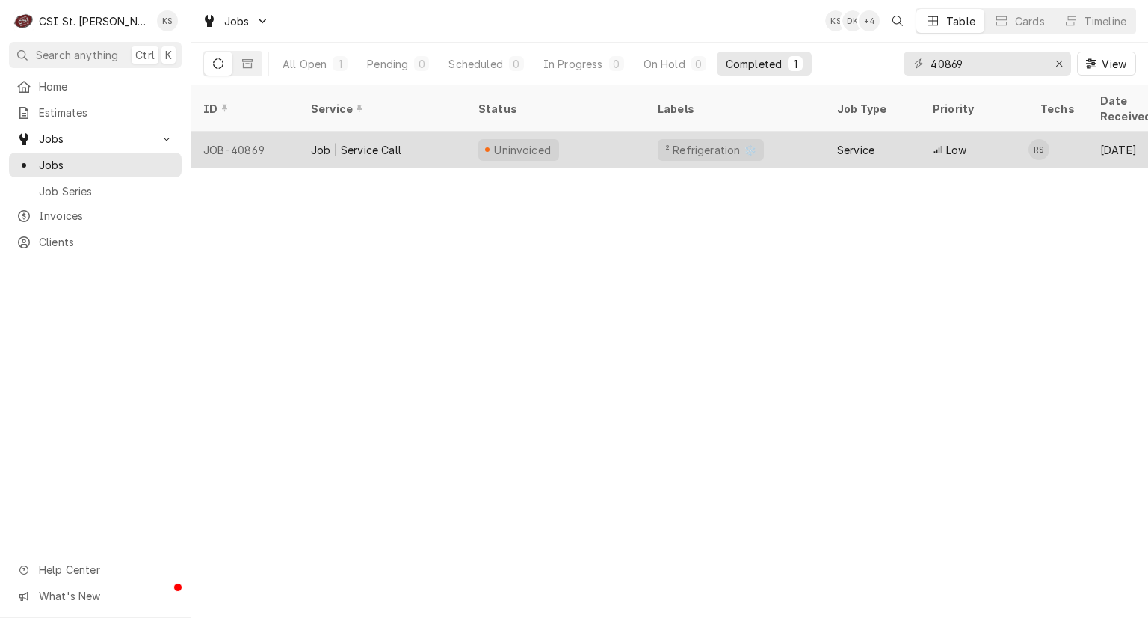
click at [582, 132] on div "Uninvoiced" at bounding box center [556, 150] width 179 height 36
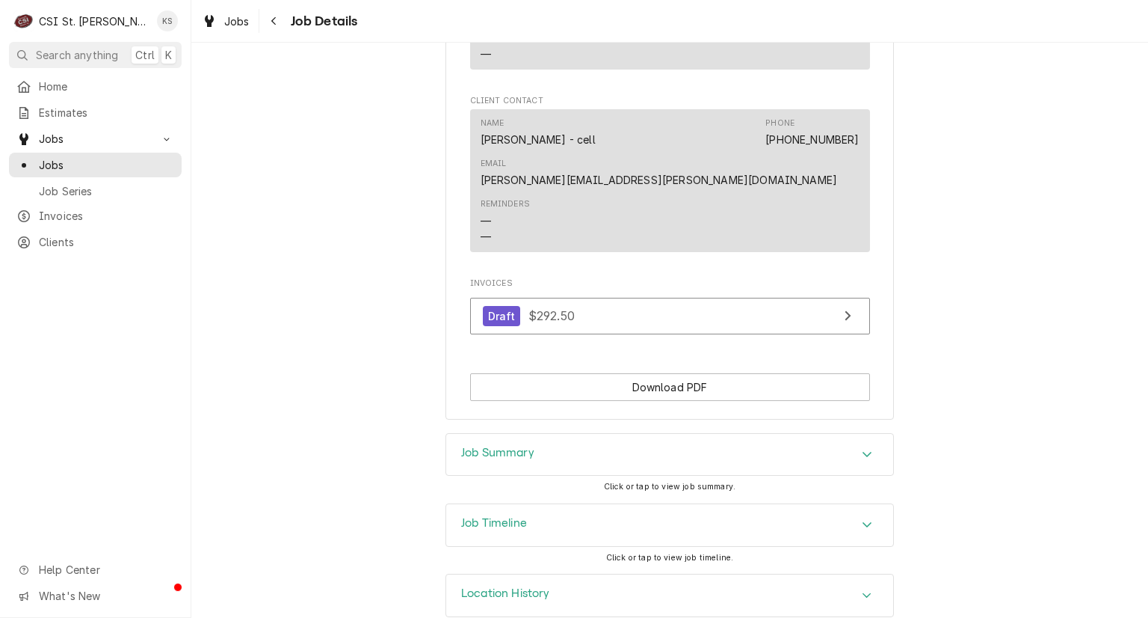
scroll to position [1321, 0]
click at [498, 444] on h3 "Job Summary" at bounding box center [497, 451] width 73 height 14
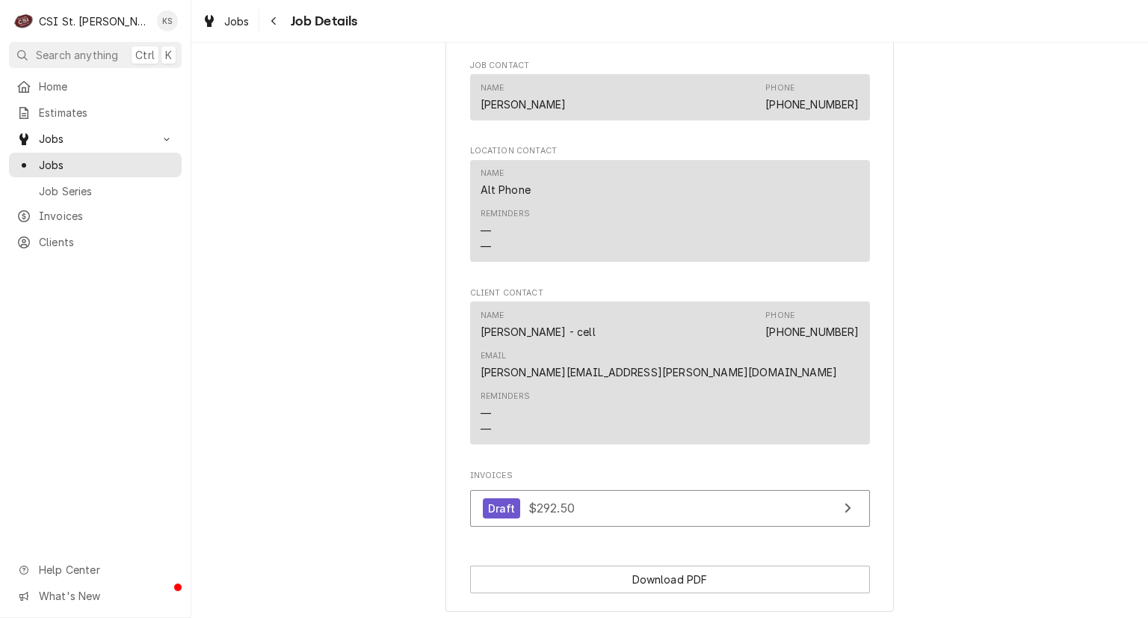
scroll to position [1172, 0]
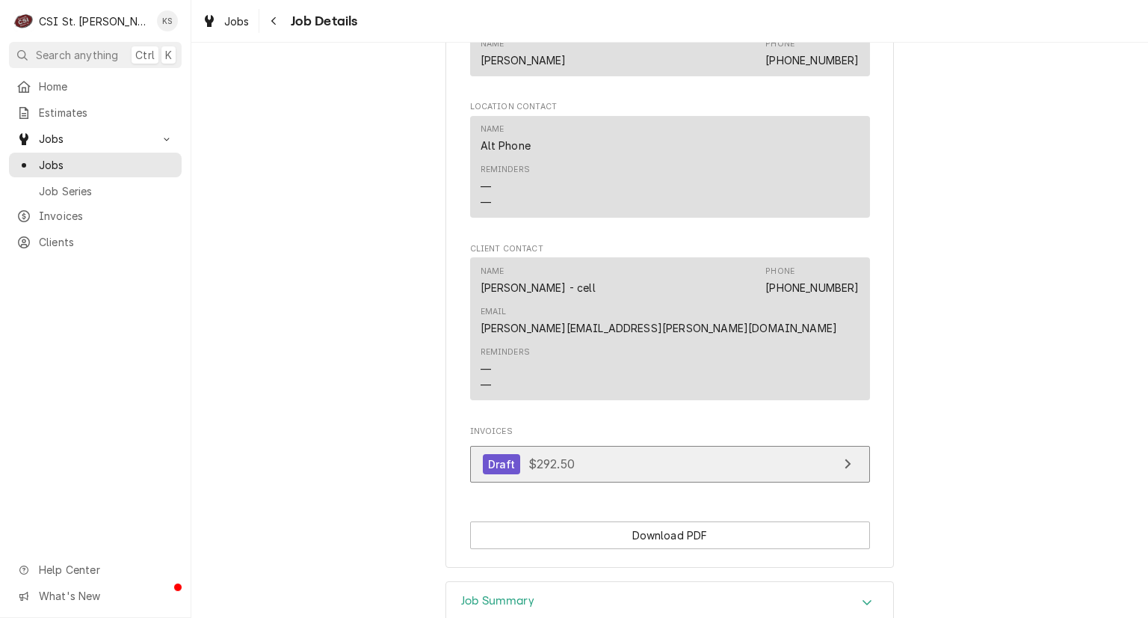
click at [489, 454] on div "Draft" at bounding box center [502, 464] width 38 height 20
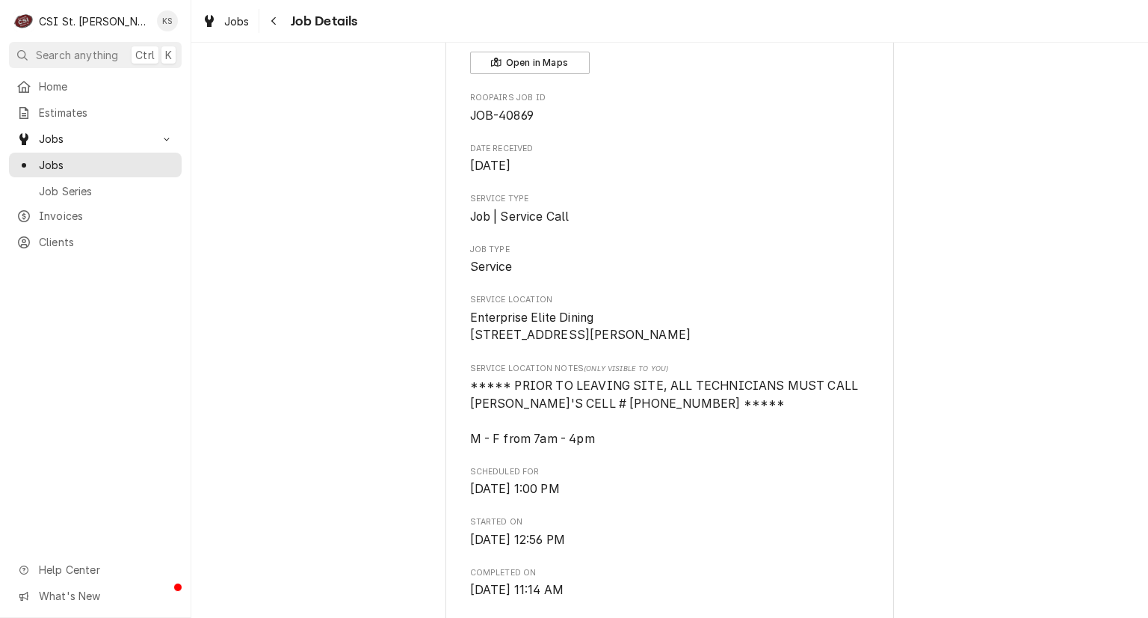
scroll to position [0, 0]
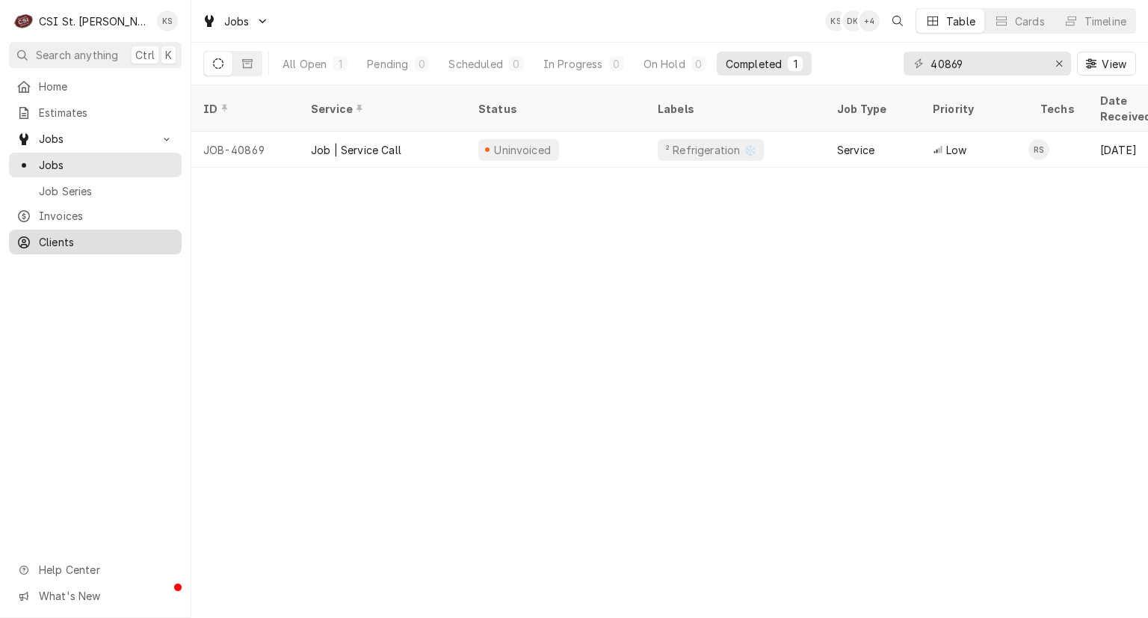
click at [74, 243] on span "Clients" at bounding box center [106, 242] width 135 height 16
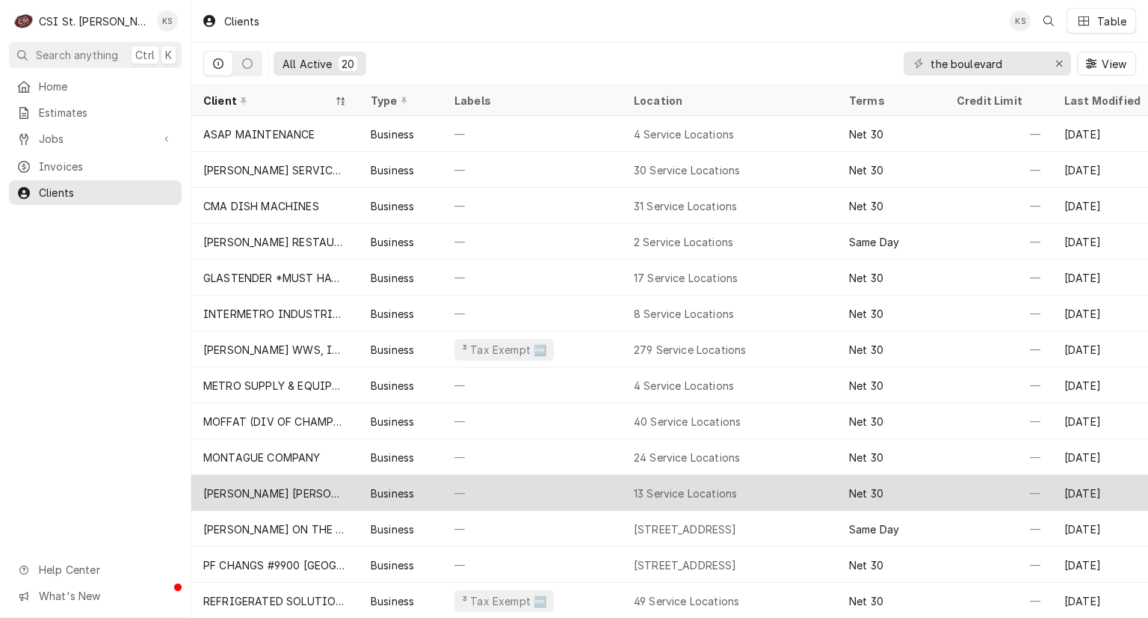
click at [262, 496] on div "[PERSON_NAME] [PERSON_NAME] (1)" at bounding box center [275, 493] width 144 height 16
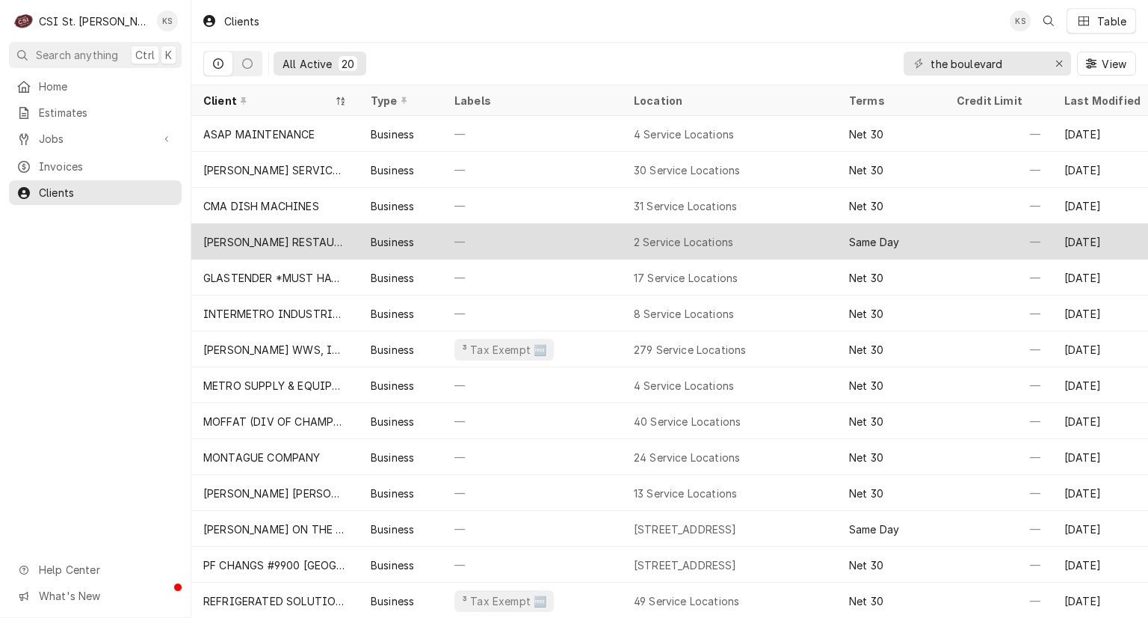
click at [277, 235] on div "CURTIS RESTAURANT SUPPLY" at bounding box center [275, 242] width 144 height 16
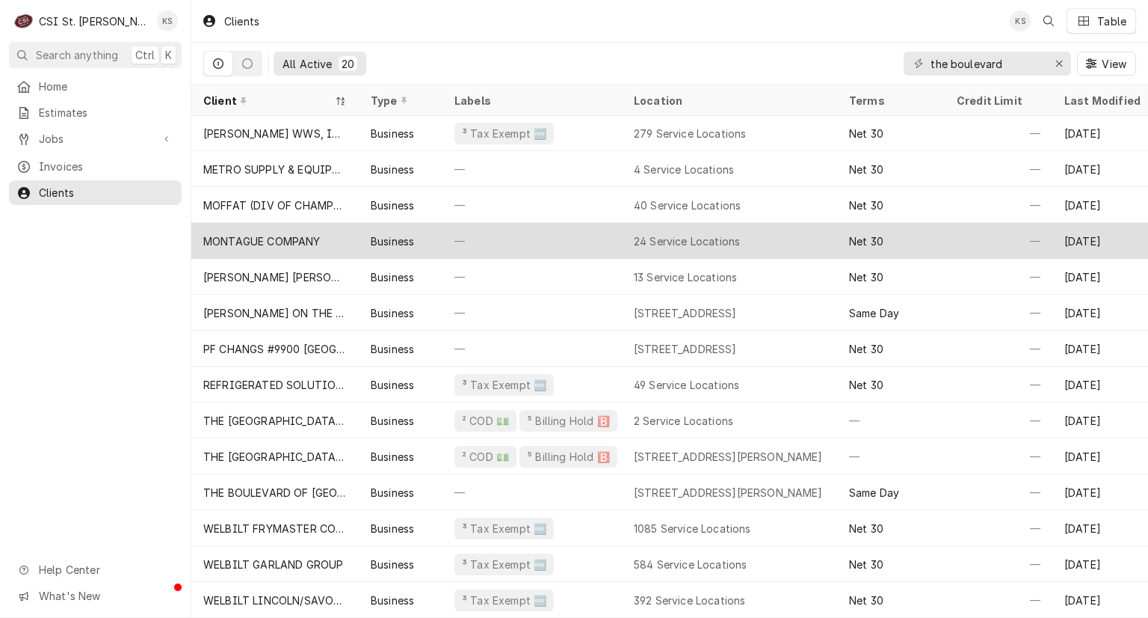
scroll to position [225, 0]
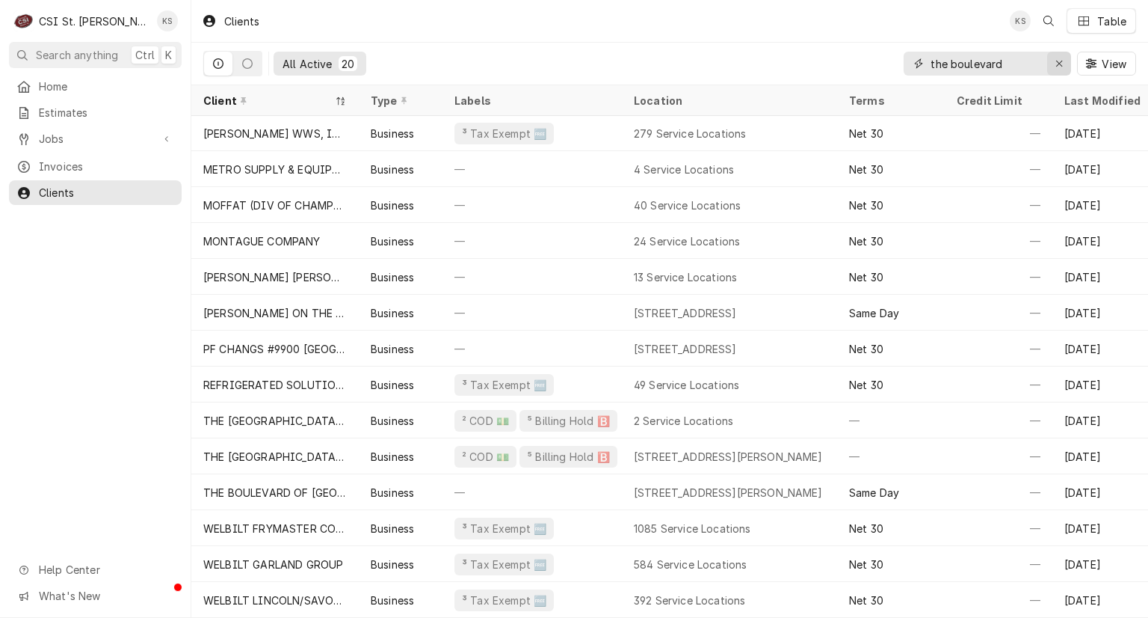
click at [1057, 63] on icon "Erase input" at bounding box center [1060, 63] width 8 height 10
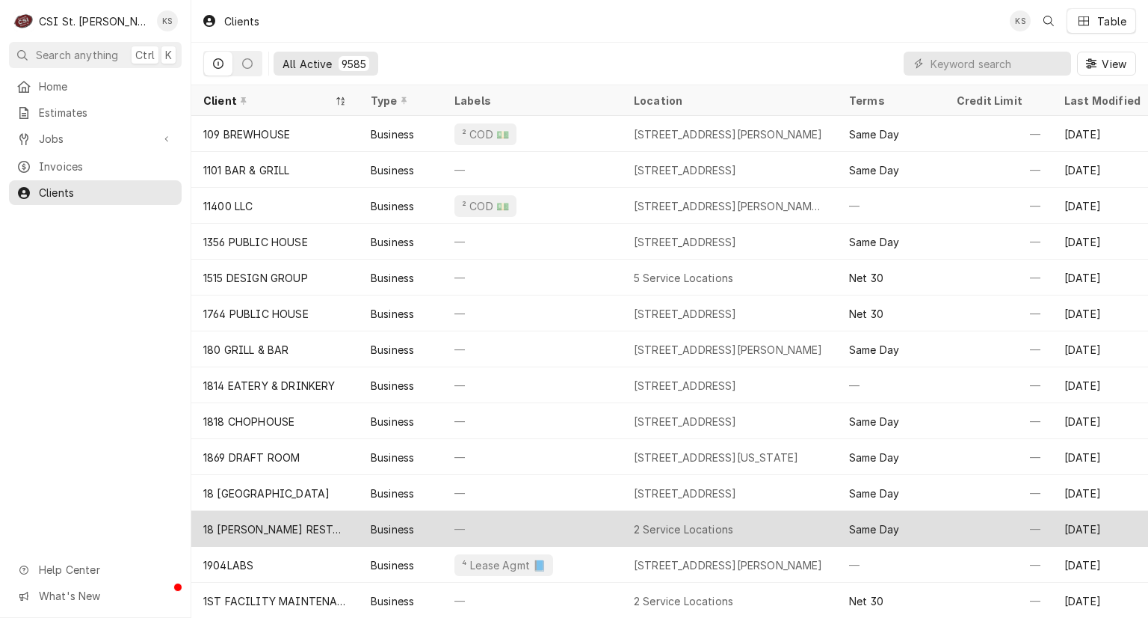
click at [462, 535] on div "—" at bounding box center [532, 529] width 179 height 36
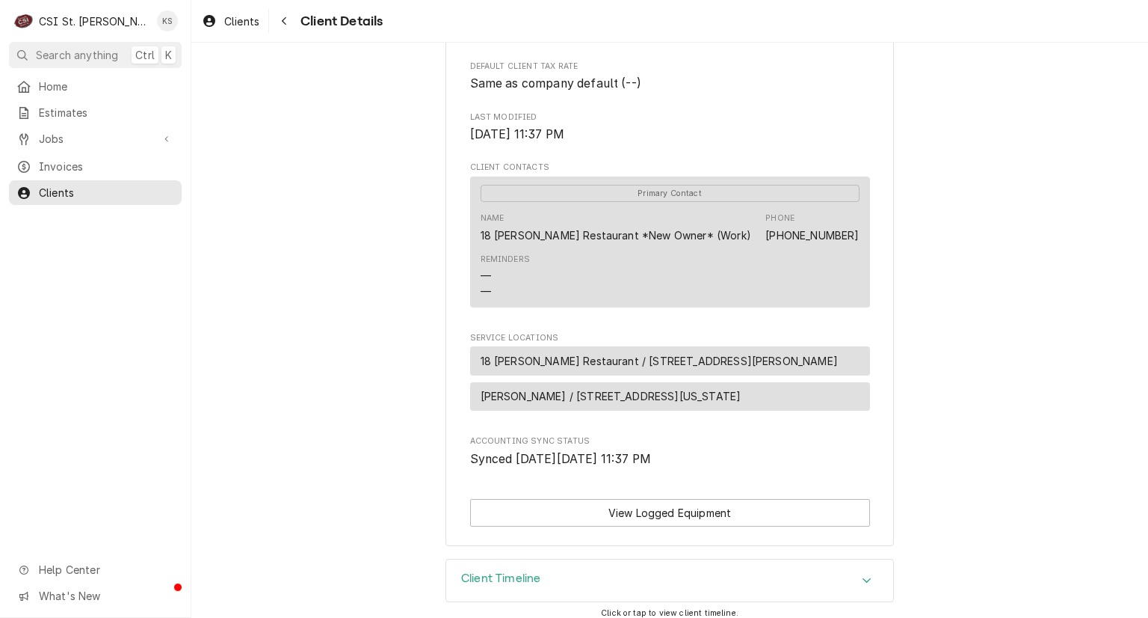
scroll to position [431, 0]
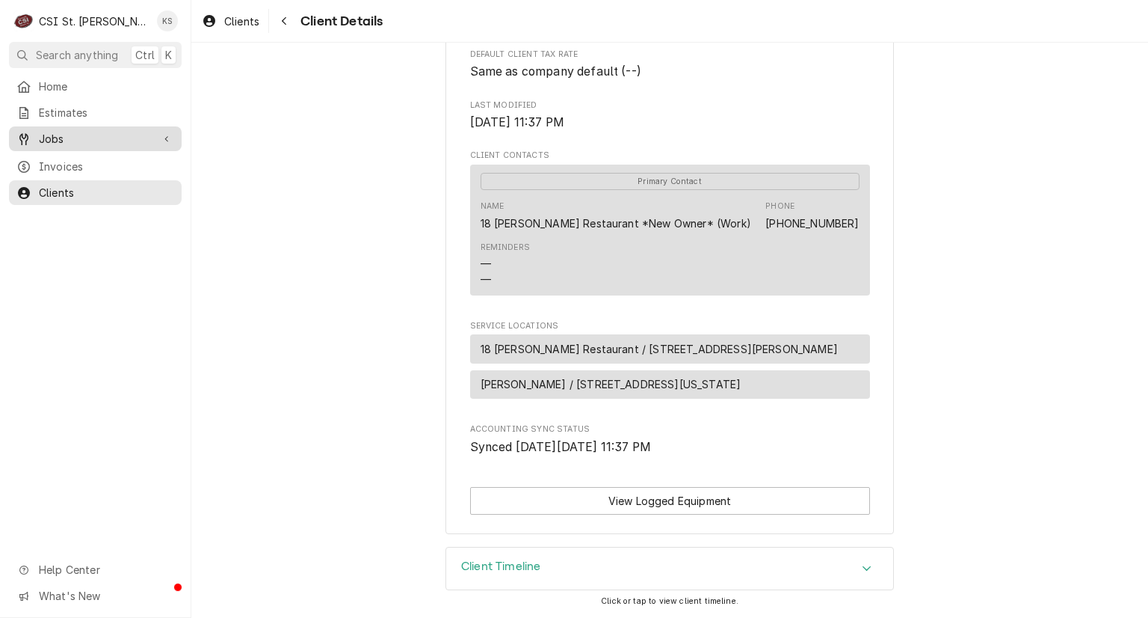
click at [69, 138] on span "Jobs" at bounding box center [95, 139] width 113 height 16
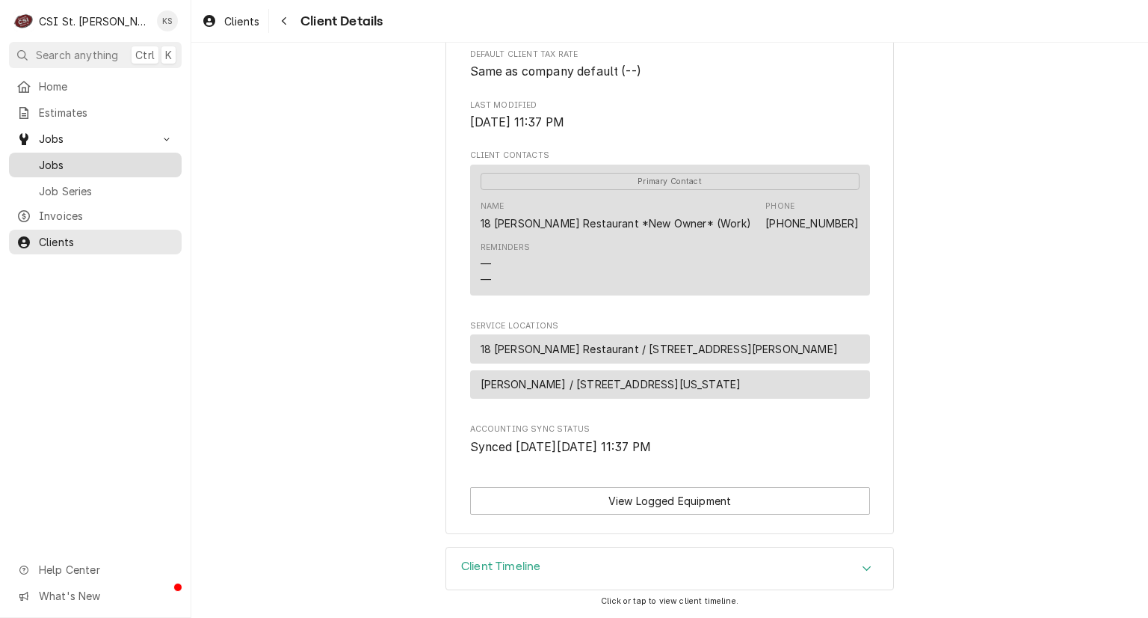
click at [66, 163] on span "Jobs" at bounding box center [106, 165] width 135 height 16
drag, startPoint x: 775, startPoint y: 345, endPoint x: 595, endPoint y: 343, distance: 179.4
click at [595, 343] on div "18 [PERSON_NAME] Restaurant / [STREET_ADDRESS][PERSON_NAME]" at bounding box center [670, 348] width 400 height 29
copy span "[STREET_ADDRESS][PERSON_NAME]"
drag, startPoint x: 706, startPoint y: 383, endPoint x: 545, endPoint y: 381, distance: 160.8
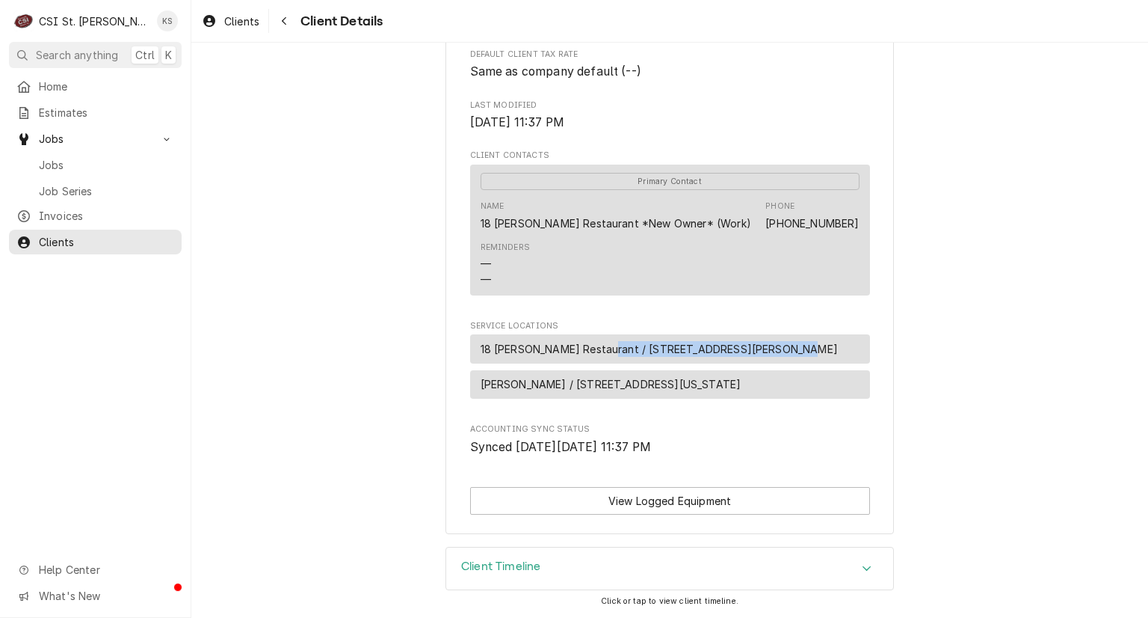
click at [543, 384] on div "[PERSON_NAME] / [STREET_ADDRESS][US_STATE]" at bounding box center [670, 384] width 400 height 29
copy span "[STREET_ADDRESS][US_STATE]"
click at [84, 165] on span "Jobs" at bounding box center [106, 165] width 135 height 16
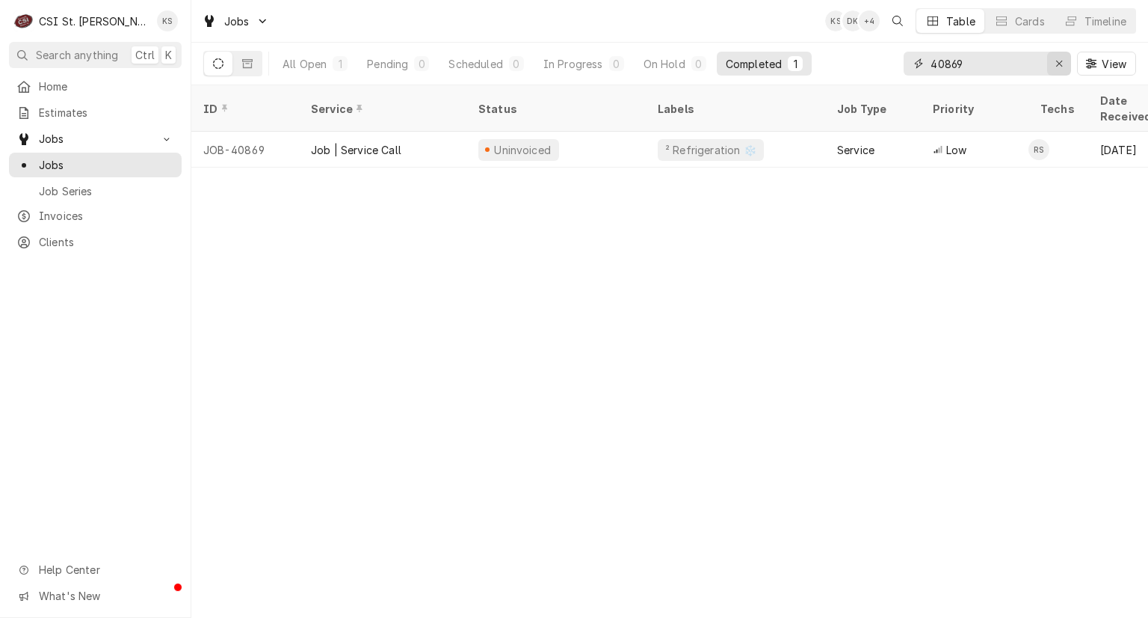
click at [1062, 67] on icon "Erase input" at bounding box center [1060, 63] width 8 height 10
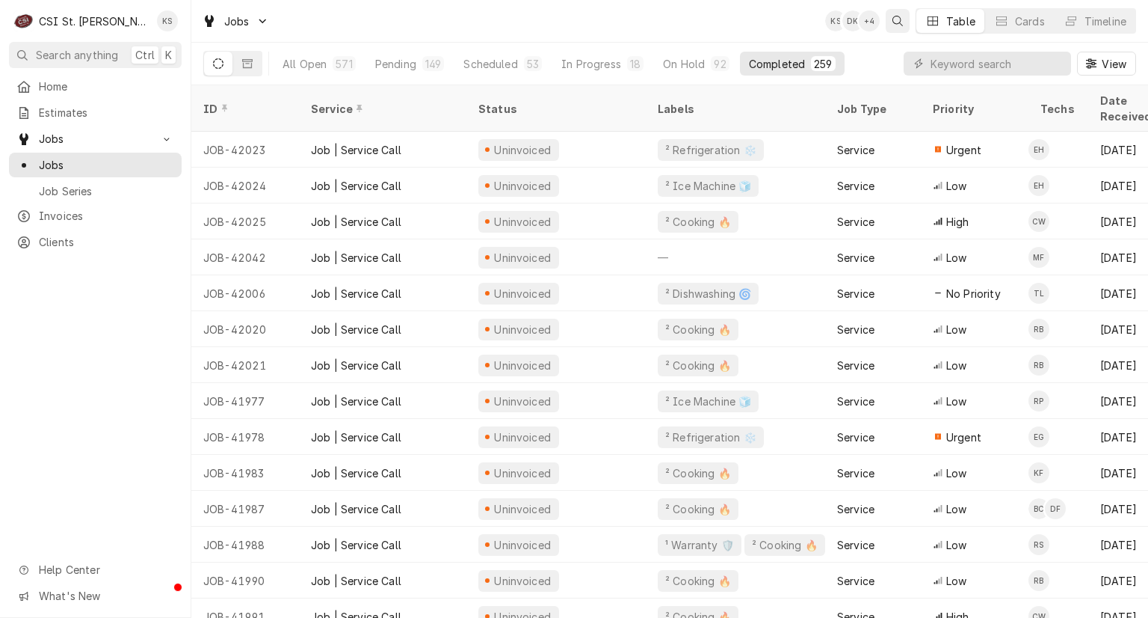
click at [897, 20] on icon "Open search" at bounding box center [898, 21] width 10 height 10
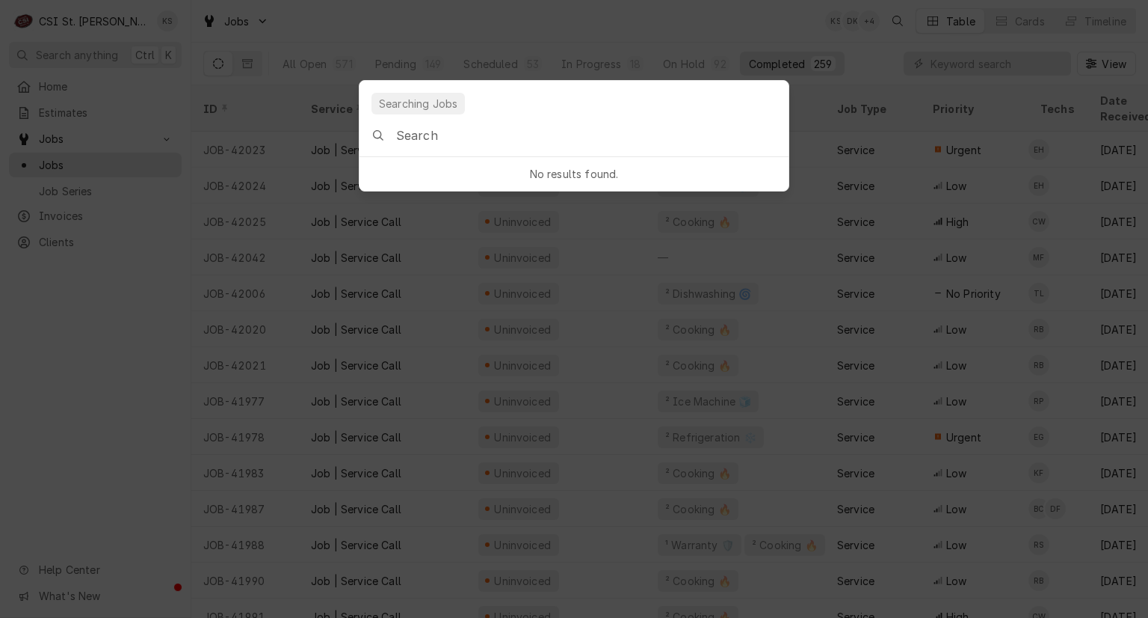
type input "6723 Highway 6, Taylor, MO 63471"
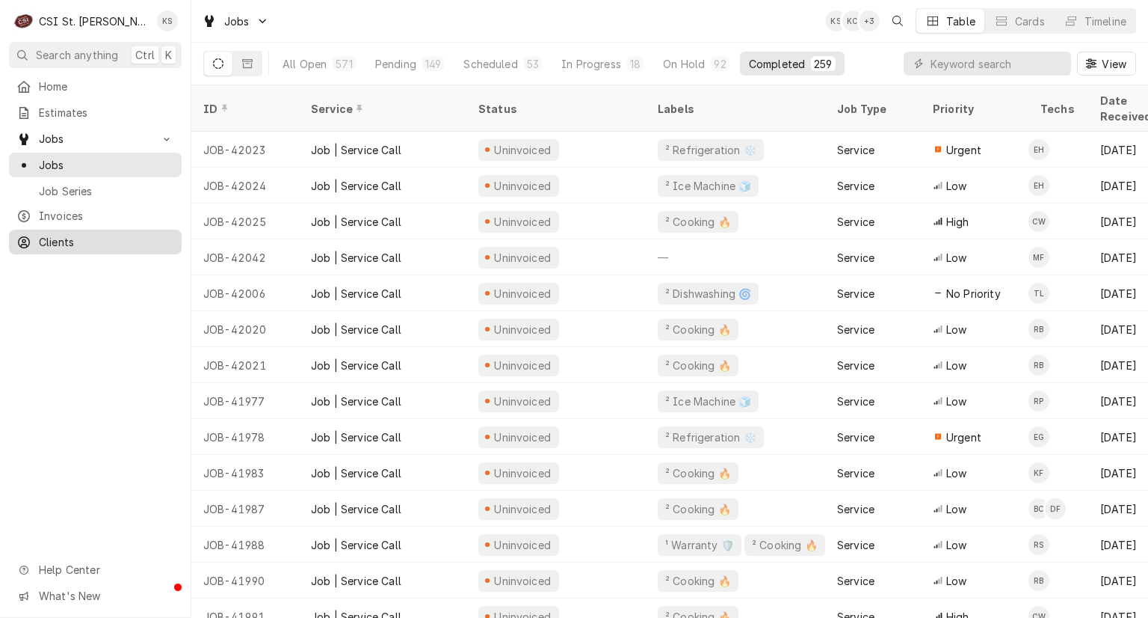
click at [79, 236] on span "Clients" at bounding box center [106, 242] width 135 height 16
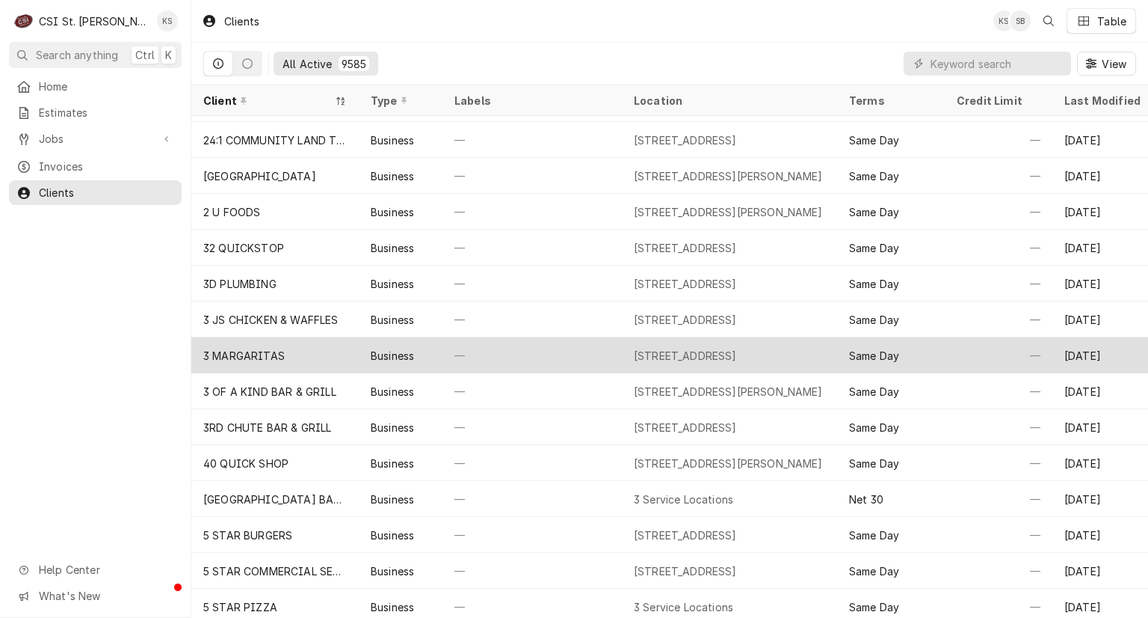
scroll to position [727, 0]
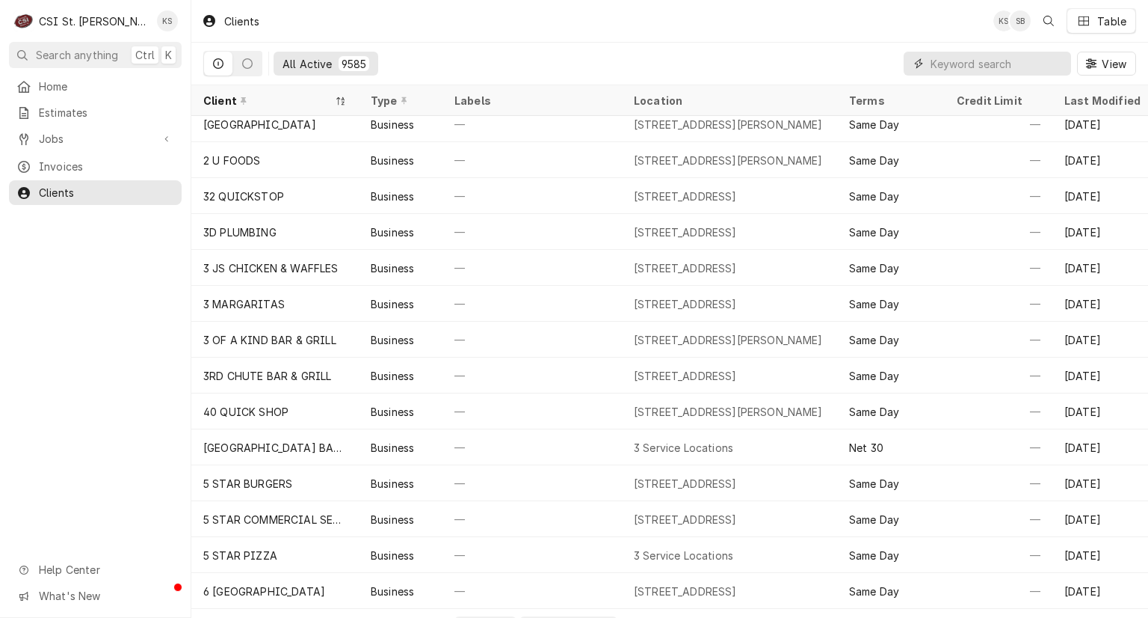
click at [955, 67] on input "Dynamic Content Wrapper" at bounding box center [997, 64] width 133 height 24
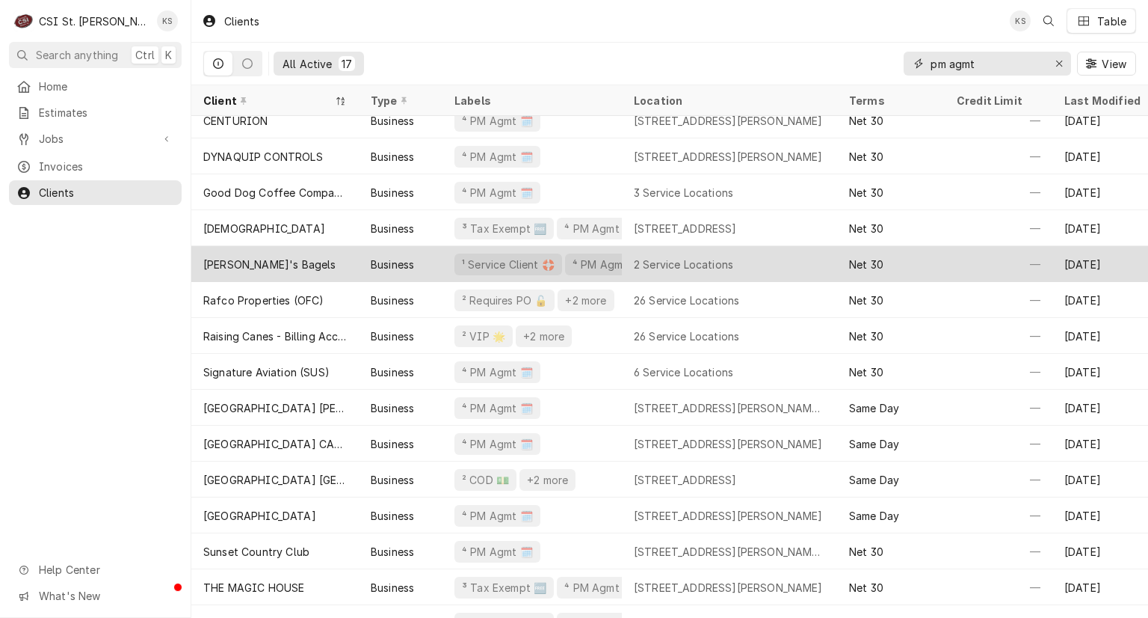
scroll to position [75, 0]
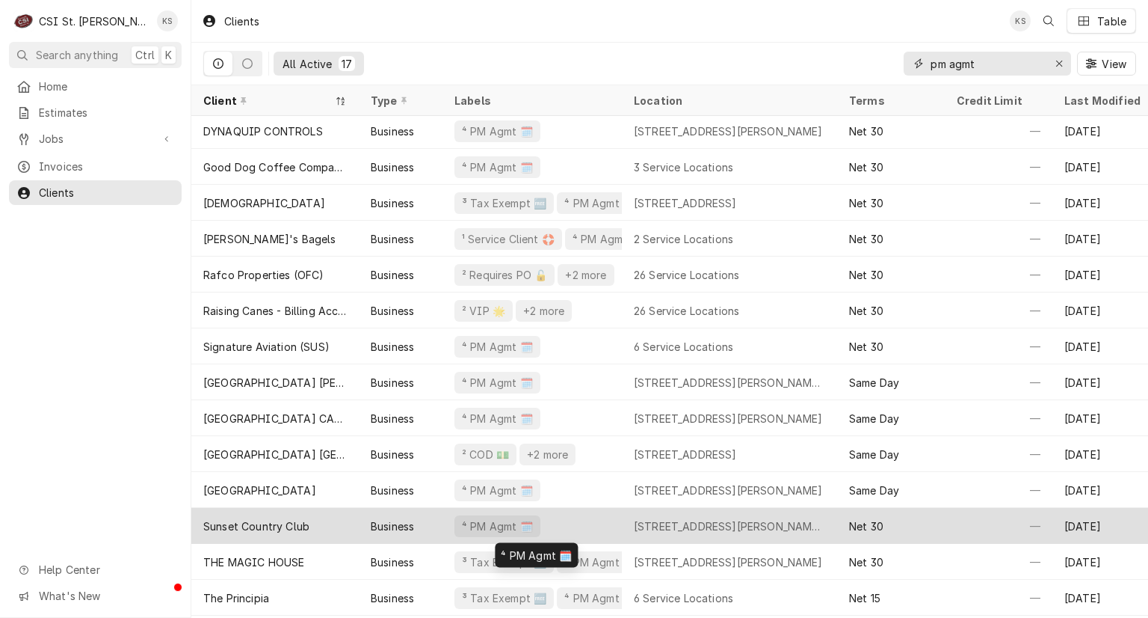
type input "pm agmt"
click at [471, 520] on div "⁴ PM Agmt 🗓️" at bounding box center [498, 526] width 74 height 16
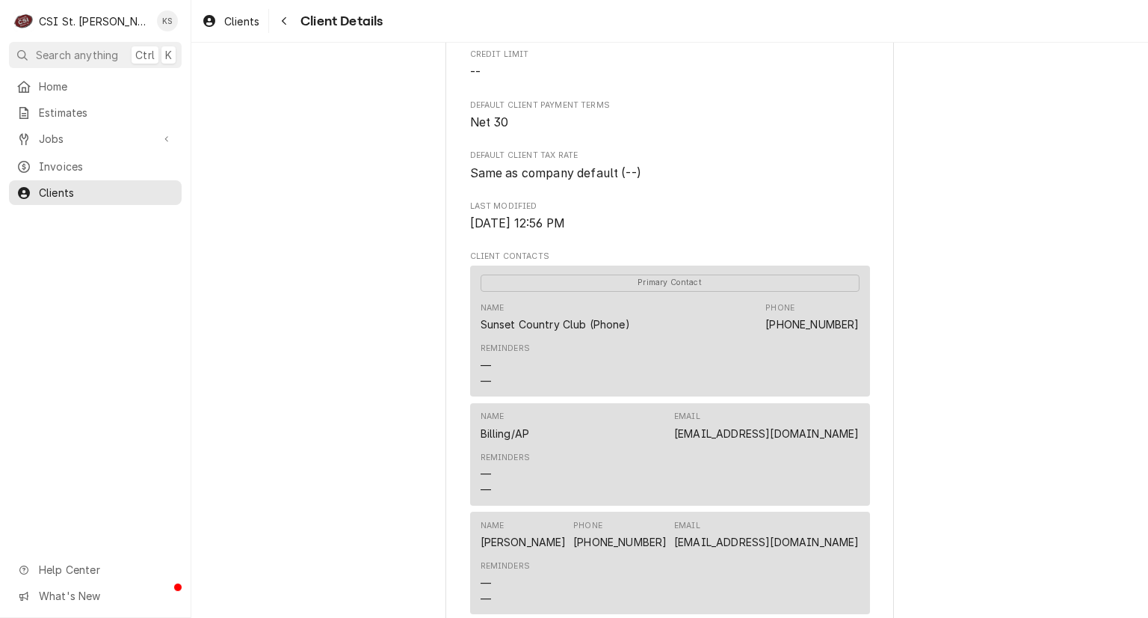
scroll to position [721, 0]
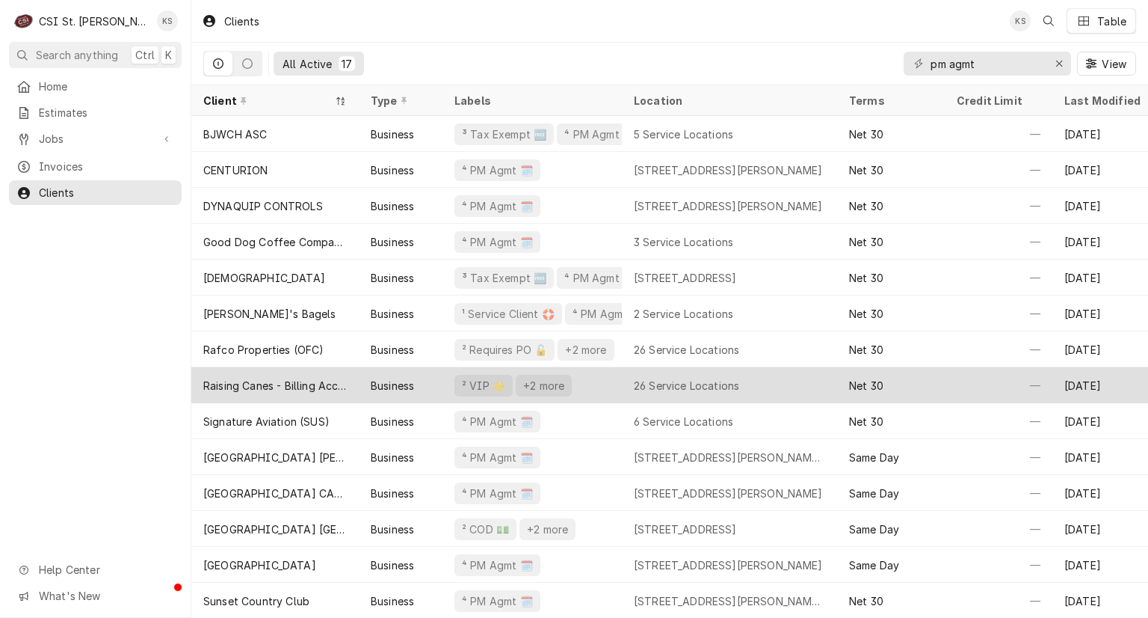
click at [334, 380] on div "Raising Canes - Billing Account" at bounding box center [275, 386] width 144 height 16
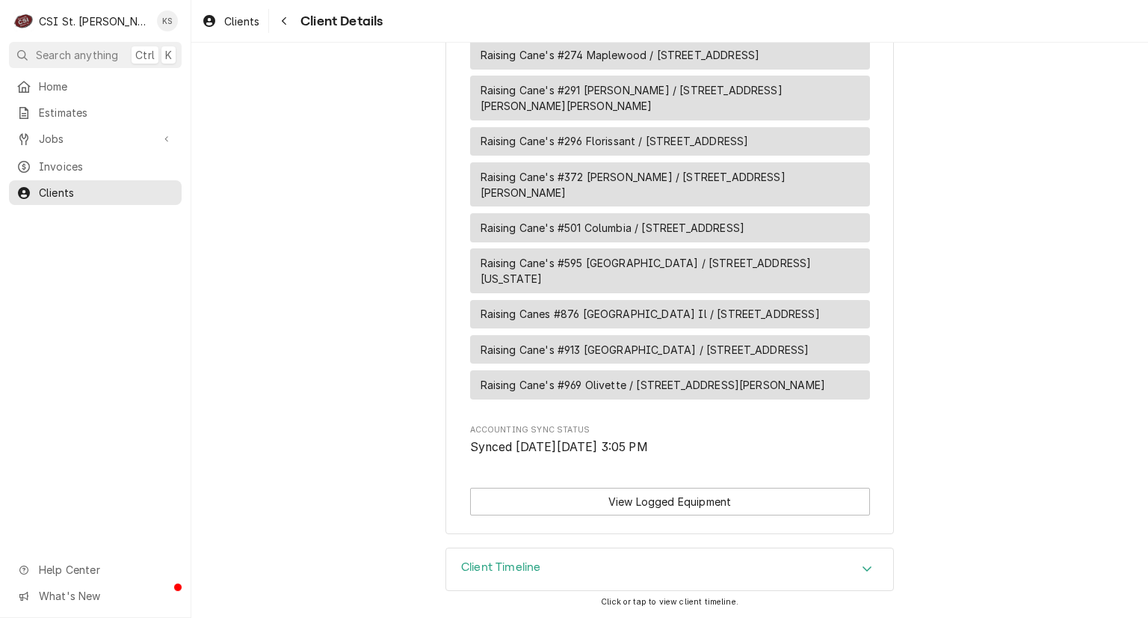
scroll to position [2052, 0]
click at [667, 501] on button "View Logged Equipment" at bounding box center [670, 501] width 400 height 28
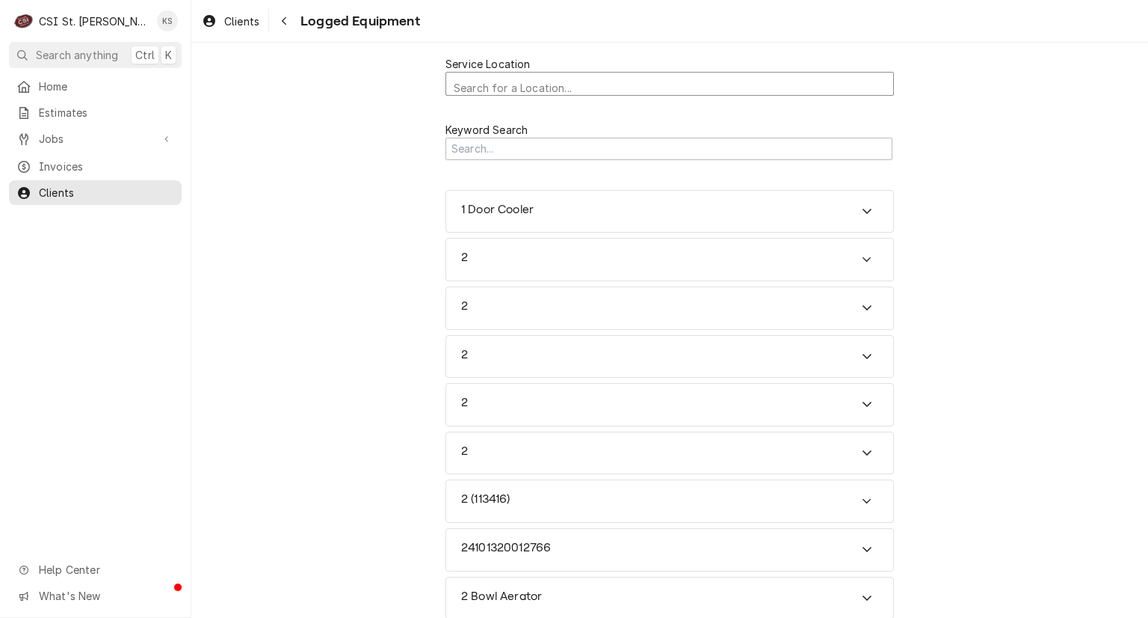
click at [466, 76] on div "Service Location" at bounding box center [670, 89] width 432 height 26
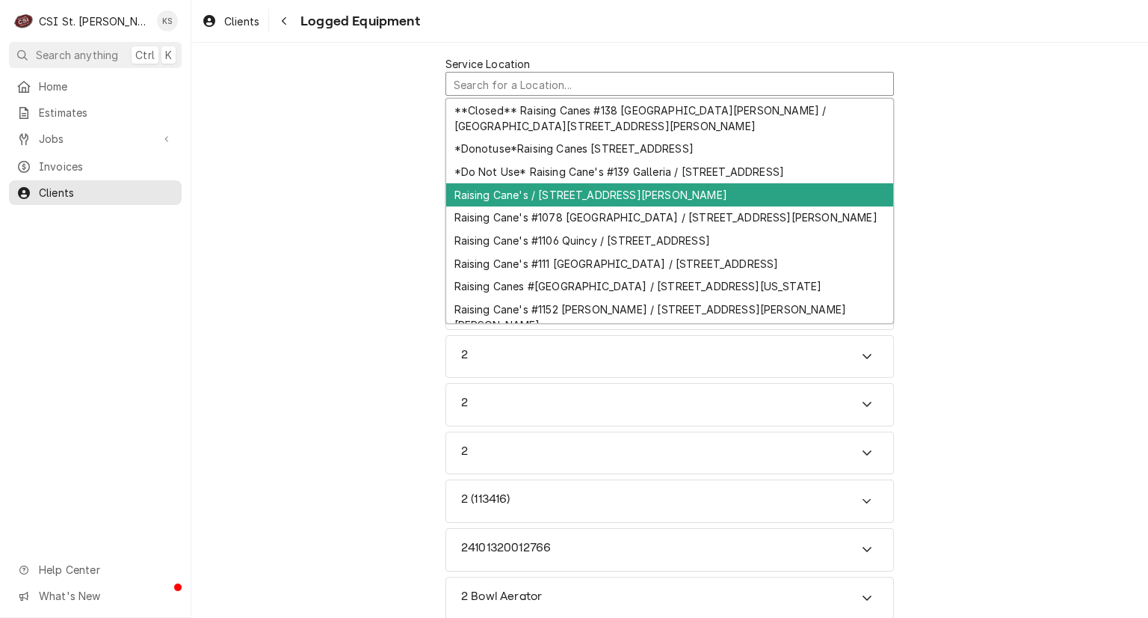
scroll to position [36, 0]
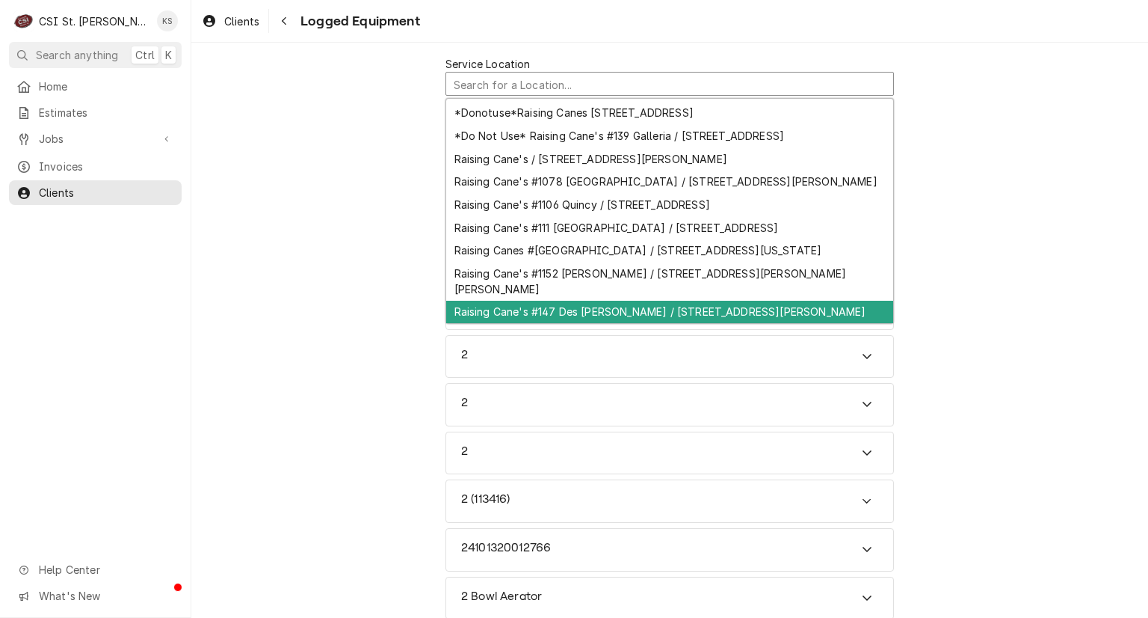
click at [570, 313] on div "Raising Cane's #147 Des [PERSON_NAME] / [STREET_ADDRESS][PERSON_NAME]" at bounding box center [669, 312] width 447 height 23
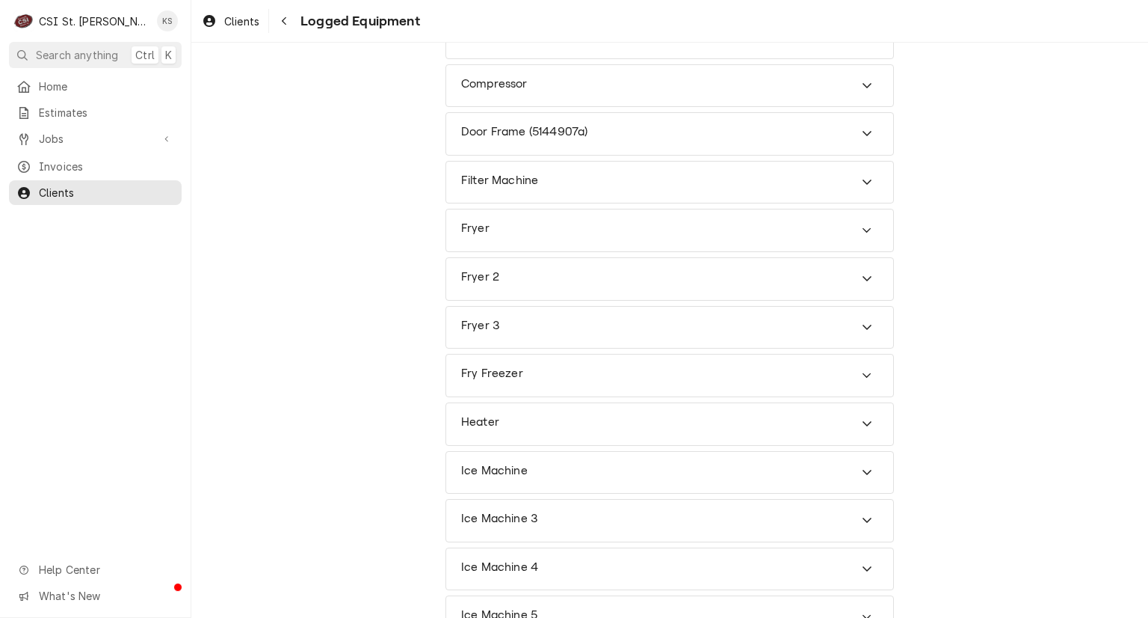
scroll to position [0, 0]
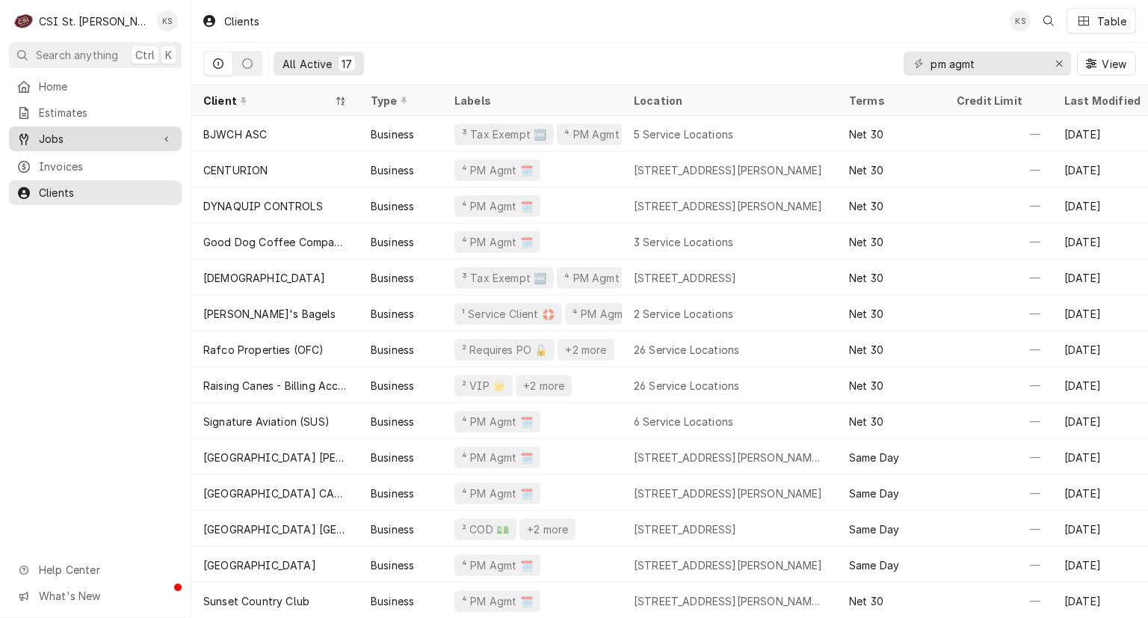
click at [108, 135] on span "Jobs" at bounding box center [95, 139] width 113 height 16
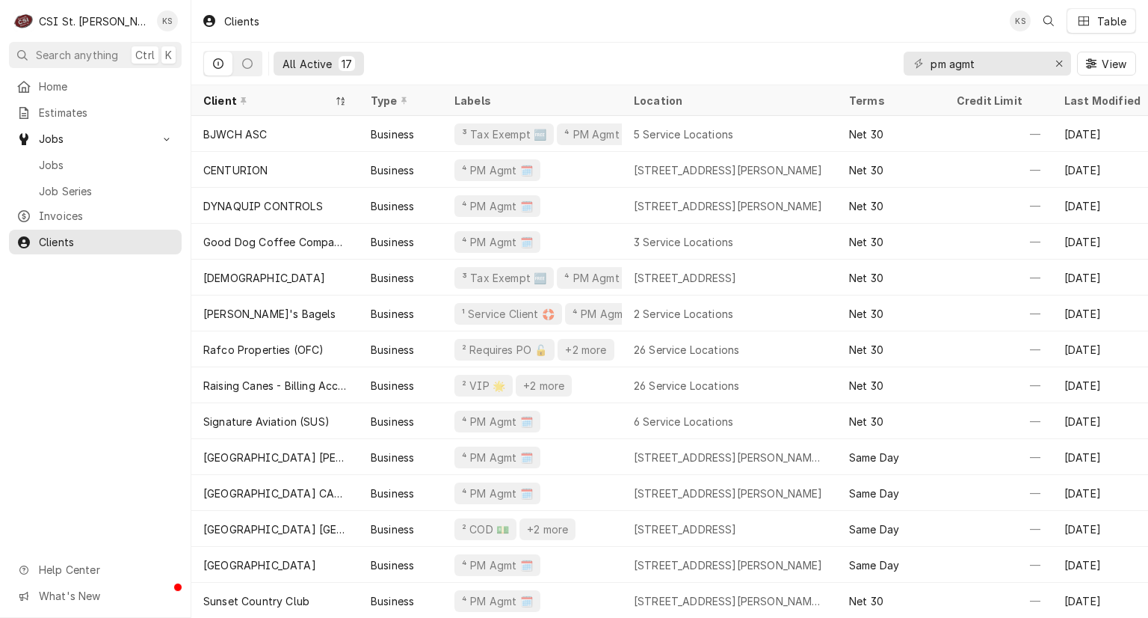
click at [514, 20] on div "Clients KS Table" at bounding box center [669, 21] width 957 height 42
